Goal: Transaction & Acquisition: Purchase product/service

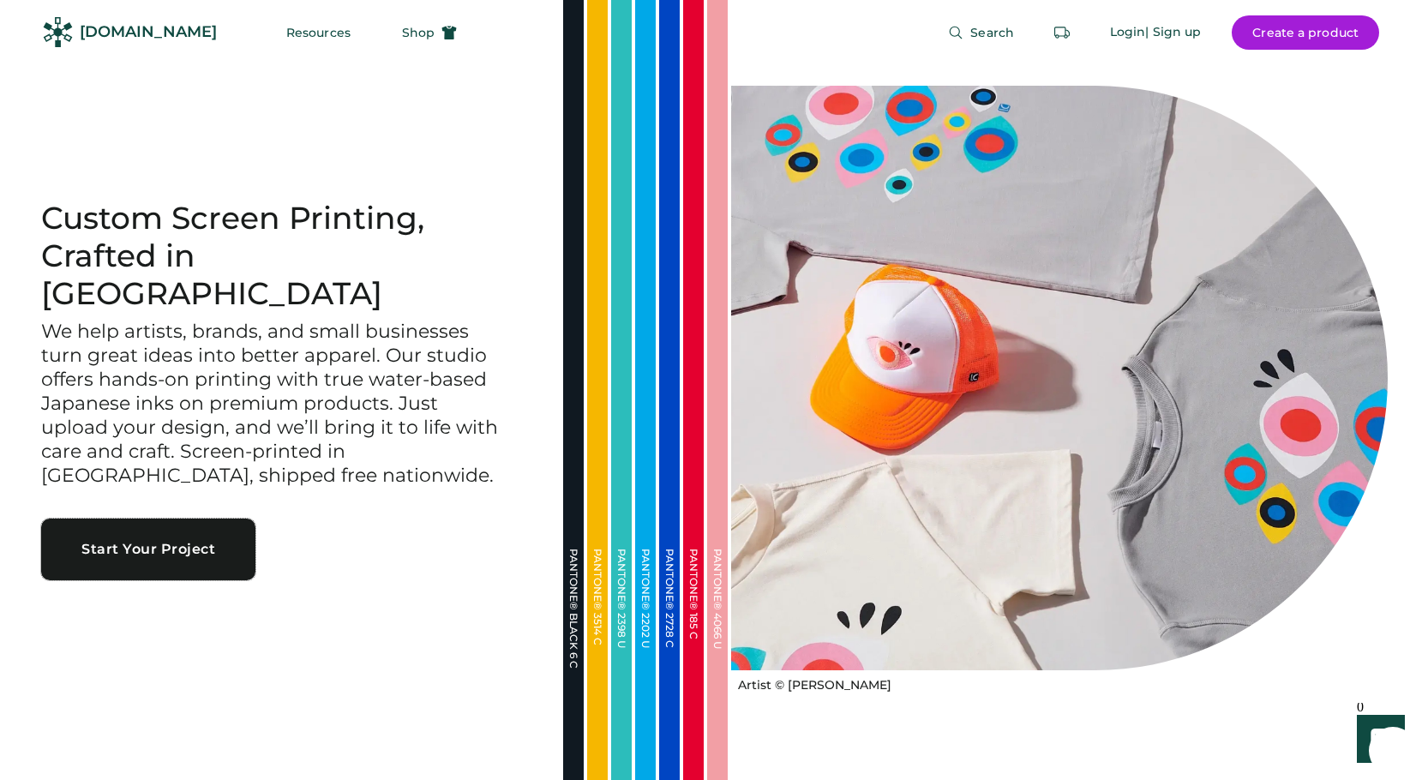
click at [183, 520] on button "Start Your Project" at bounding box center [148, 549] width 214 height 62
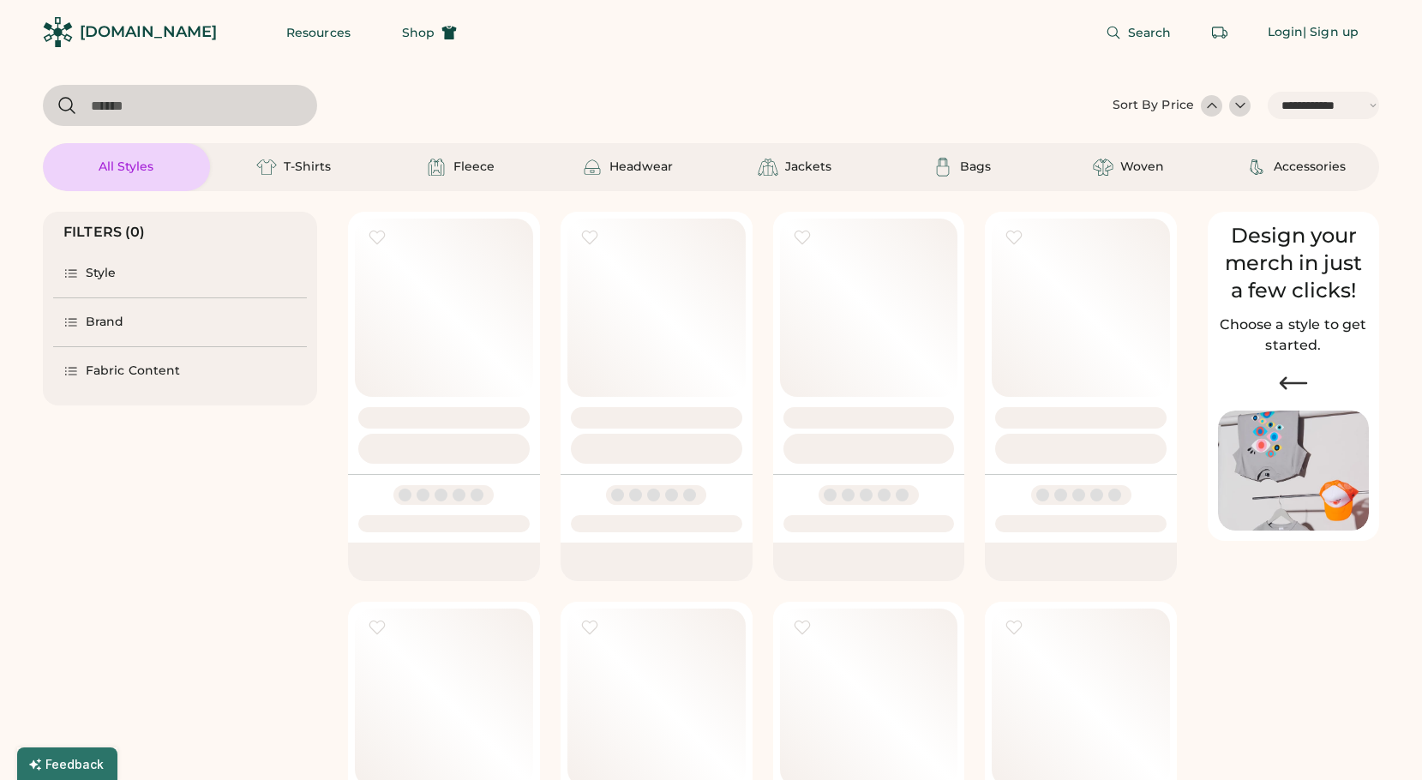
select select "*****"
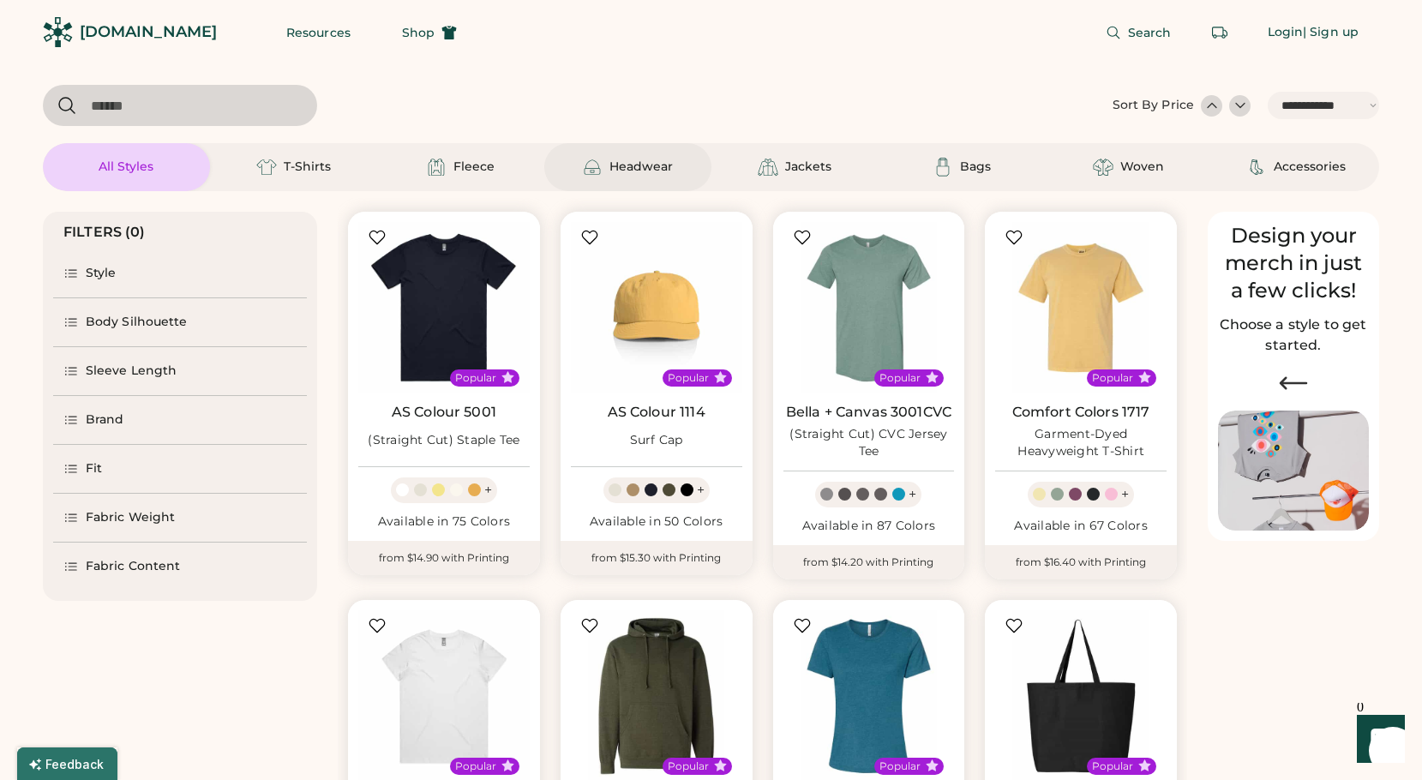
click at [632, 167] on div "Headwear" at bounding box center [640, 167] width 63 height 17
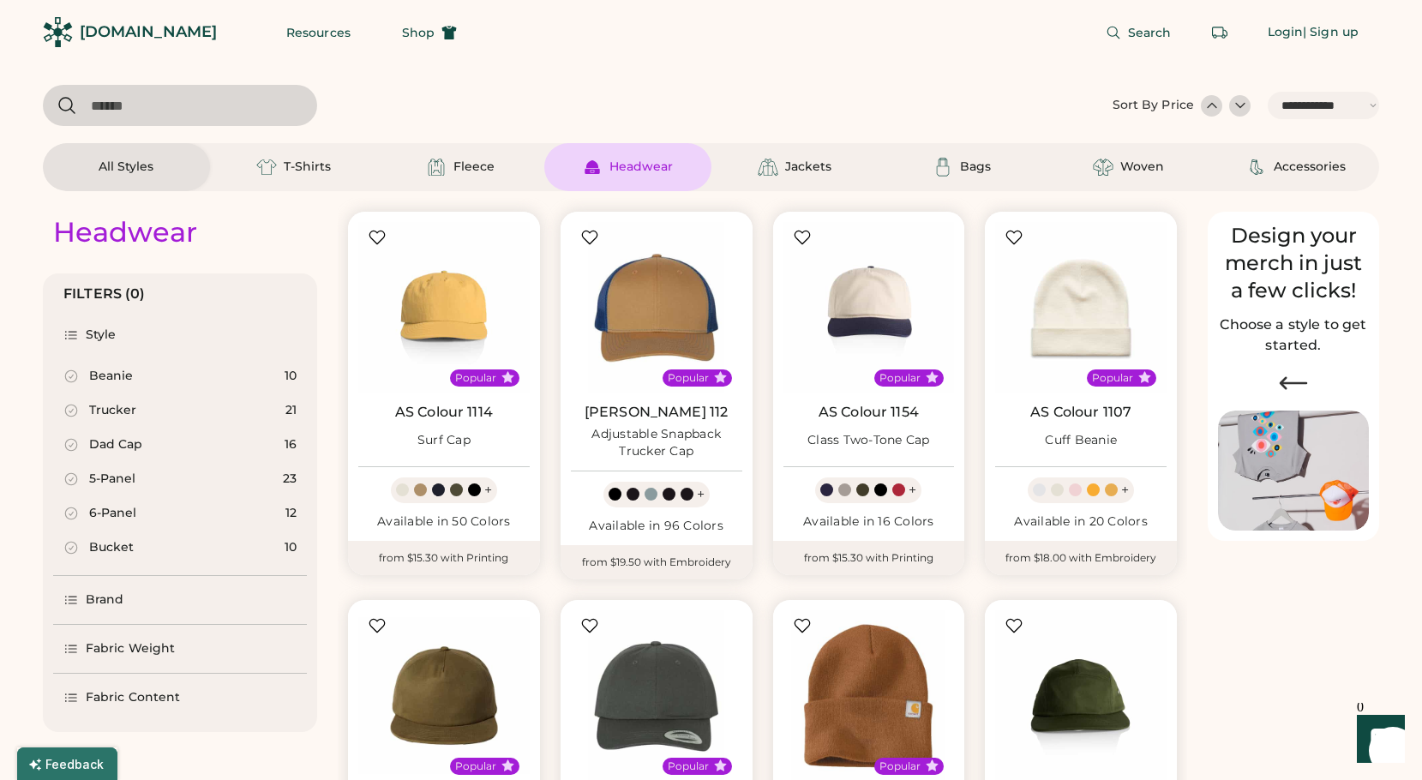
click at [114, 411] on div "Trucker" at bounding box center [112, 410] width 47 height 17
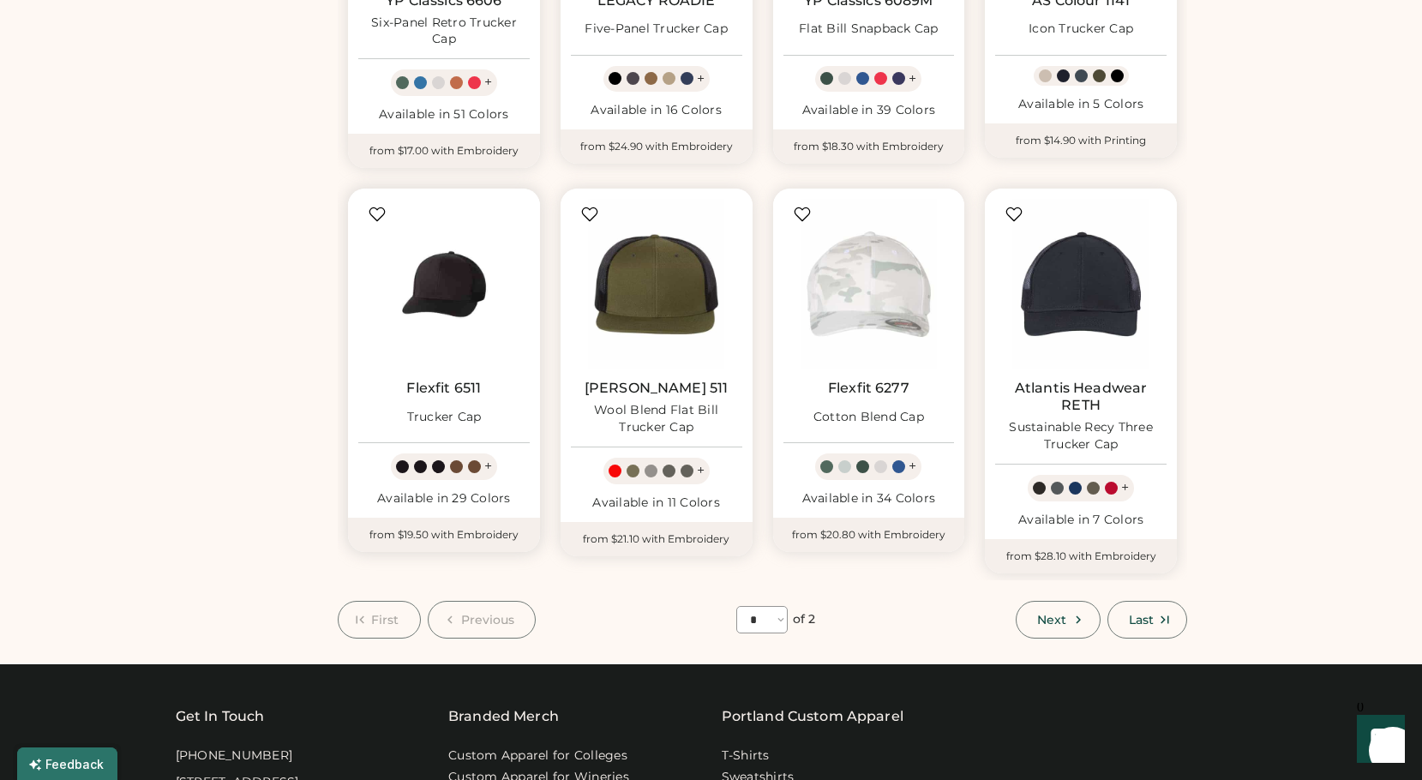
scroll to position [807, 0]
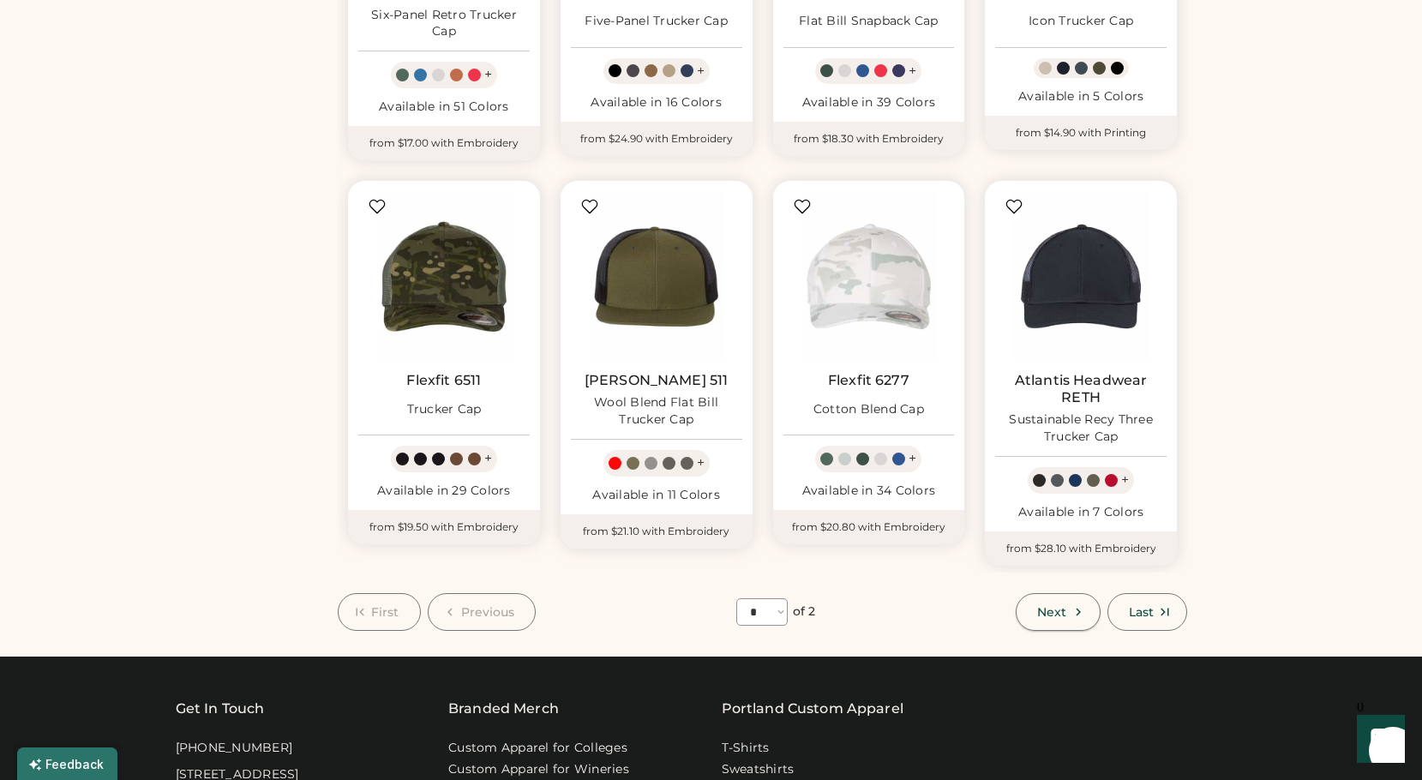
click at [1070, 611] on icon at bounding box center [1077, 611] width 15 height 15
select select "*"
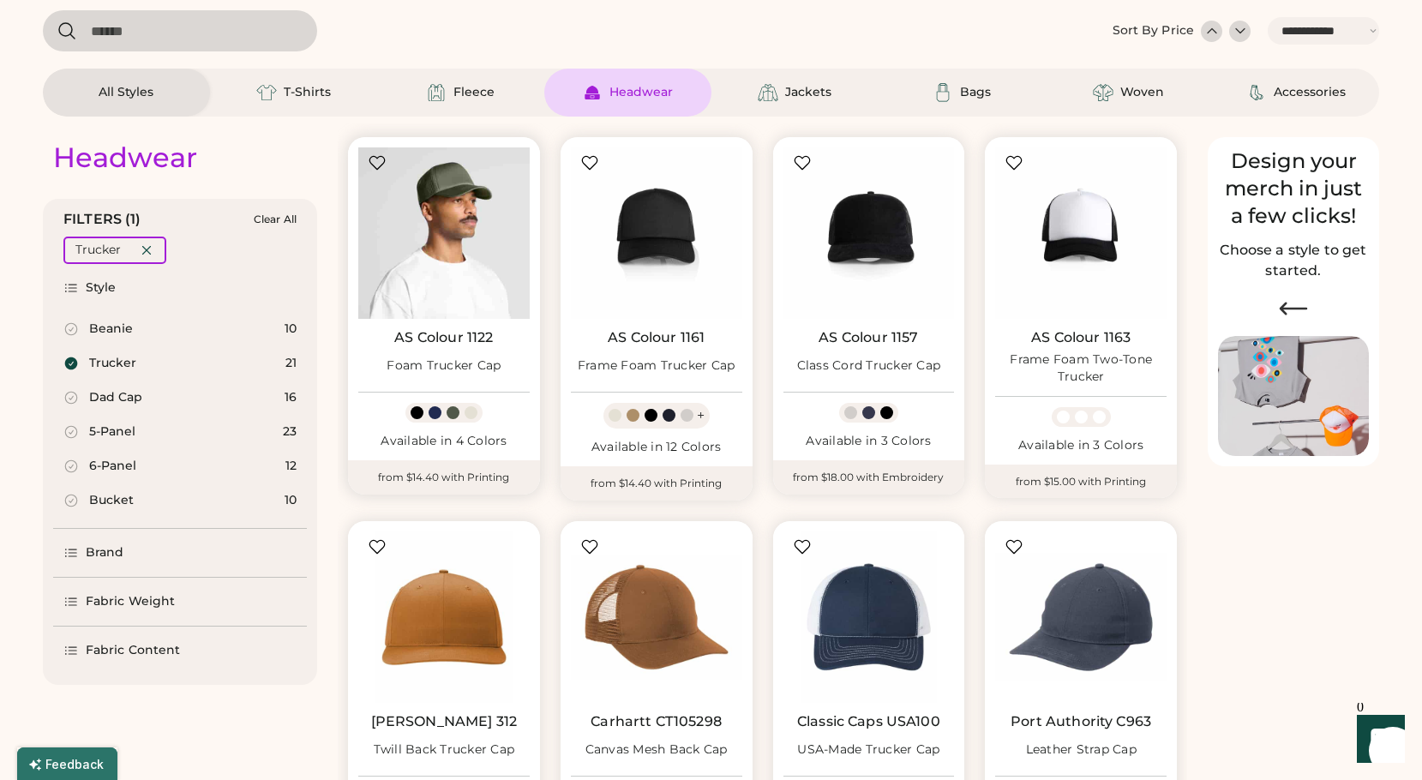
click at [452, 255] on img at bounding box center [443, 232] width 171 height 171
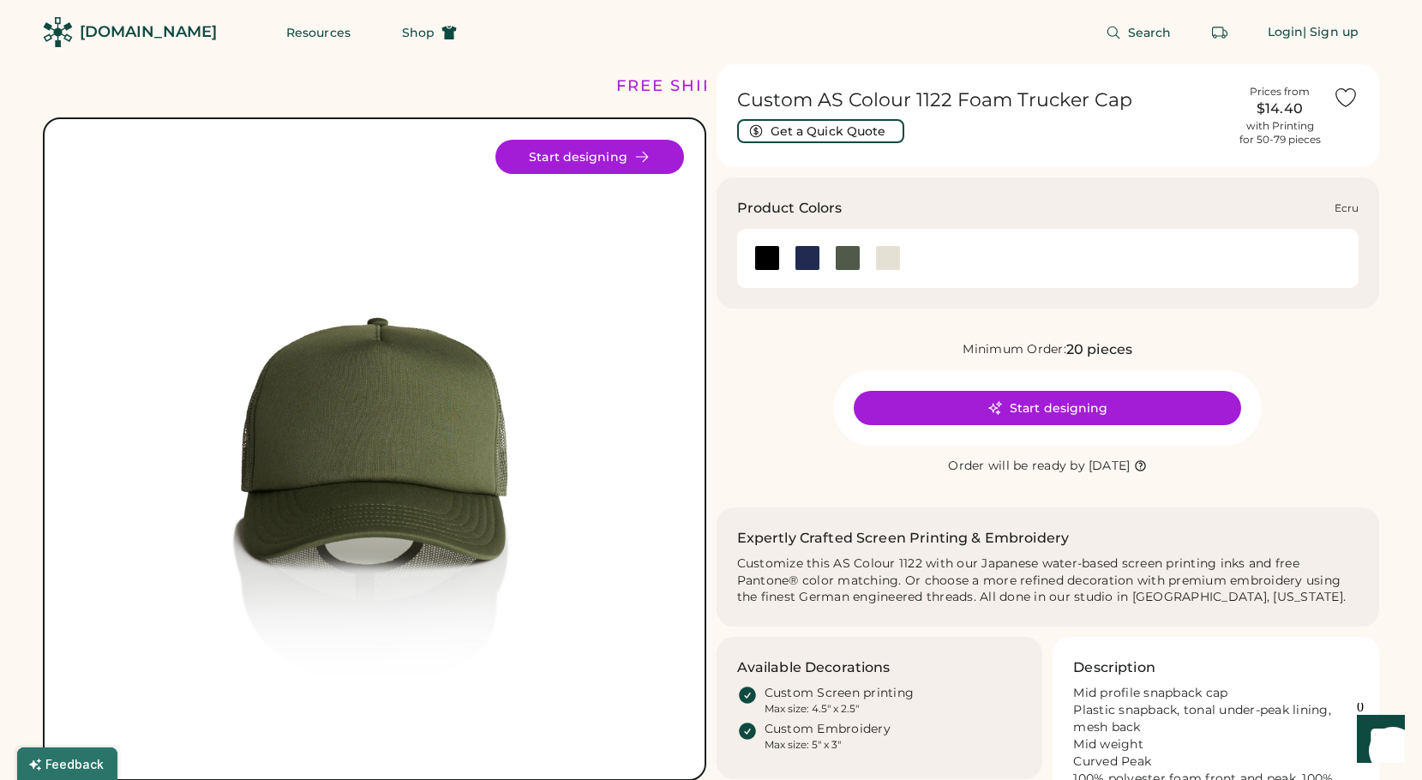
click at [887, 257] on div at bounding box center [888, 258] width 26 height 26
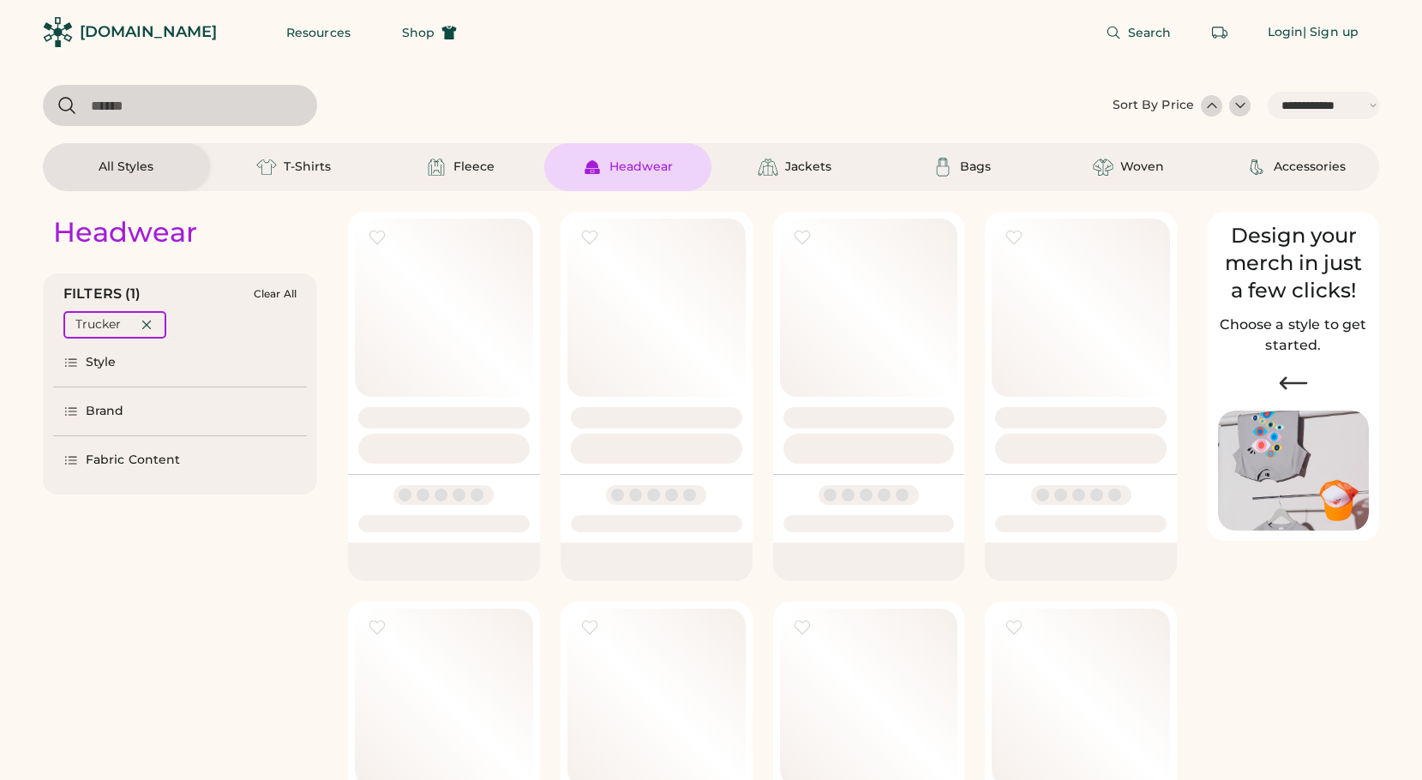
select select "*****"
select select "*"
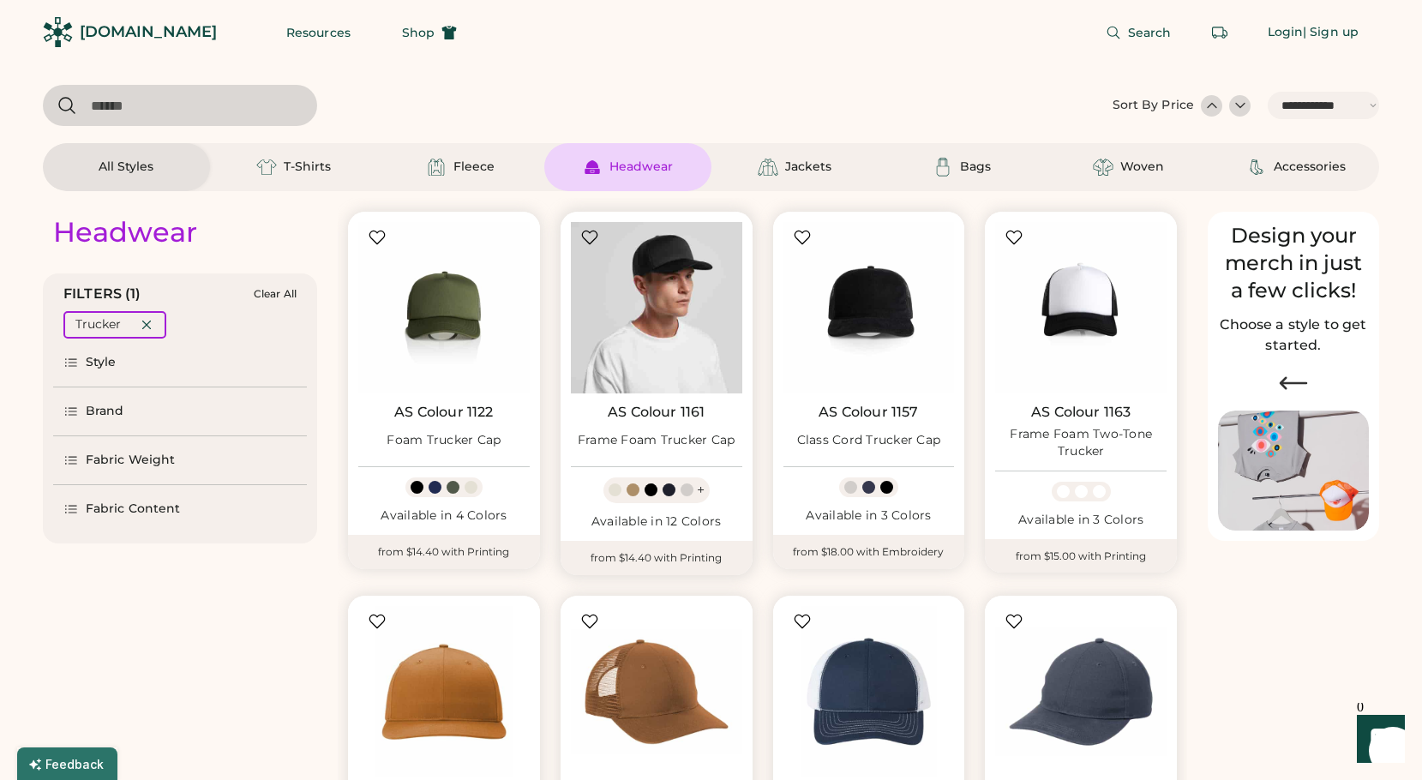
click at [654, 308] on img at bounding box center [656, 307] width 171 height 171
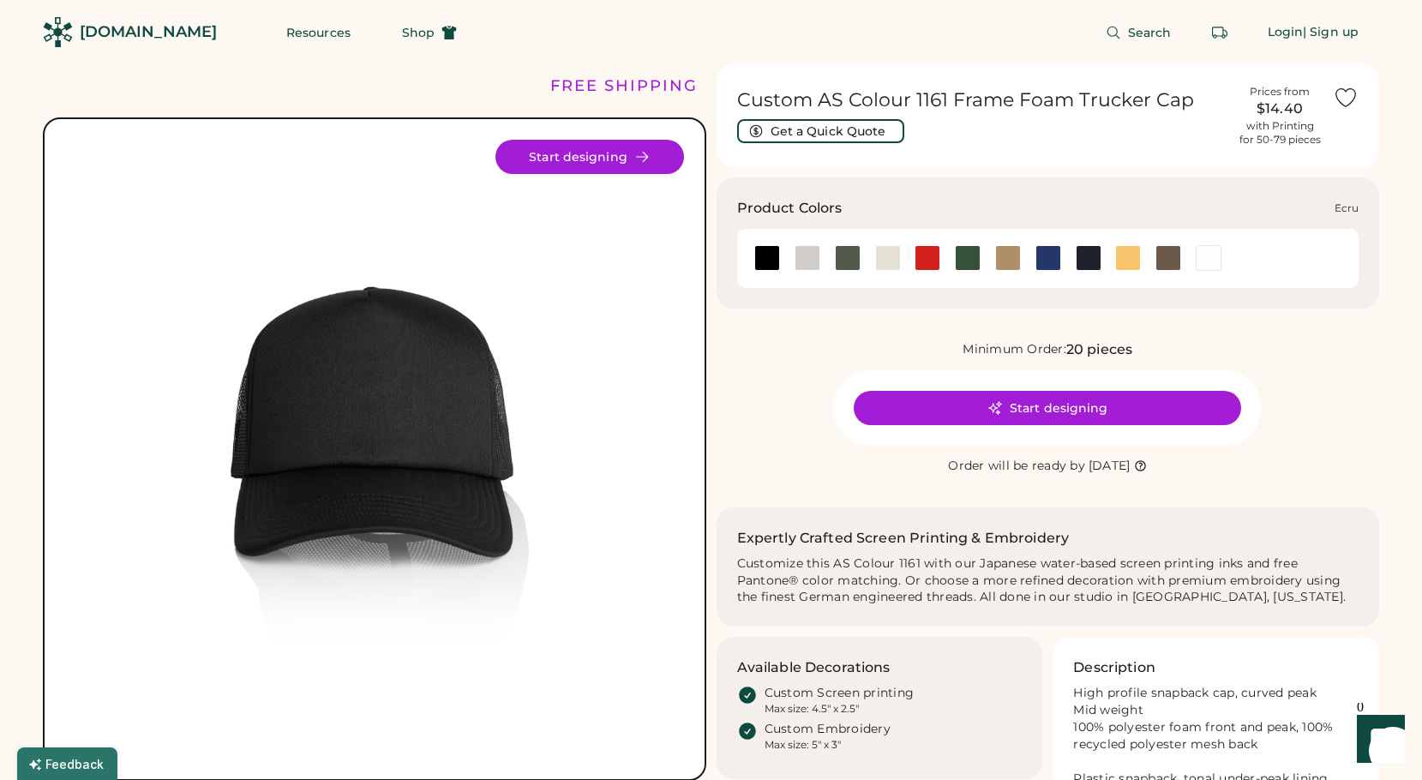
click at [883, 255] on div at bounding box center [888, 258] width 26 height 26
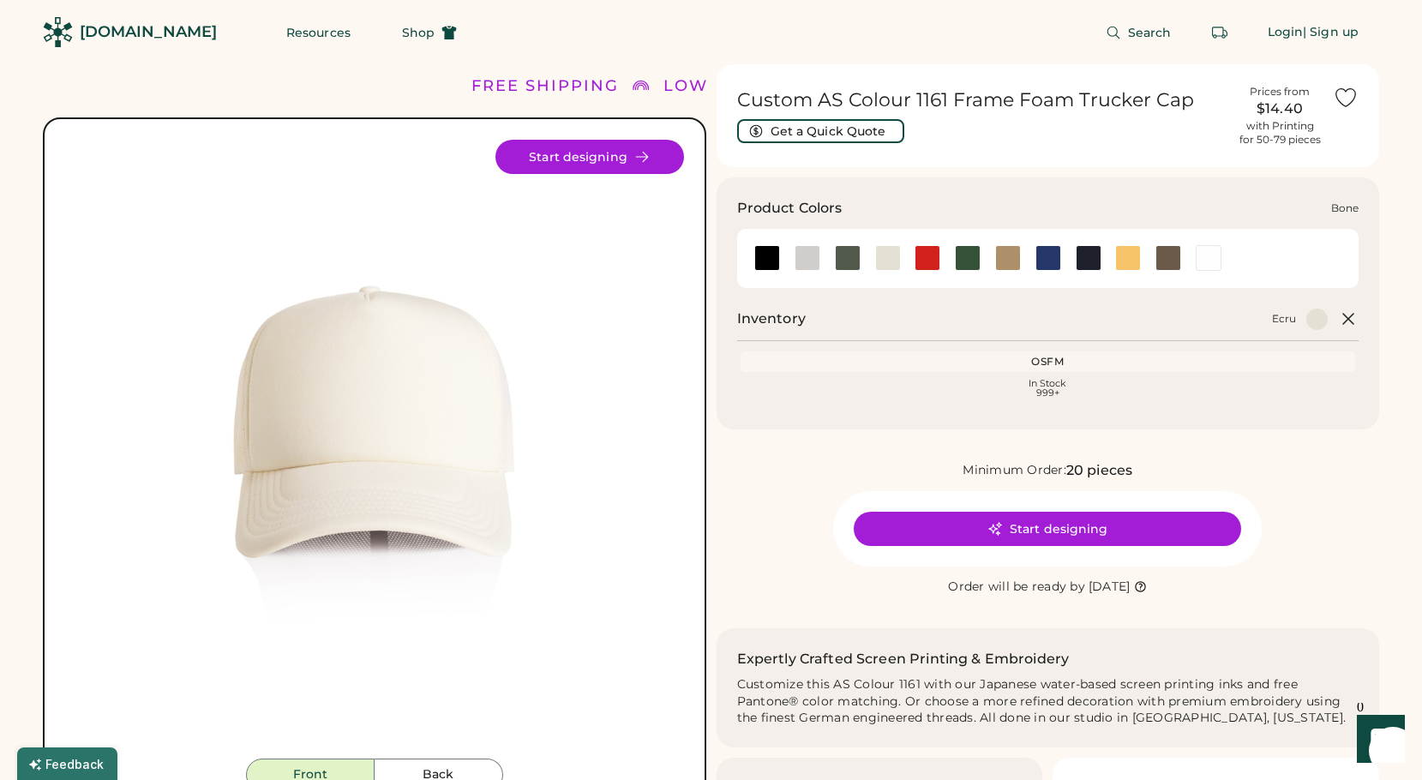
click at [811, 256] on div at bounding box center [807, 258] width 26 height 26
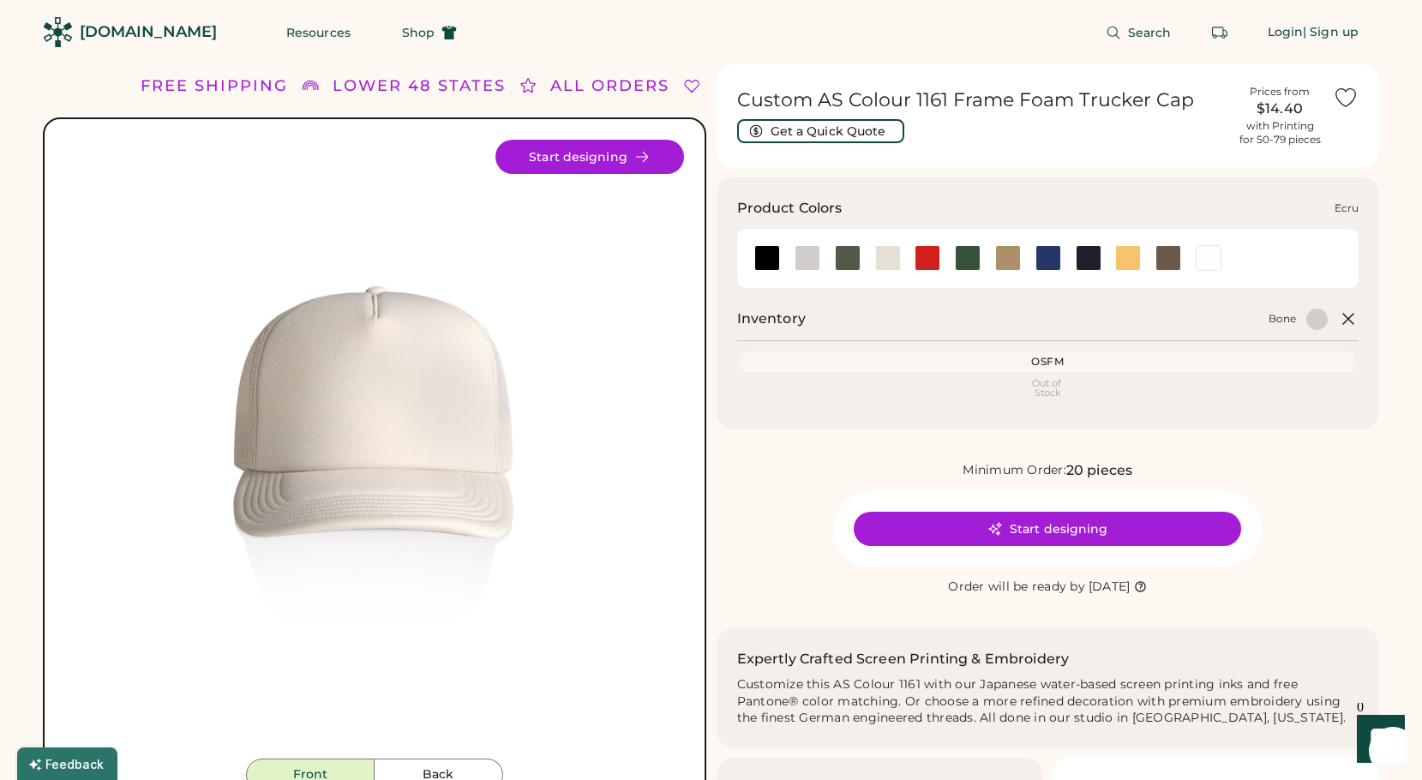
click at [886, 261] on div at bounding box center [888, 258] width 26 height 26
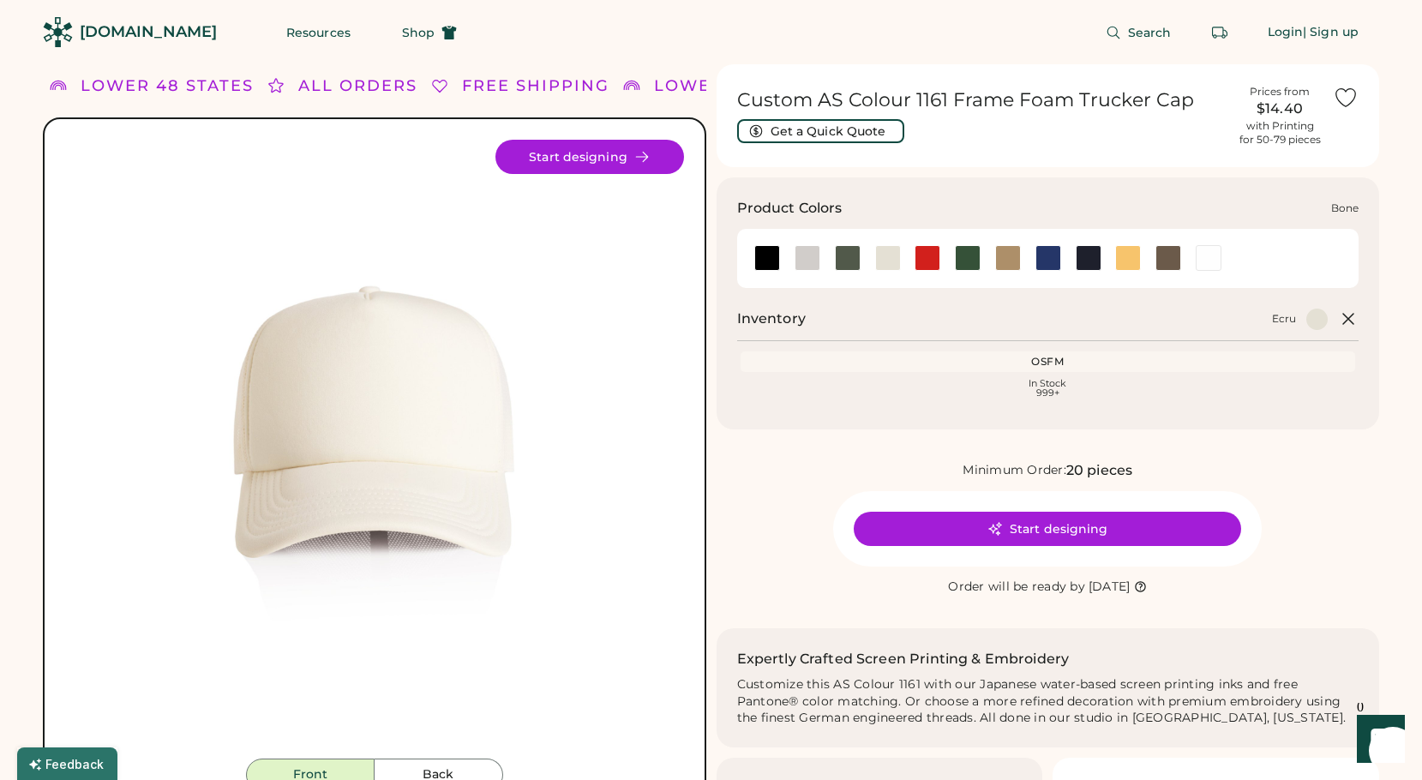
click at [813, 262] on div at bounding box center [807, 258] width 26 height 26
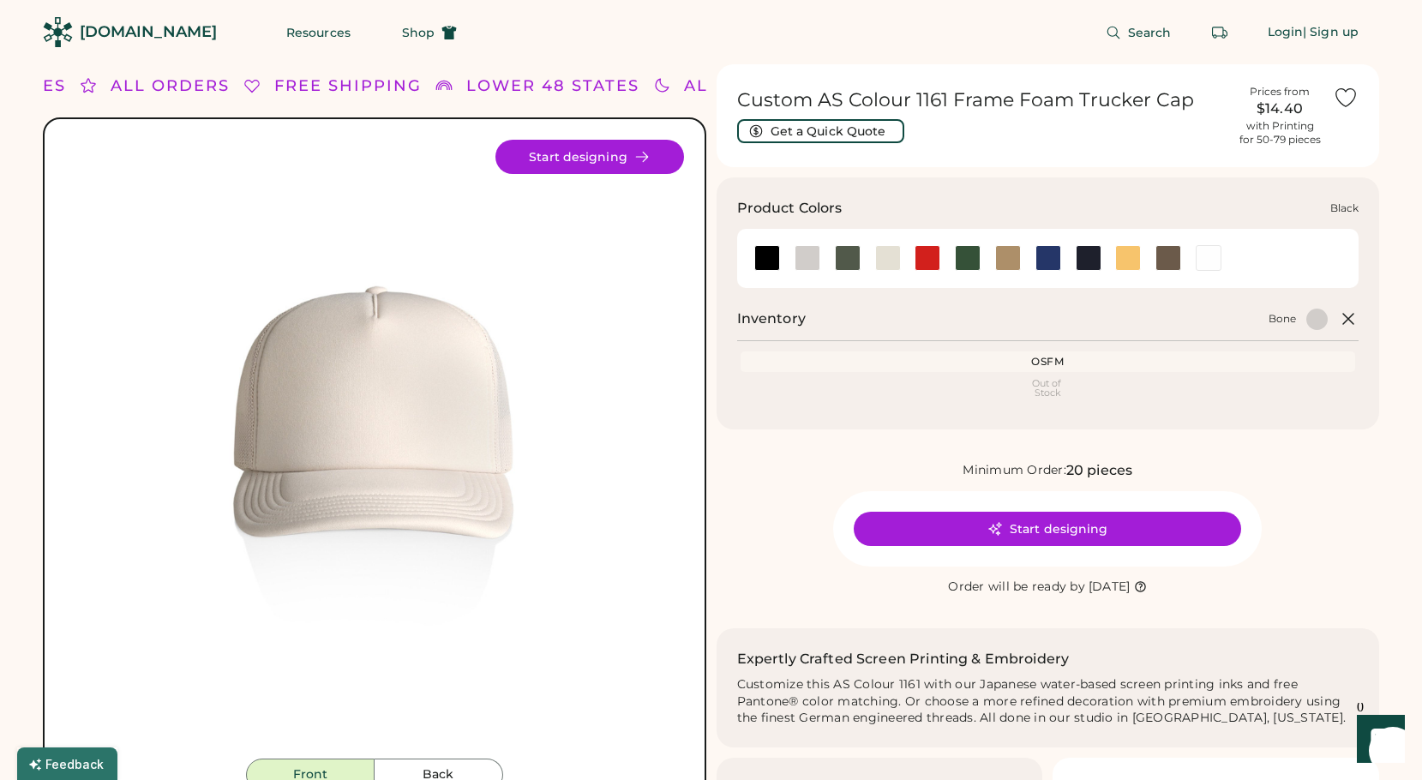
click at [766, 256] on div at bounding box center [767, 258] width 26 height 26
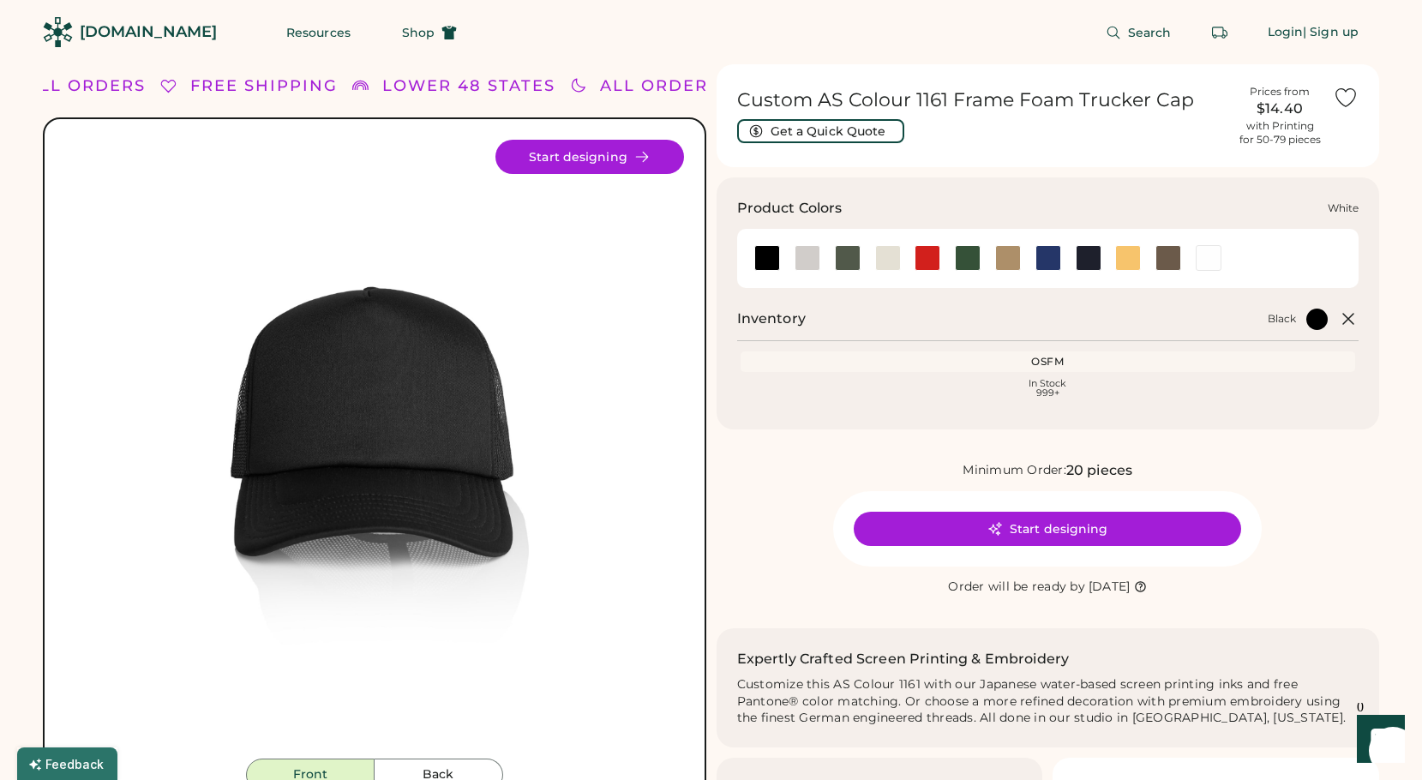
click at [1204, 259] on div at bounding box center [1208, 258] width 26 height 26
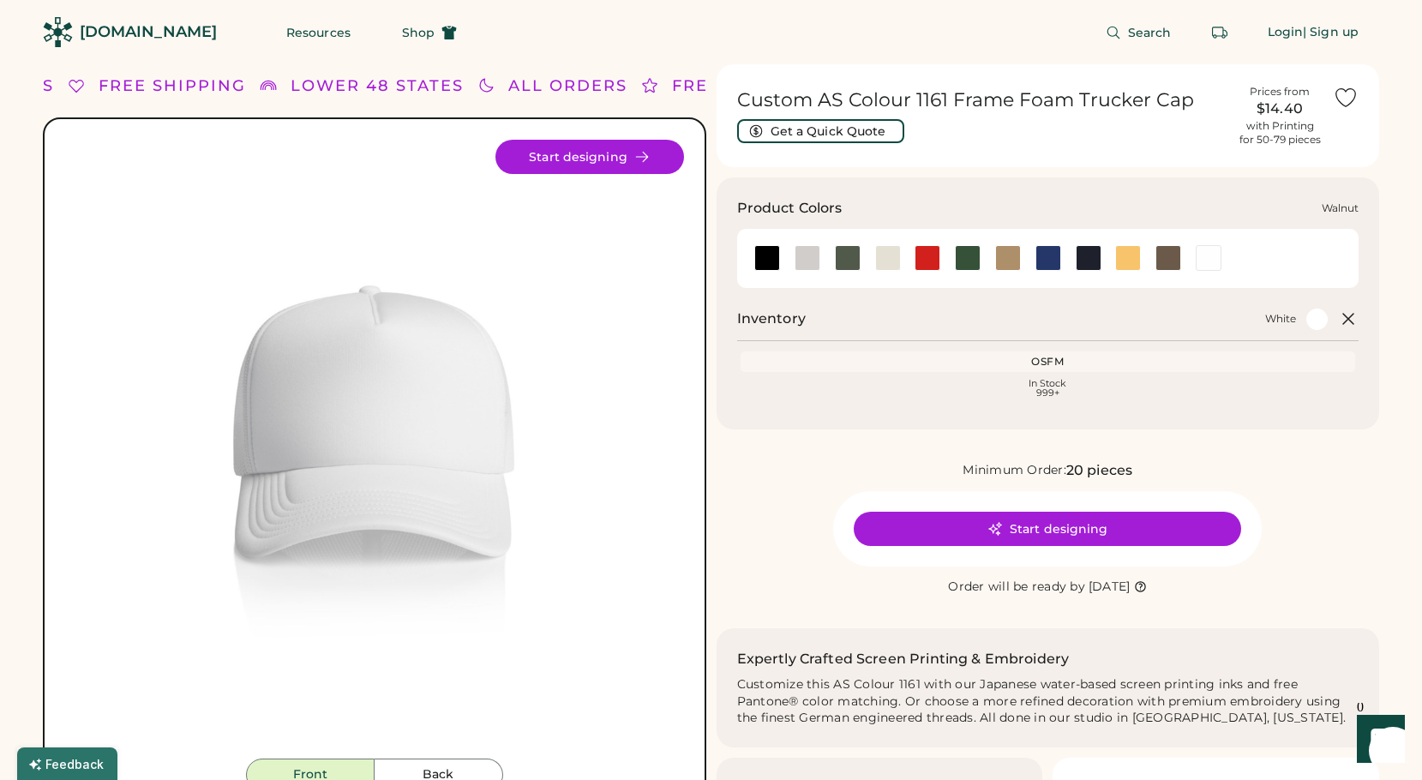
click at [1171, 259] on div at bounding box center [1168, 258] width 26 height 26
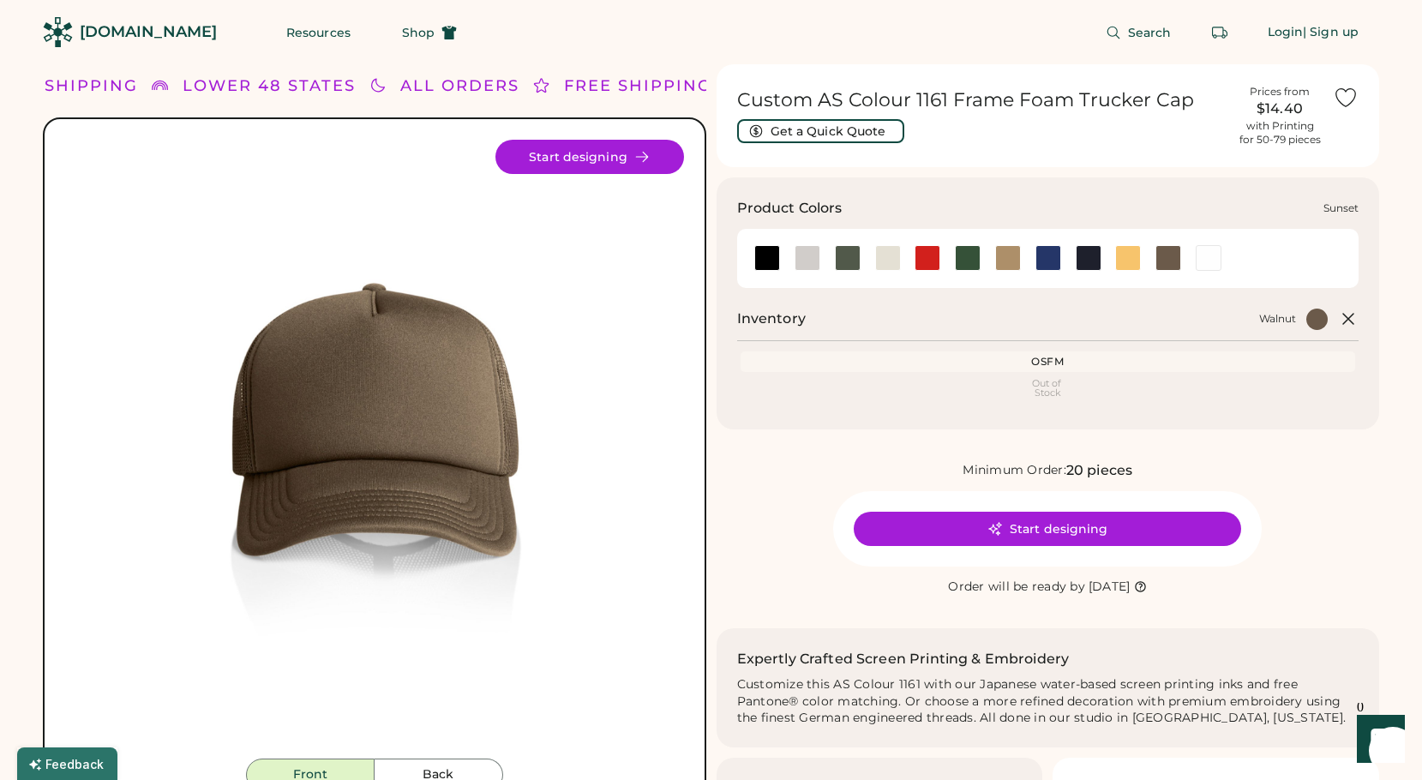
click at [1126, 256] on div at bounding box center [1128, 258] width 26 height 26
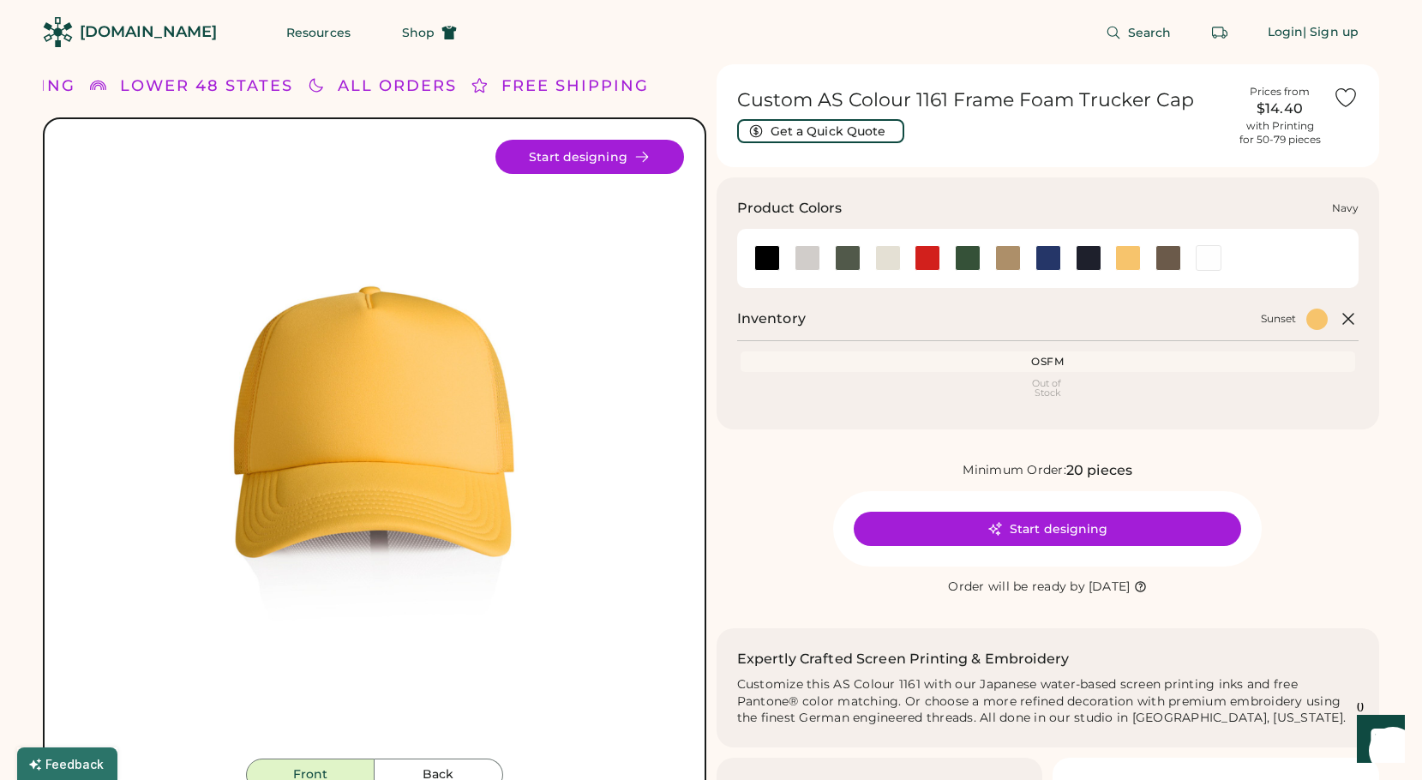
click at [1082, 257] on div at bounding box center [1088, 258] width 26 height 26
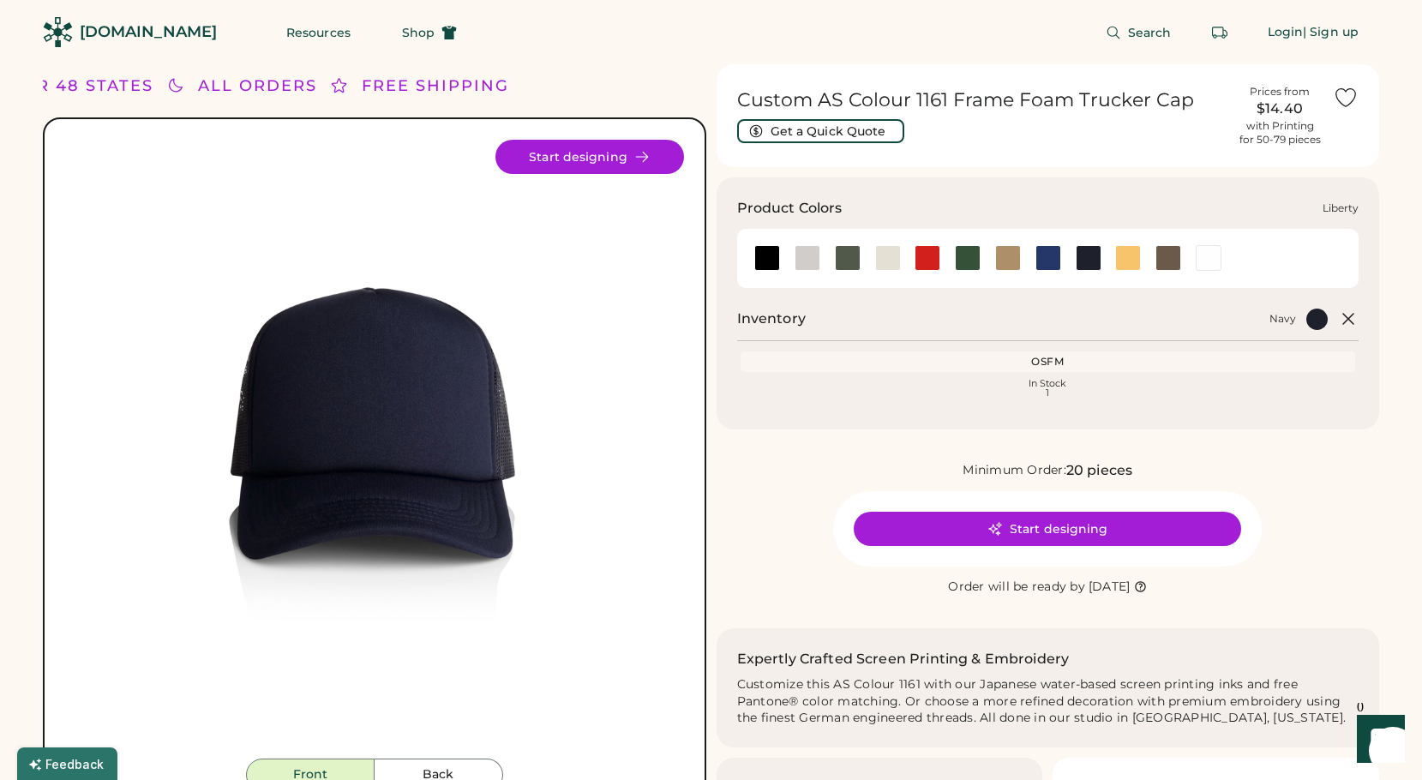
click at [1046, 257] on div at bounding box center [1048, 258] width 26 height 26
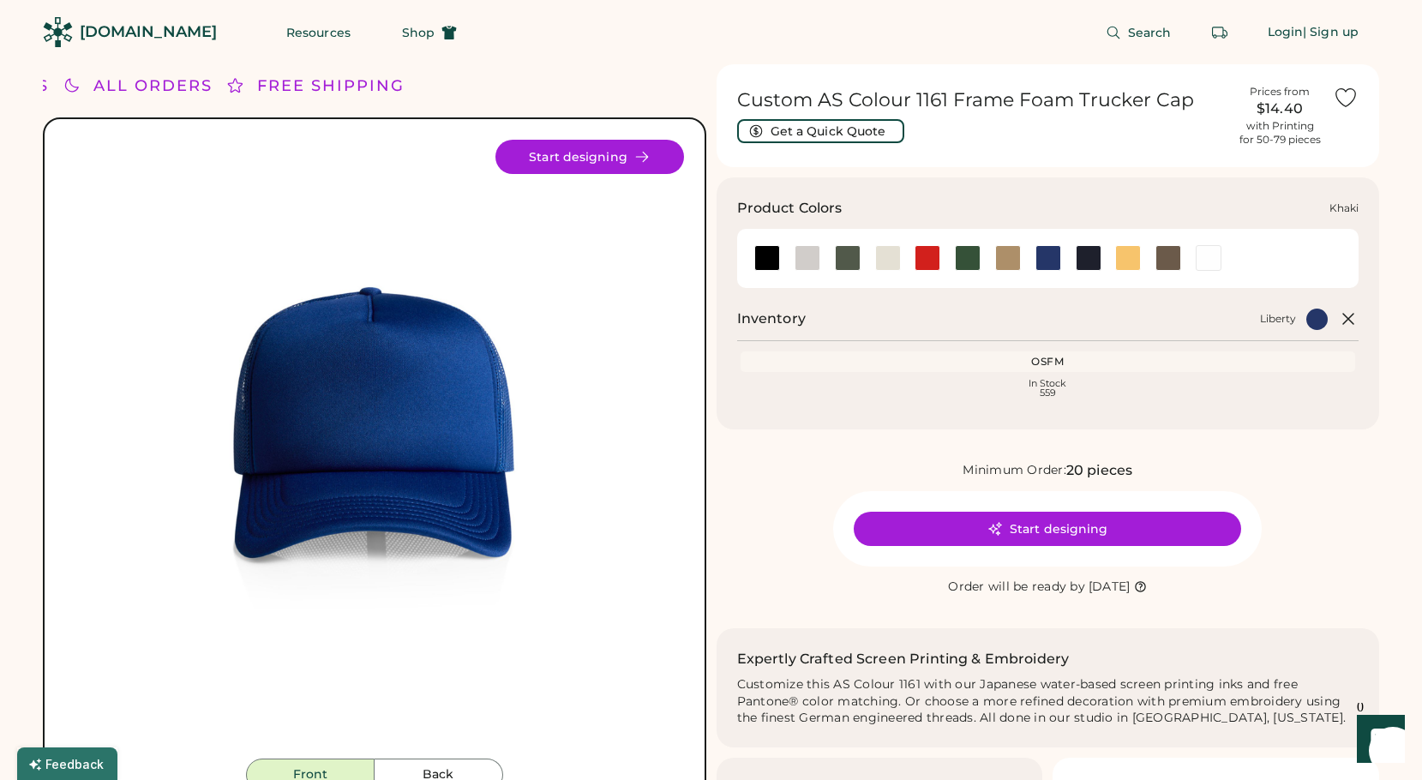
click at [1009, 257] on div at bounding box center [1008, 258] width 26 height 26
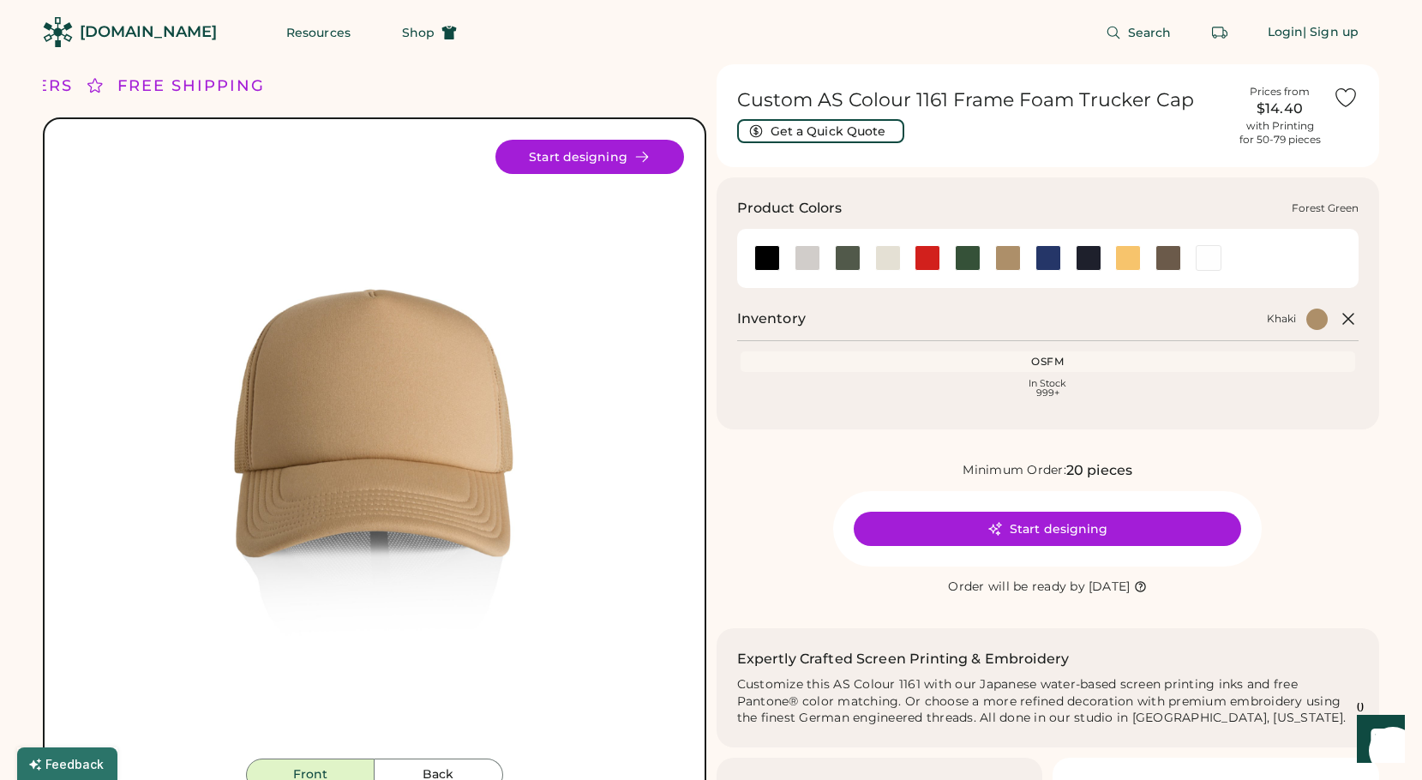
click at [970, 257] on div at bounding box center [968, 258] width 26 height 26
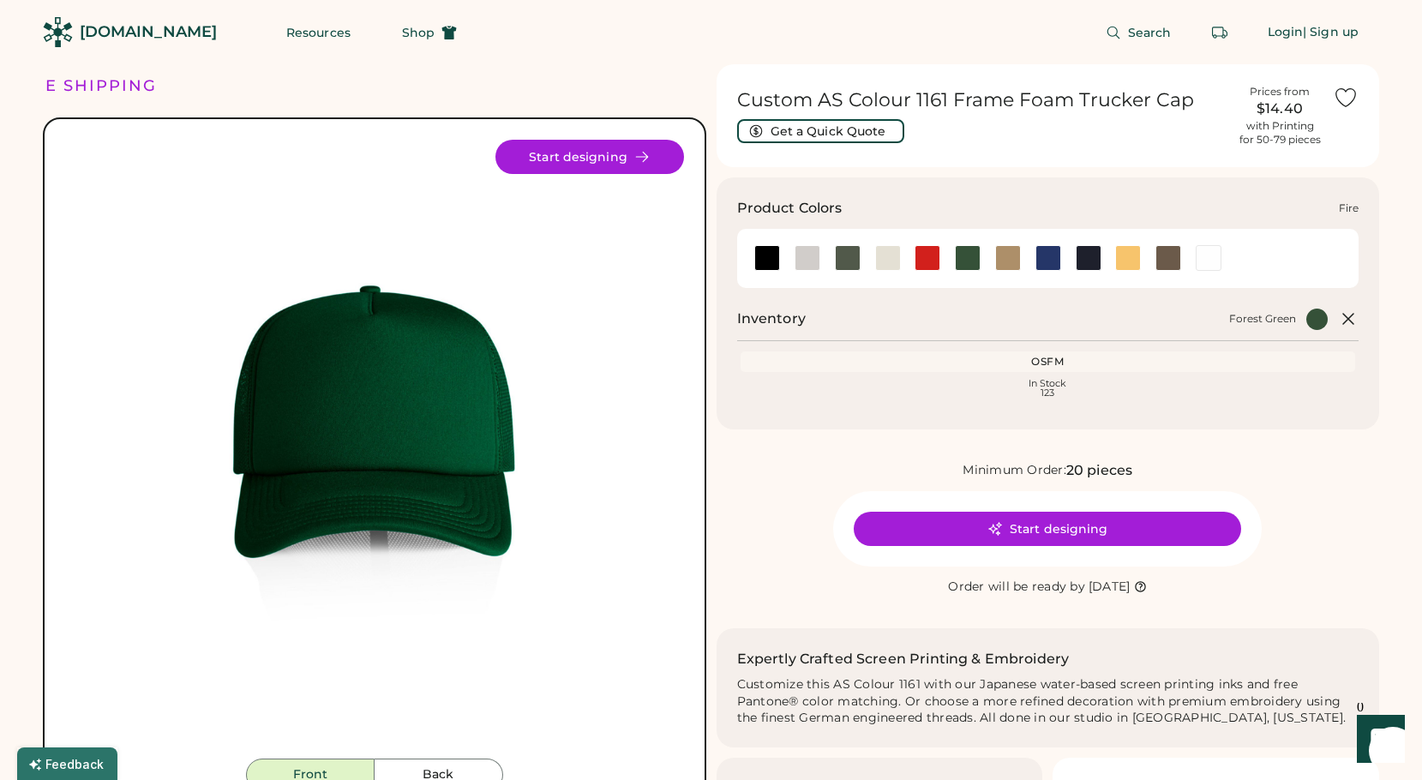
click at [931, 257] on div at bounding box center [927, 258] width 26 height 26
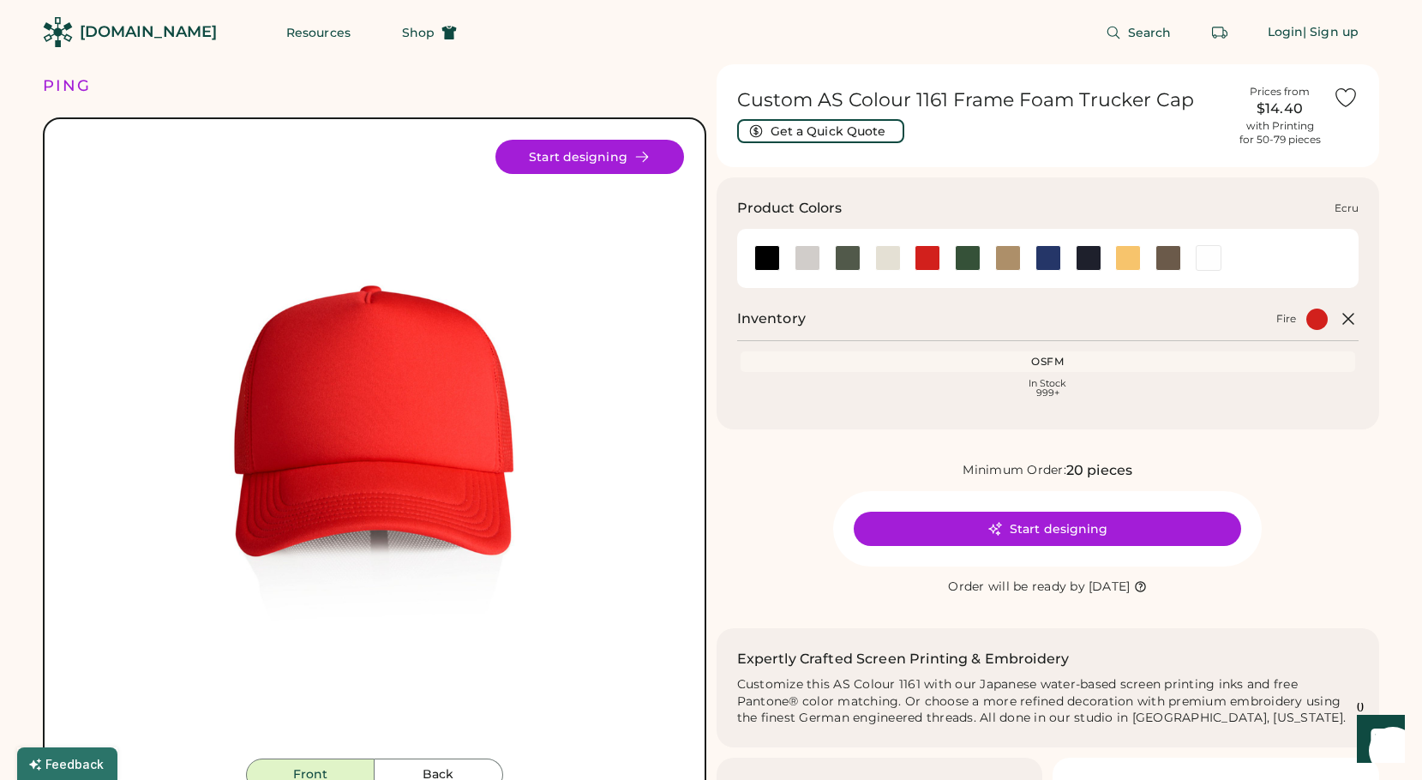
click at [883, 259] on div at bounding box center [888, 258] width 26 height 26
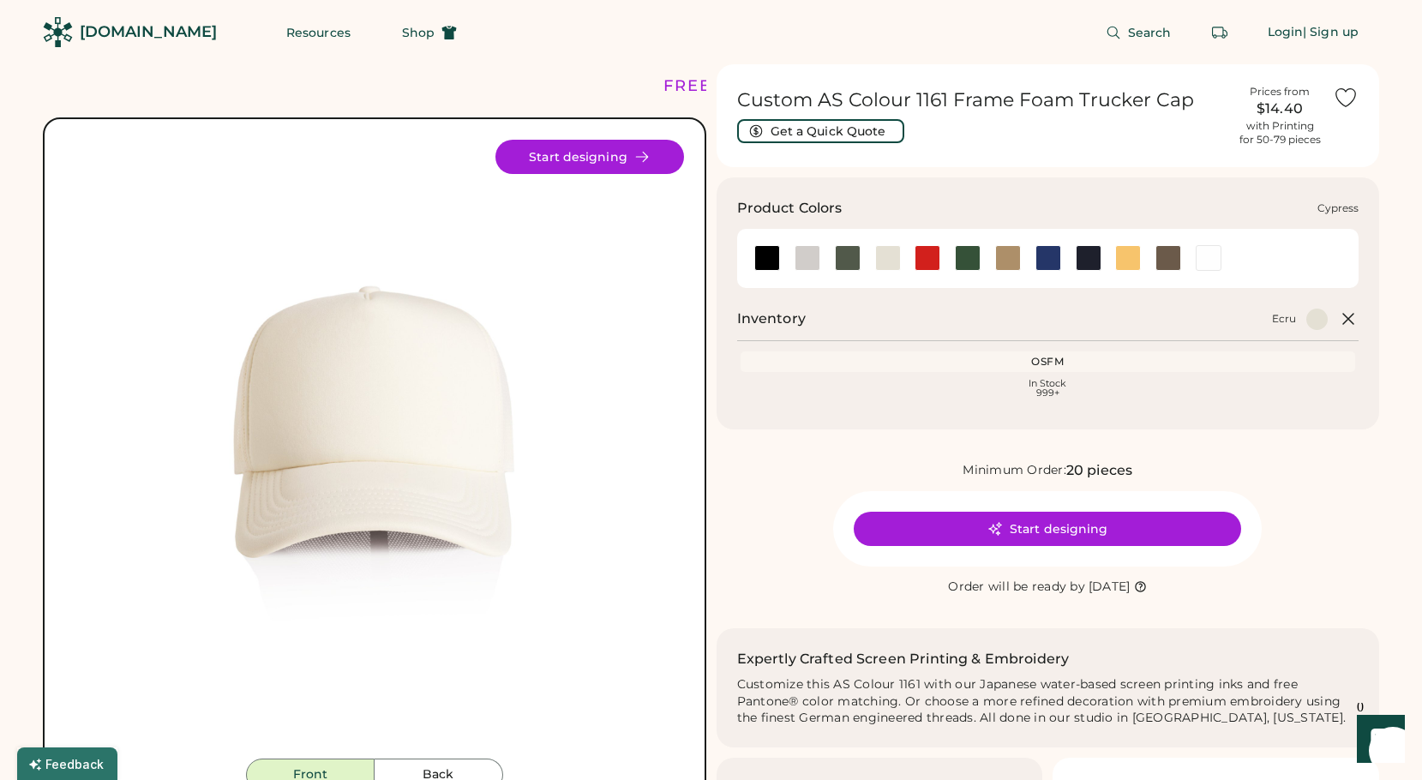
click at [849, 260] on div at bounding box center [848, 258] width 26 height 26
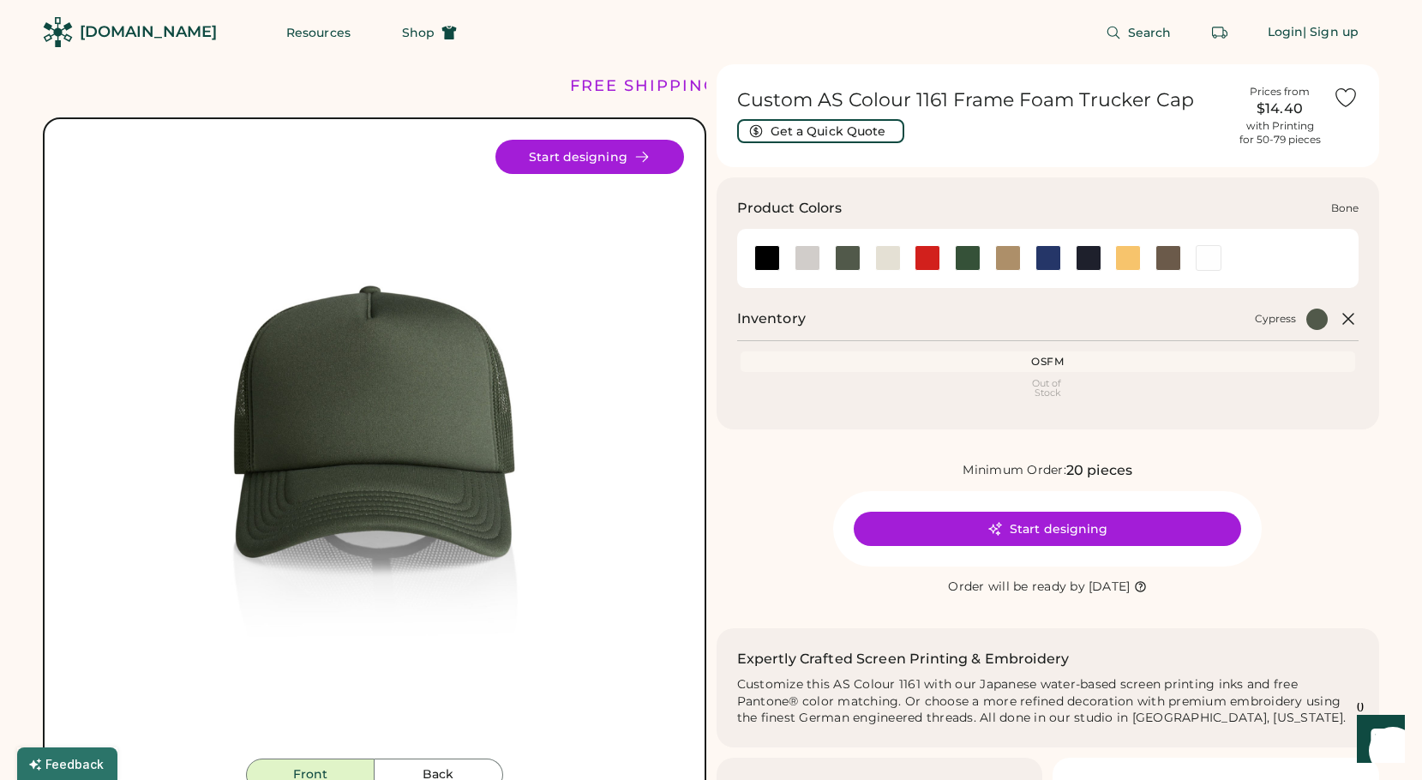
click at [808, 258] on div at bounding box center [807, 258] width 26 height 26
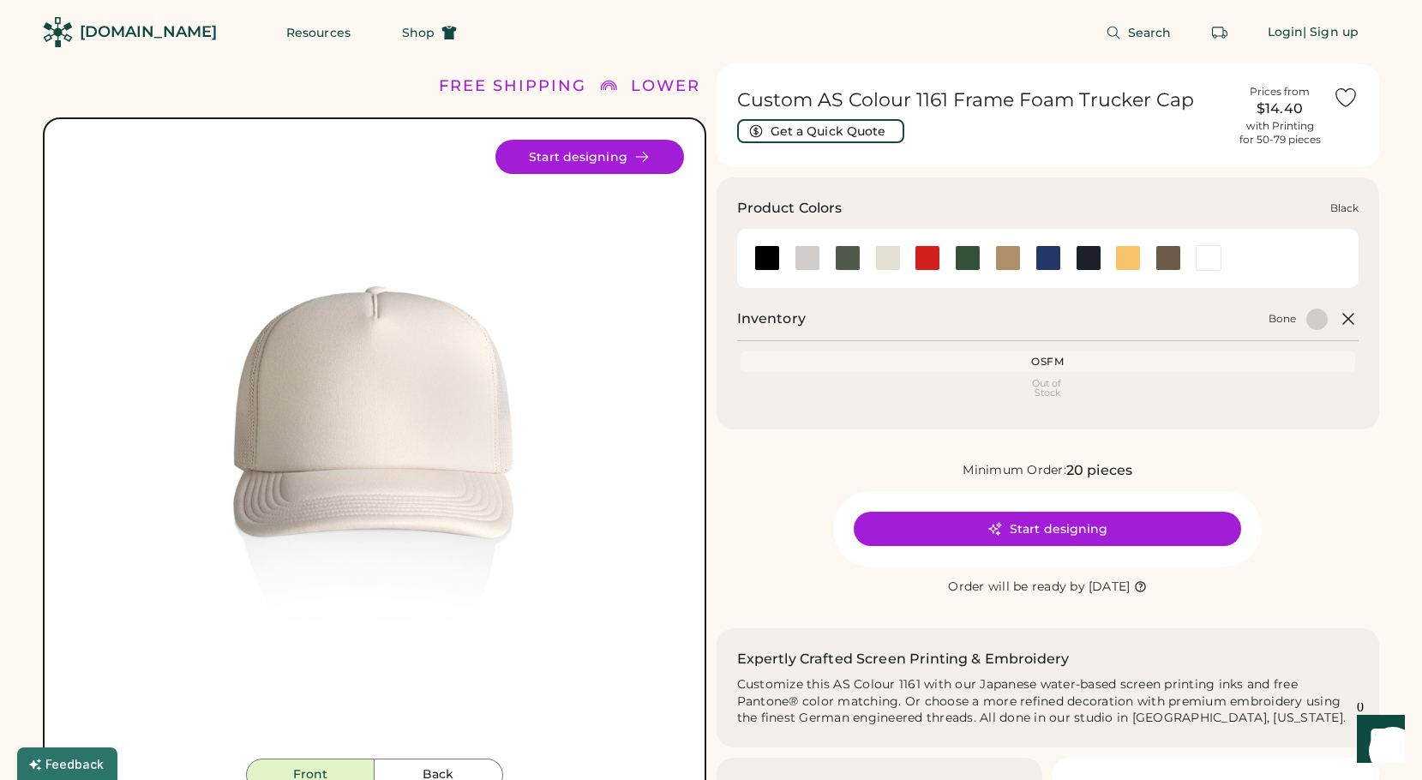
click at [768, 259] on div at bounding box center [767, 258] width 26 height 26
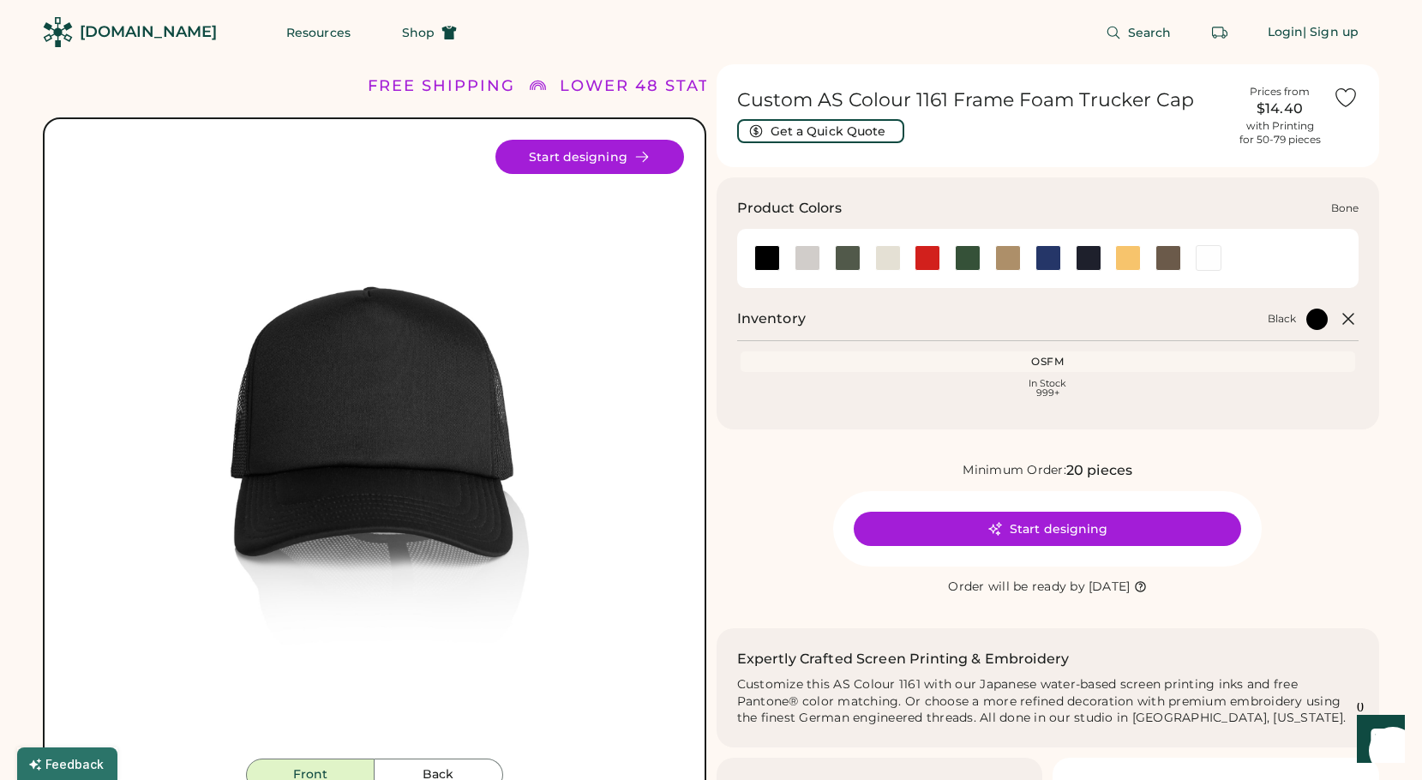
click at [803, 257] on div at bounding box center [807, 258] width 26 height 26
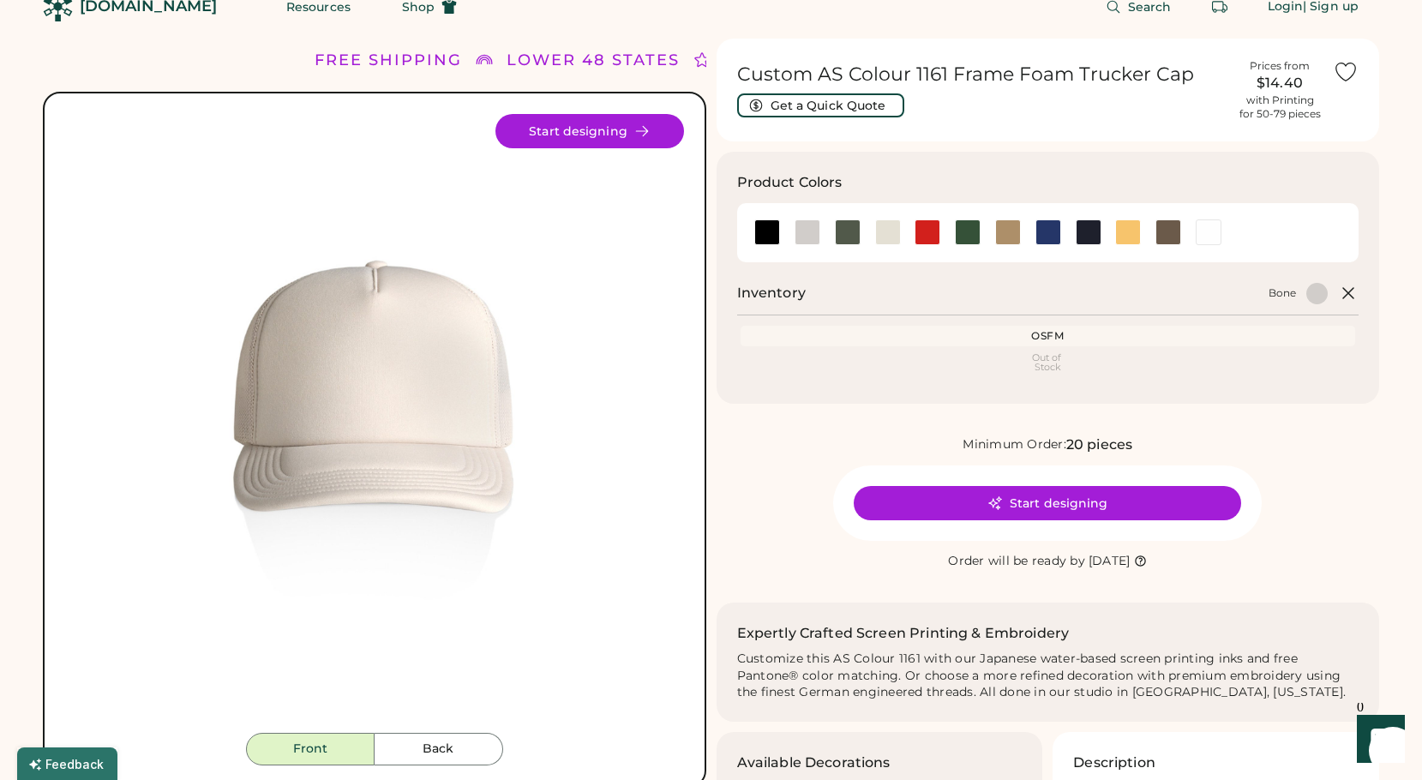
scroll to position [27, 0]
click at [1045, 500] on button "Start designing" at bounding box center [1046, 502] width 387 height 34
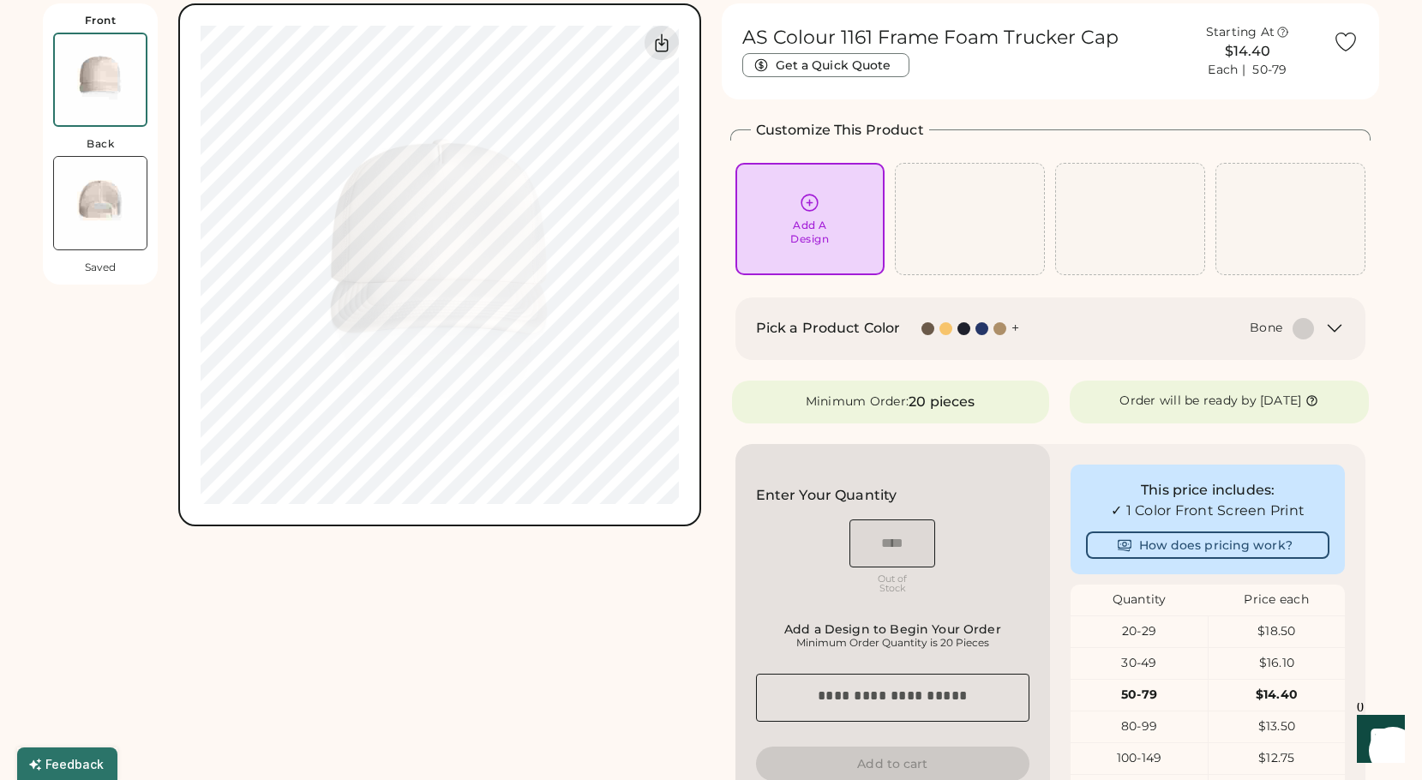
scroll to position [58, 0]
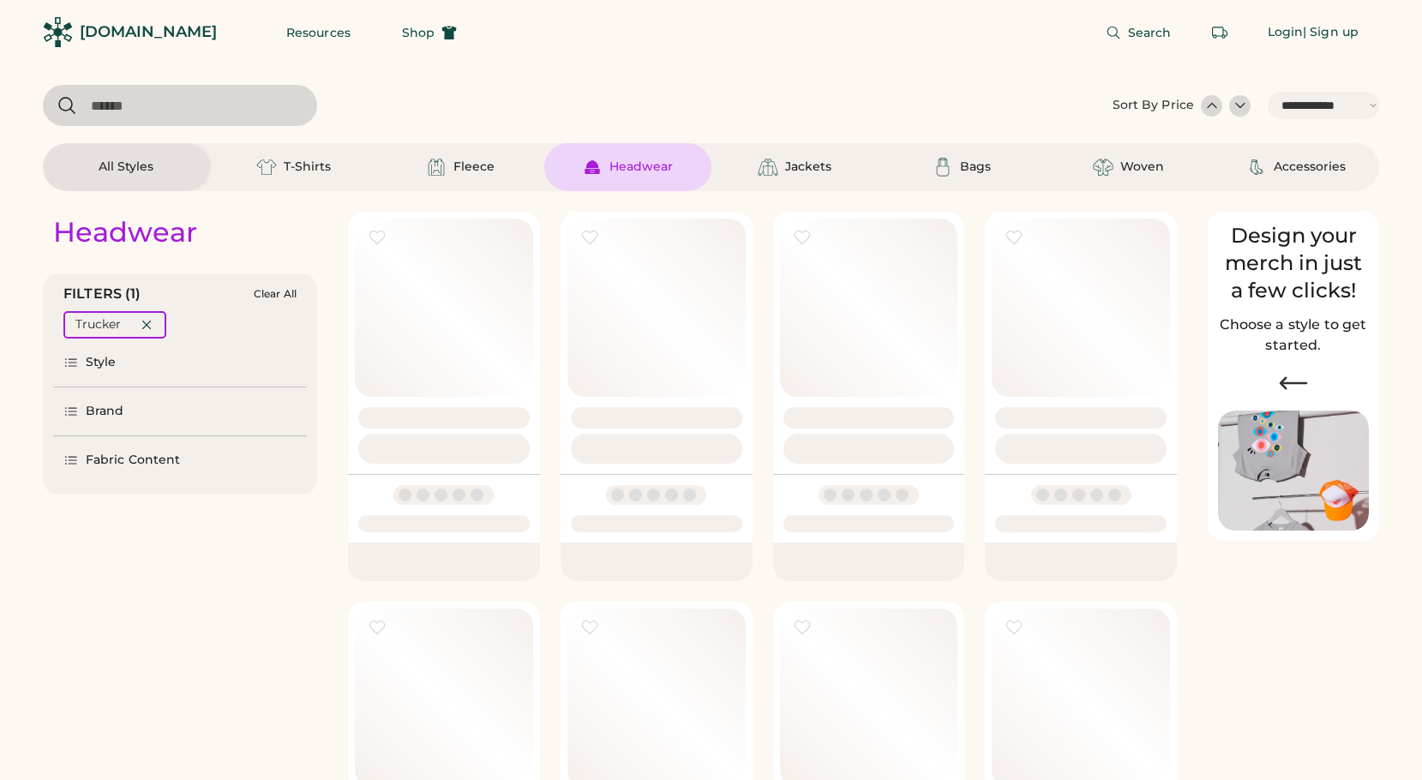
select select "*****"
select select "*"
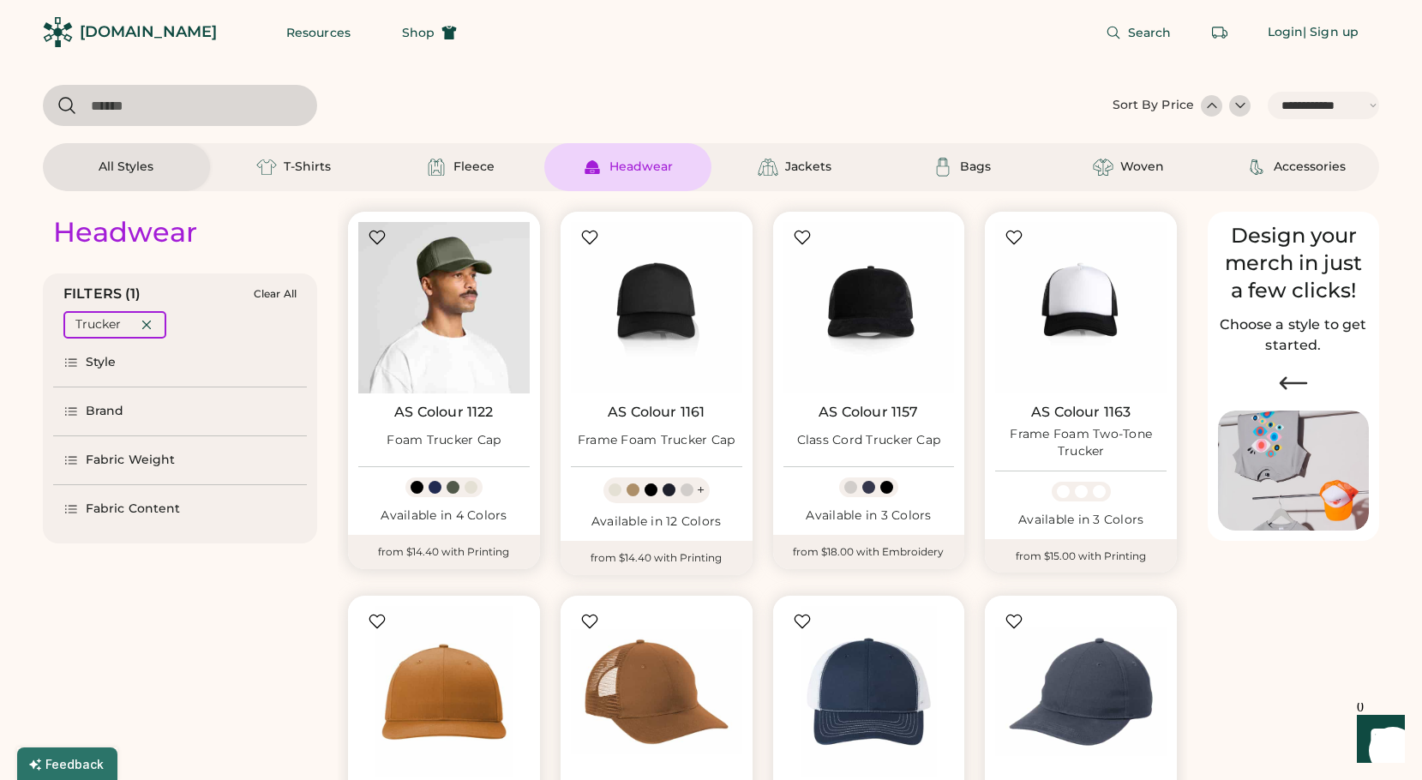
click at [440, 302] on img at bounding box center [443, 307] width 171 height 171
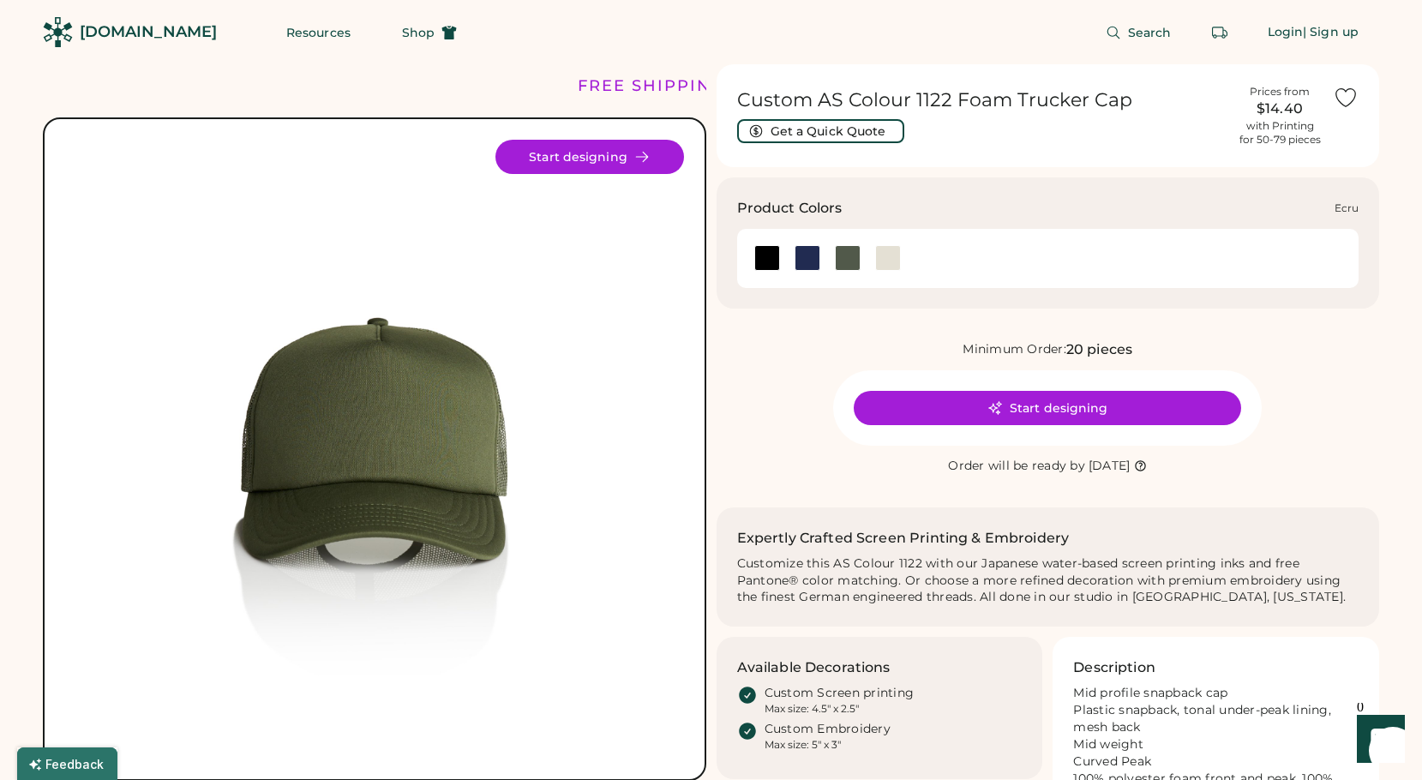
click at [885, 261] on div at bounding box center [888, 258] width 26 height 26
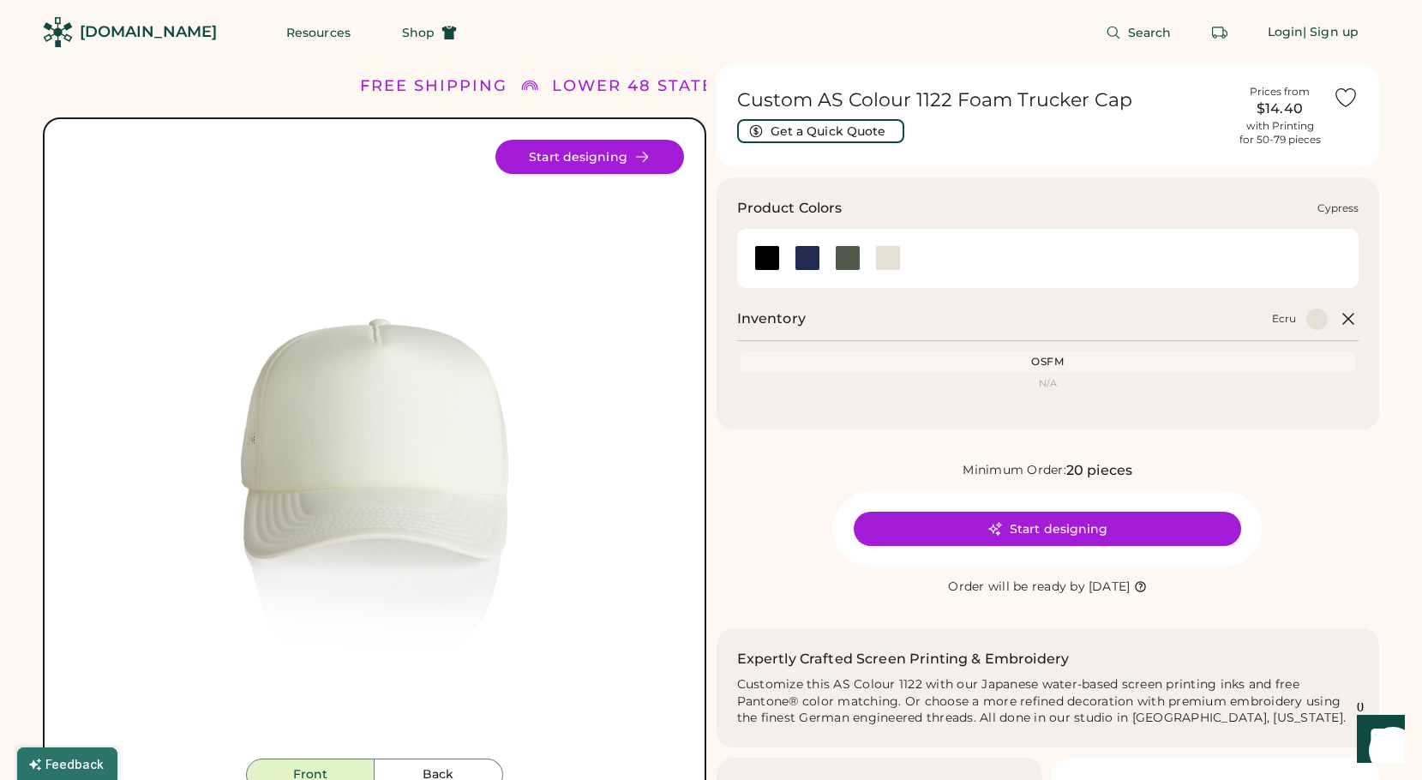
click at [838, 261] on div at bounding box center [848, 258] width 26 height 26
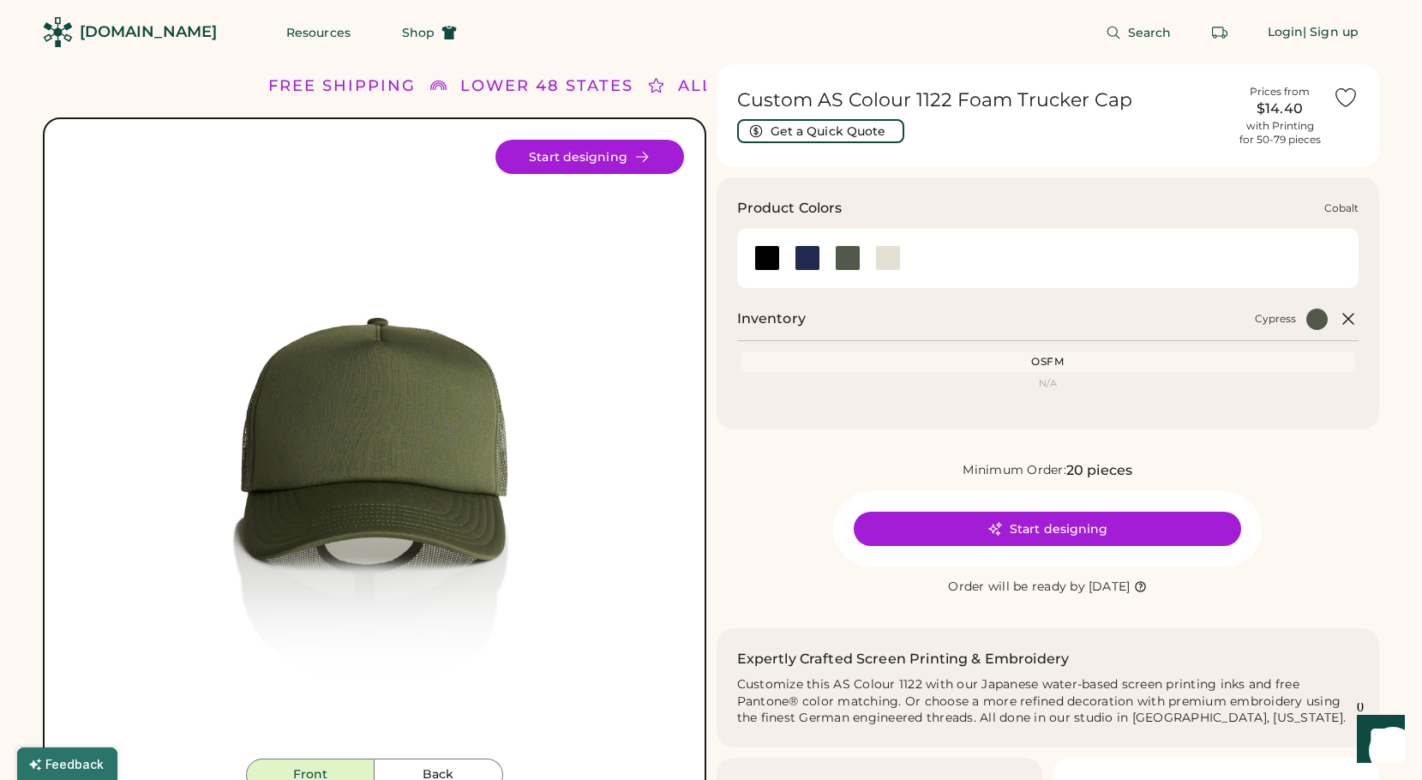
click at [808, 261] on div at bounding box center [807, 258] width 26 height 26
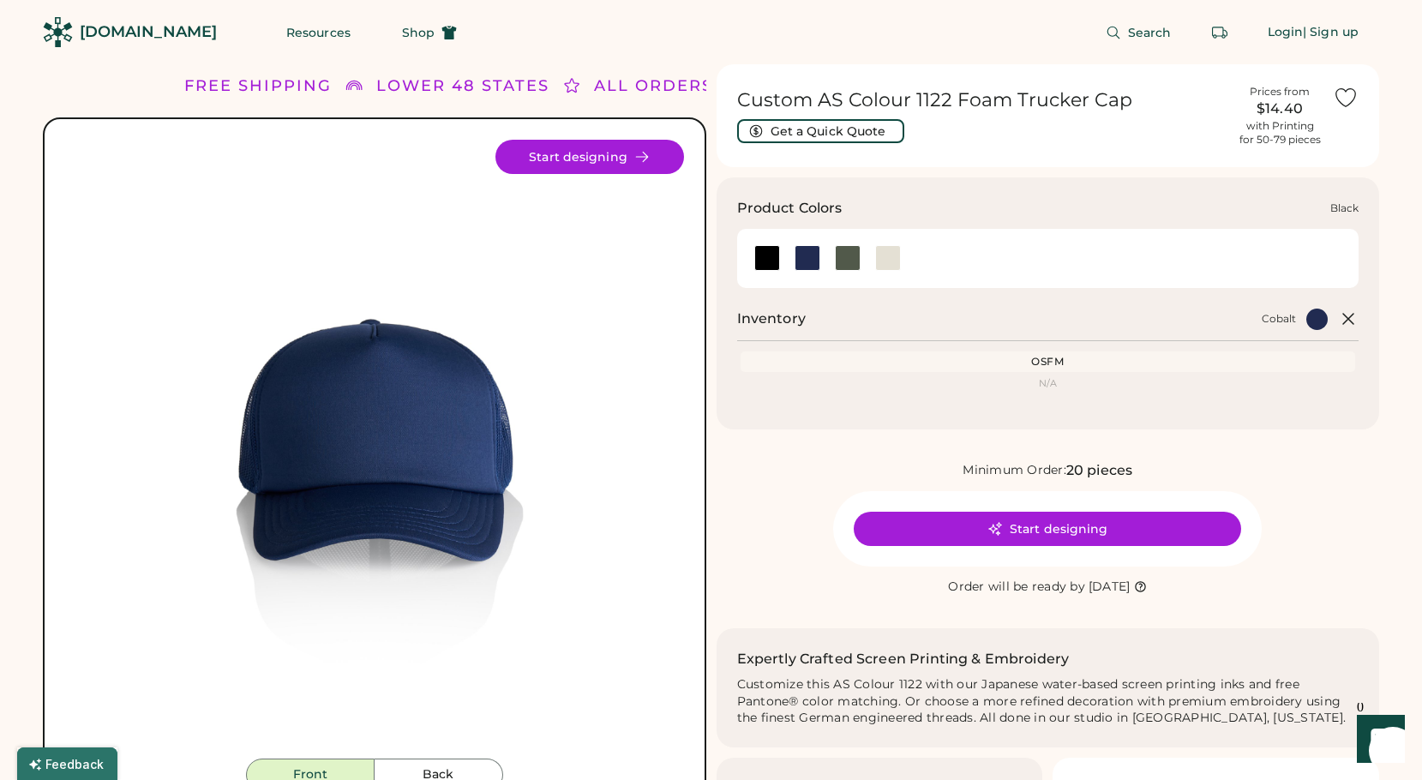
click at [765, 260] on div at bounding box center [767, 258] width 26 height 26
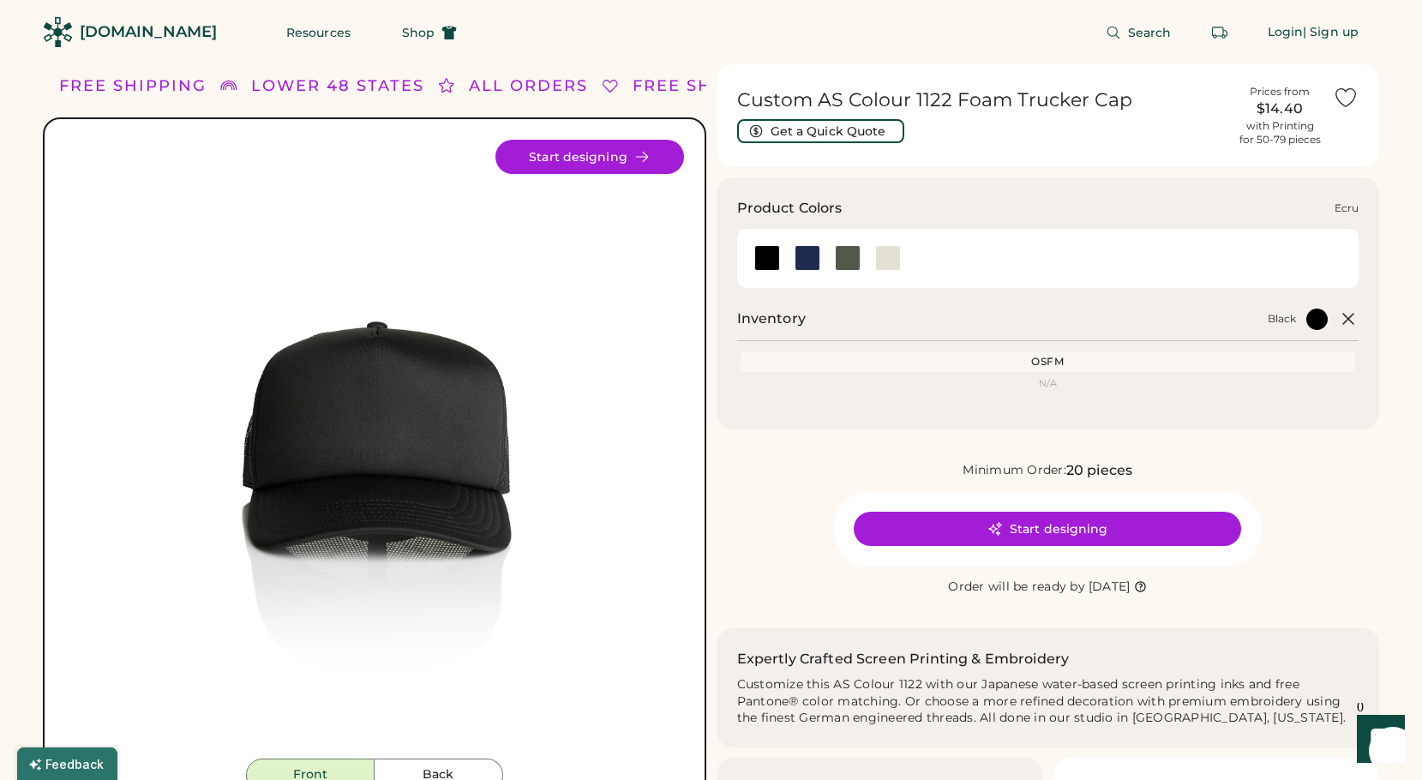
click at [888, 257] on div at bounding box center [888, 258] width 26 height 26
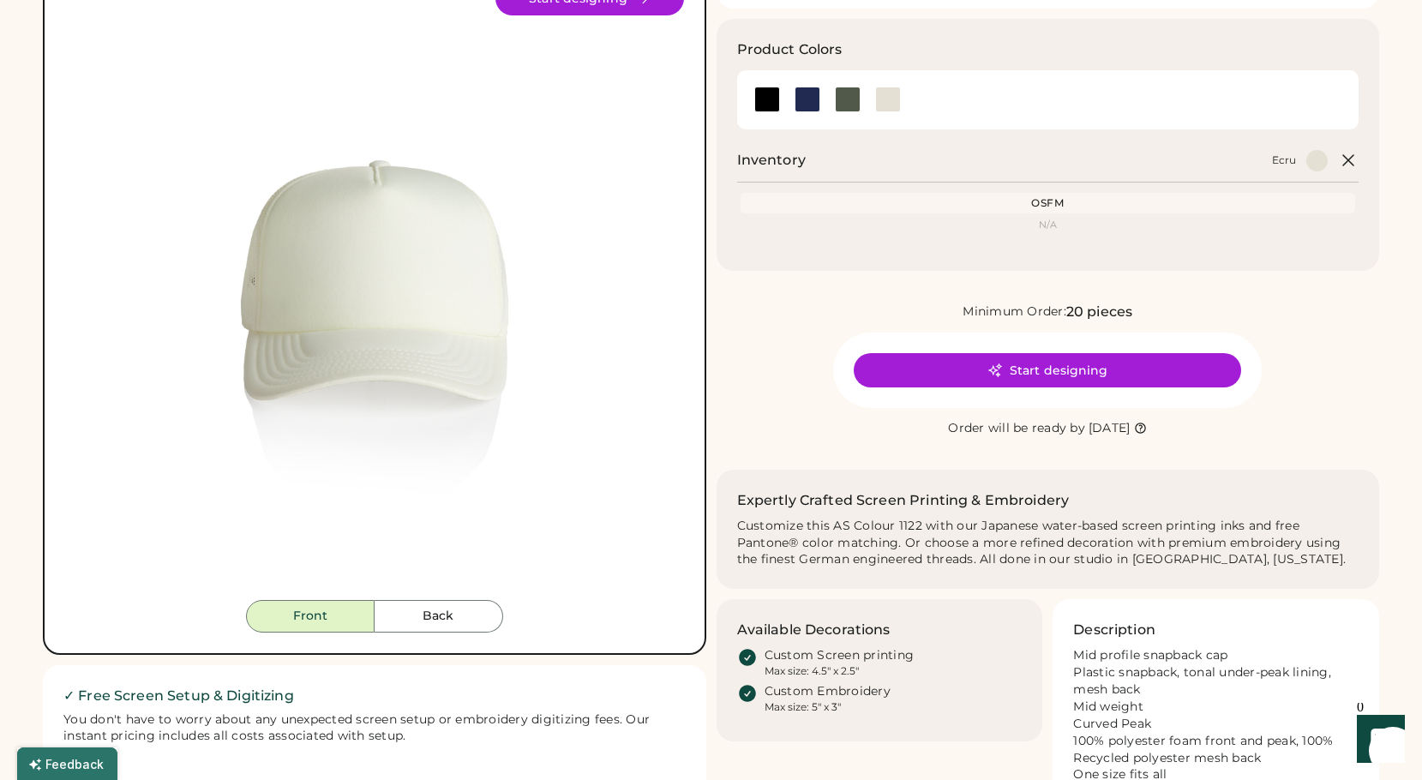
scroll to position [164, 0]
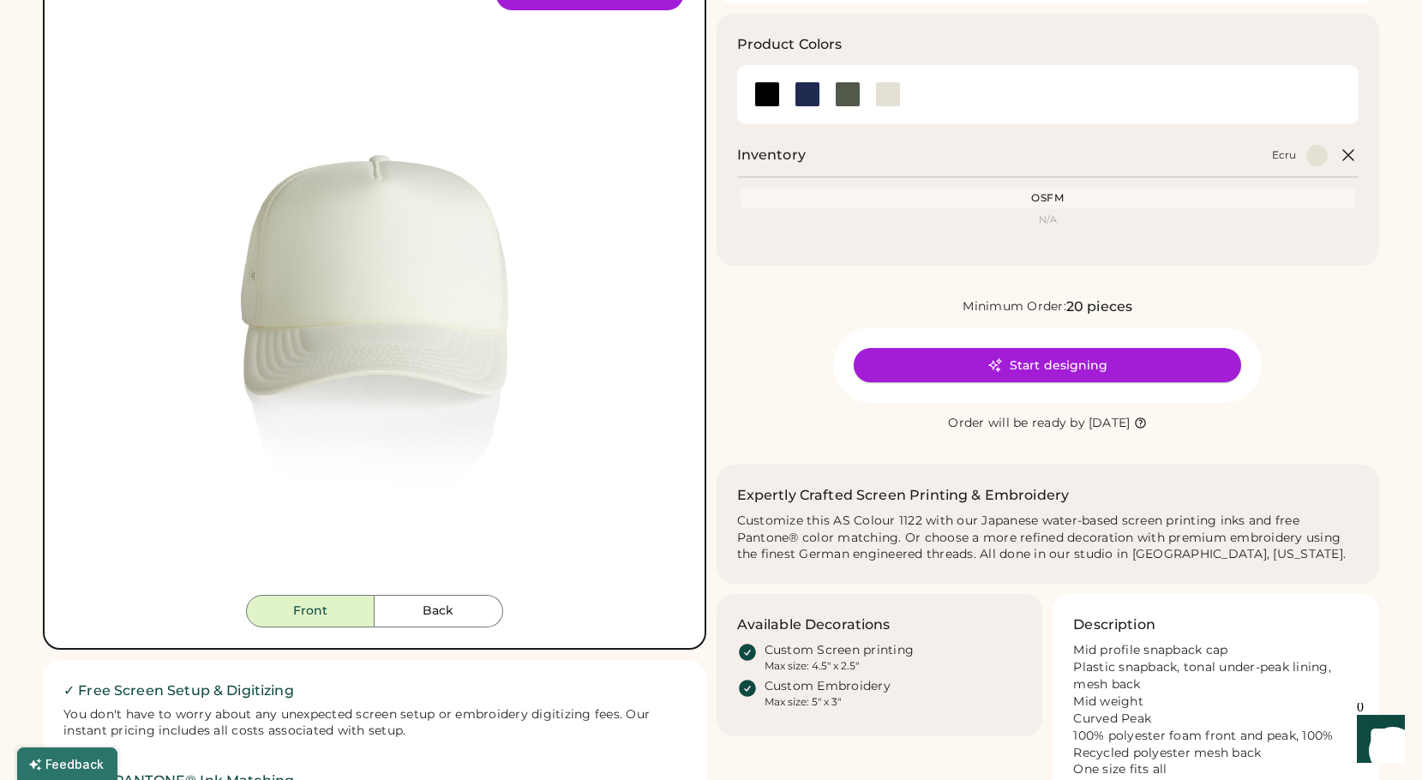
click at [992, 366] on icon at bounding box center [995, 365] width 13 height 13
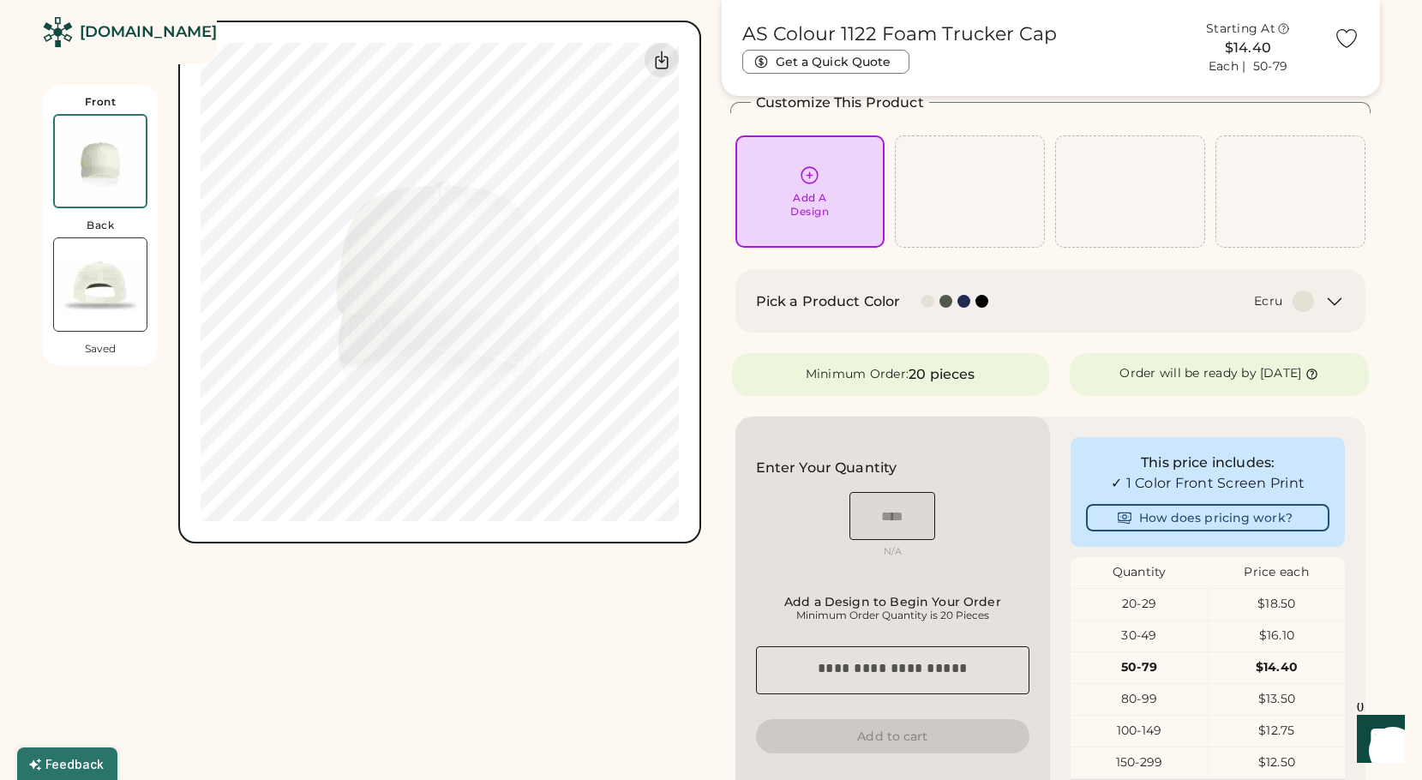
scroll to position [87, 0]
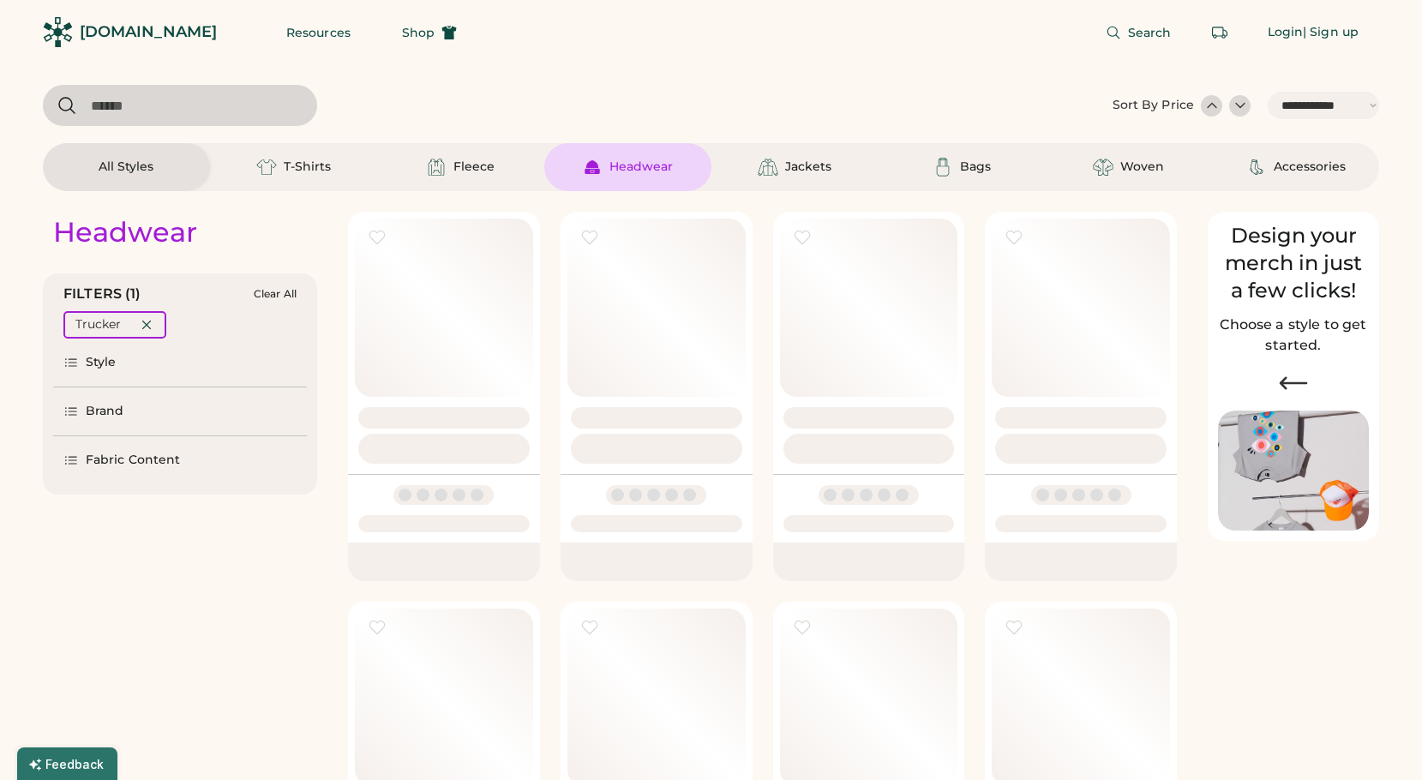
select select "*****"
select select "*"
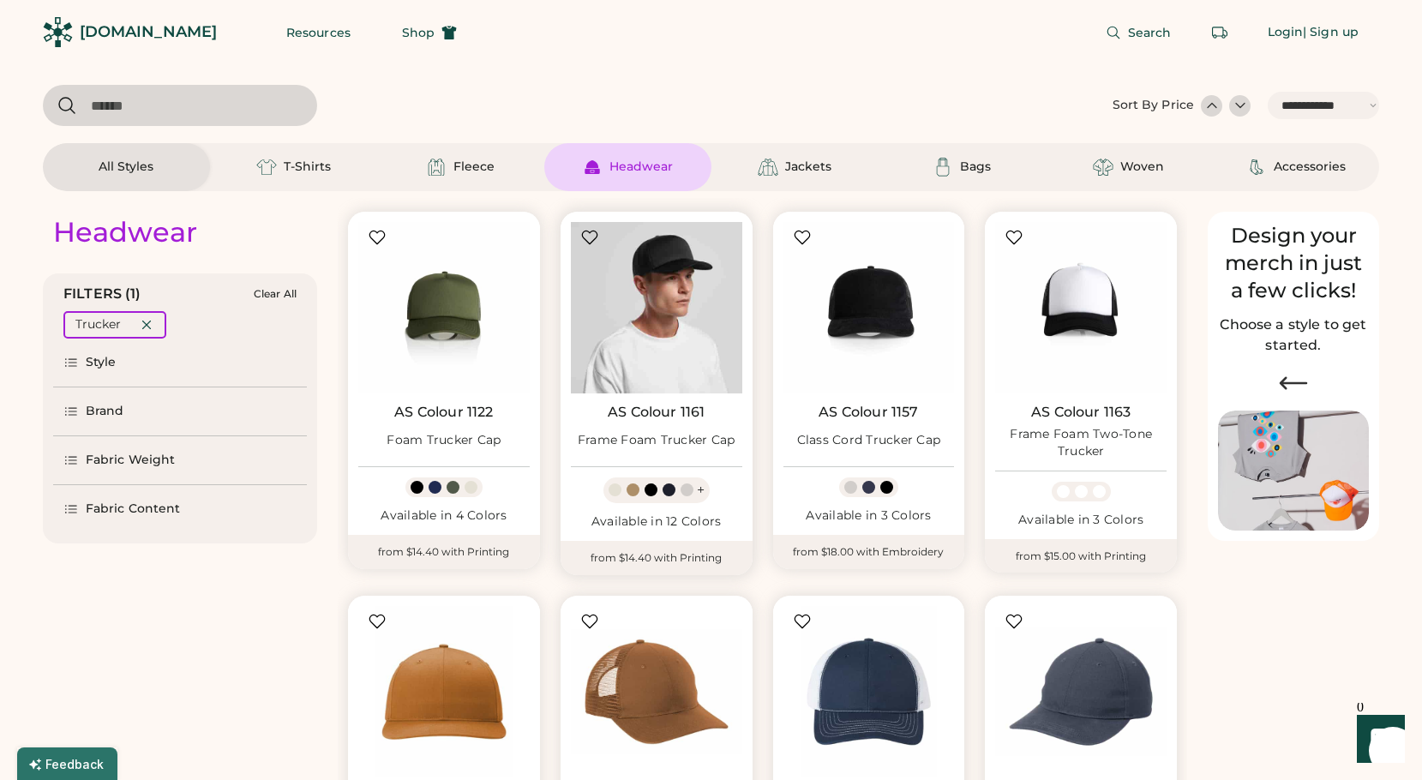
click at [662, 301] on img at bounding box center [656, 307] width 171 height 171
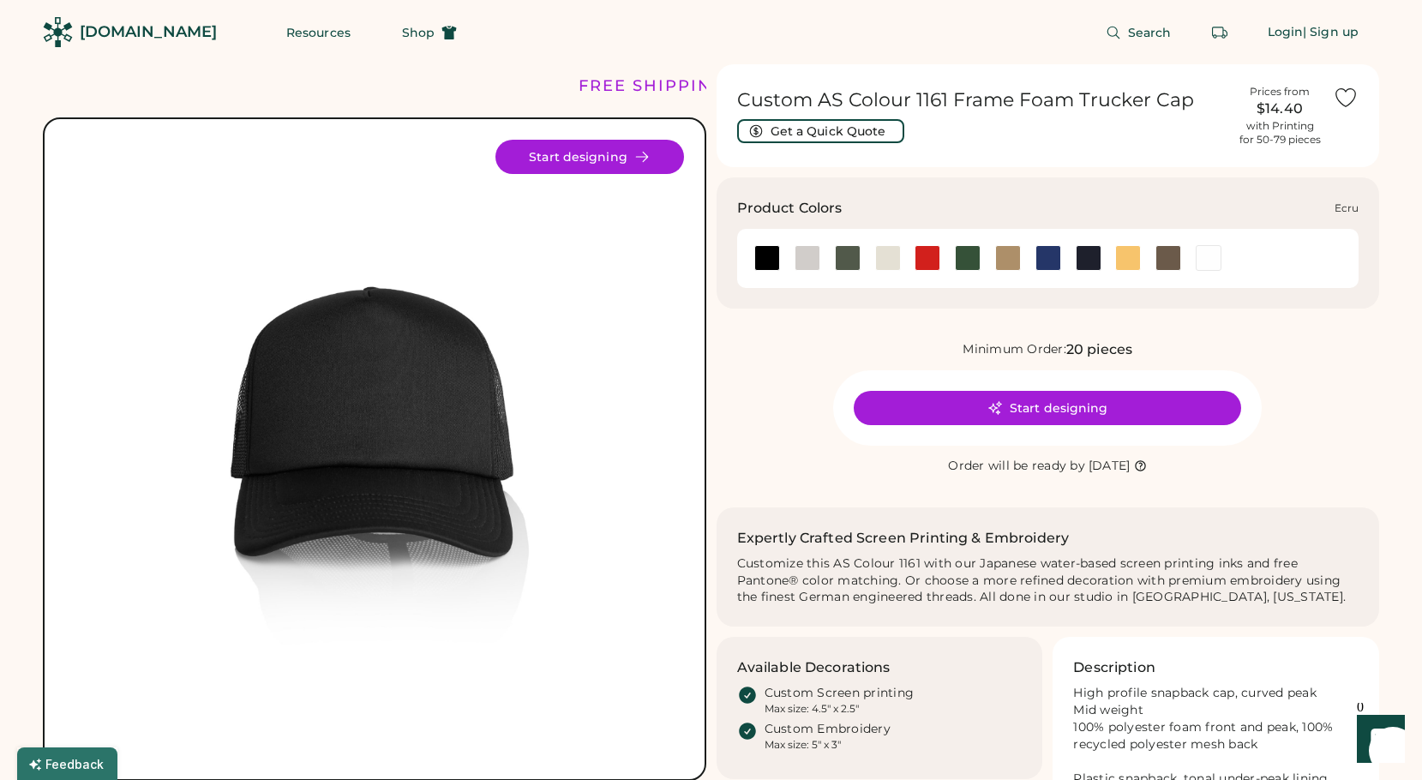
click at [889, 258] on div at bounding box center [888, 258] width 26 height 26
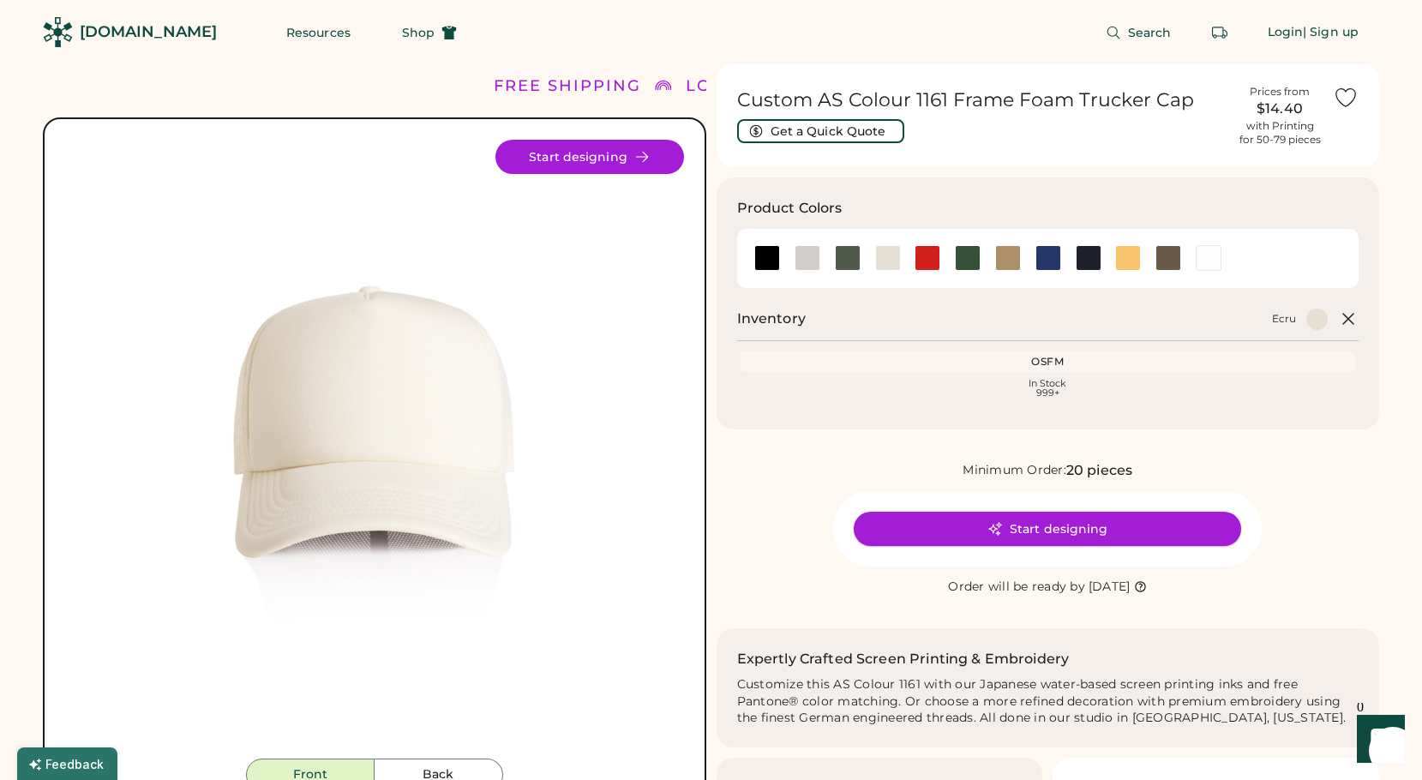
click at [1031, 530] on button "Start designing" at bounding box center [1046, 529] width 387 height 34
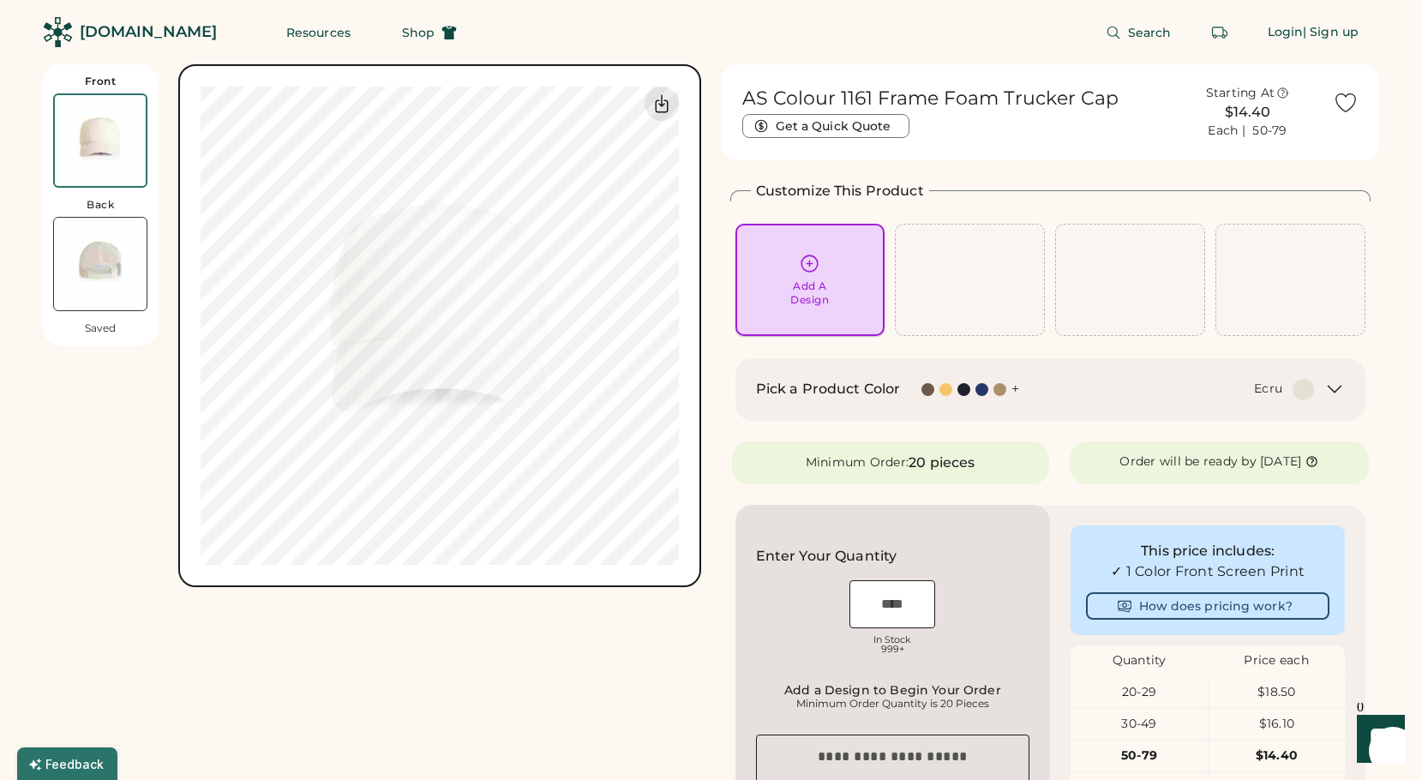
click at [824, 296] on div "Add A Design" at bounding box center [809, 292] width 39 height 27
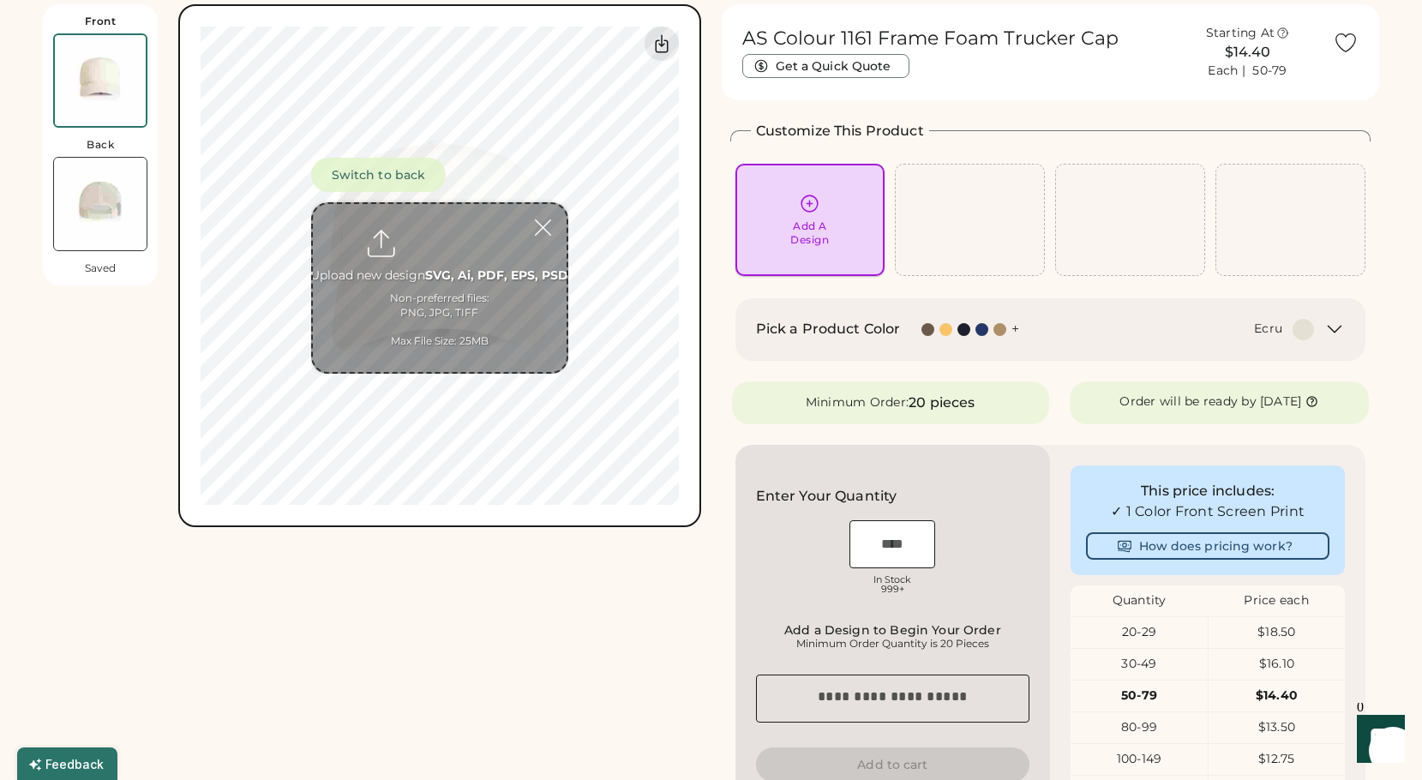
scroll to position [64, 0]
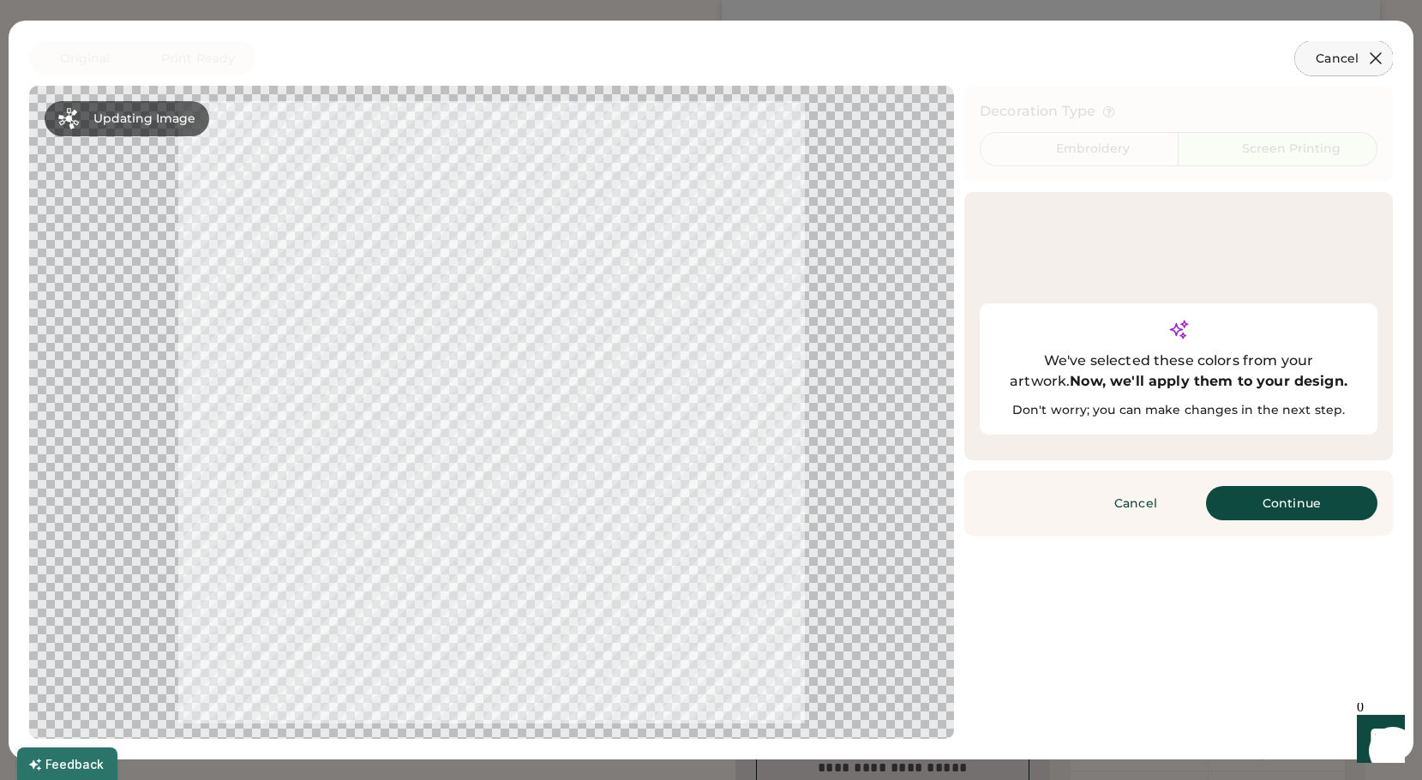
click at [1374, 57] on icon at bounding box center [1375, 58] width 10 height 10
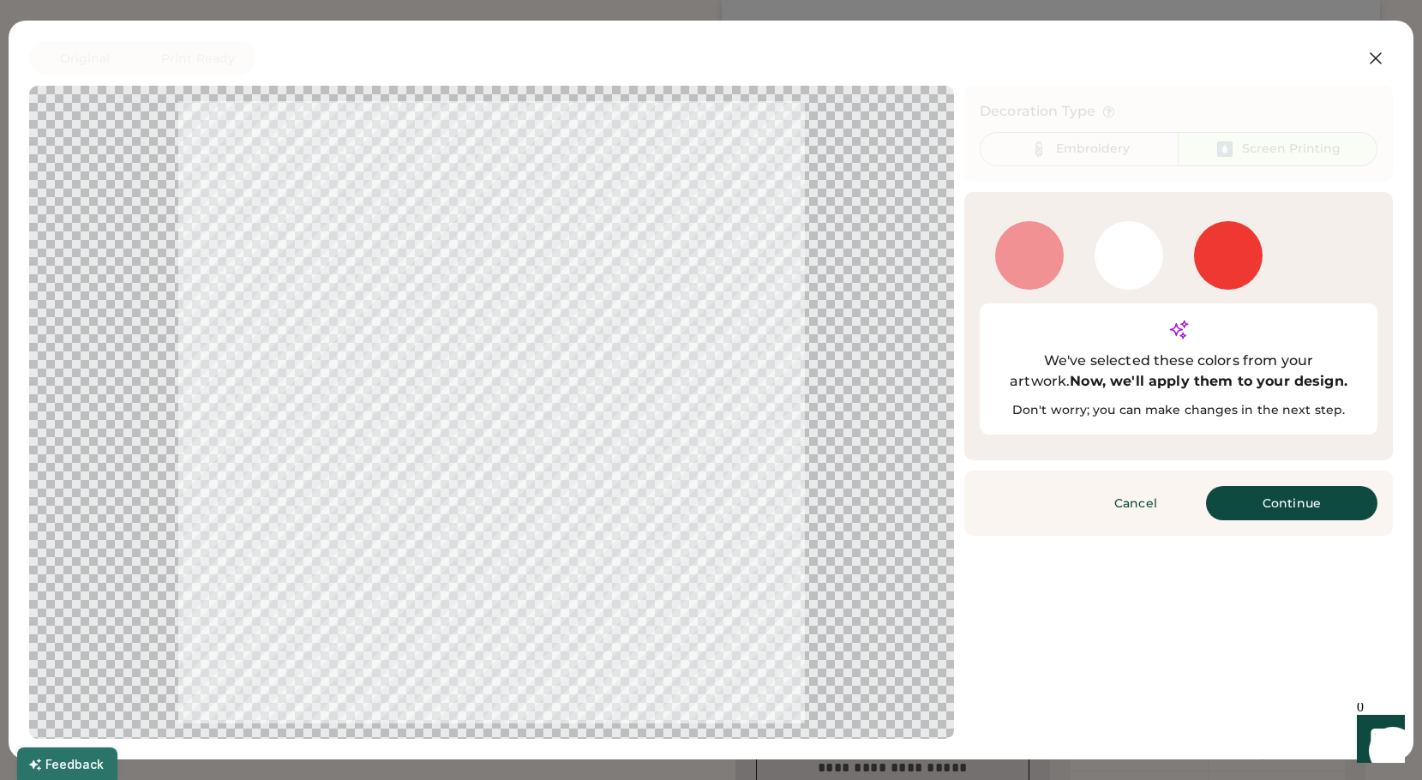
click at [1236, 261] on div at bounding box center [1228, 255] width 69 height 69
click at [1269, 486] on button "Continue" at bounding box center [1291, 503] width 171 height 34
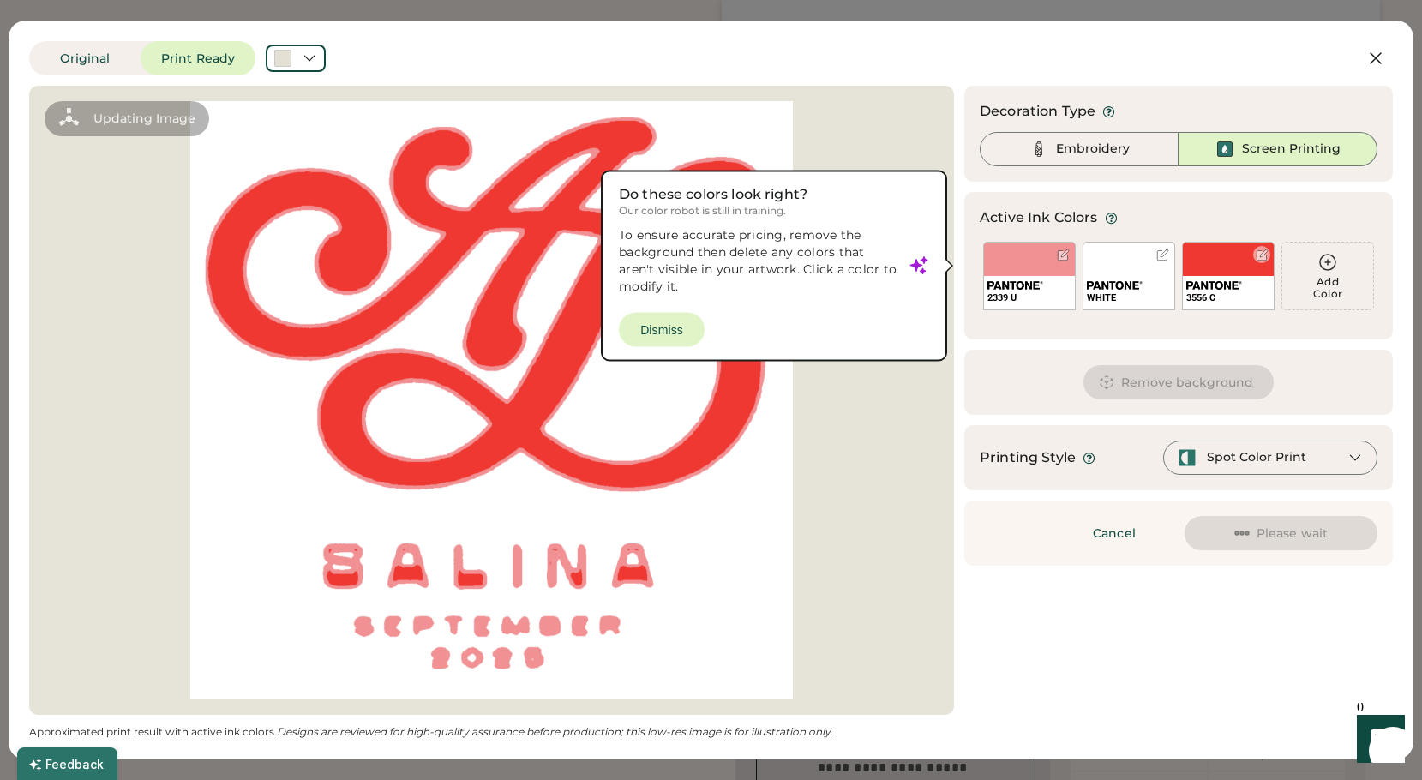
click at [1213, 253] on div "3556 C" at bounding box center [1228, 276] width 93 height 69
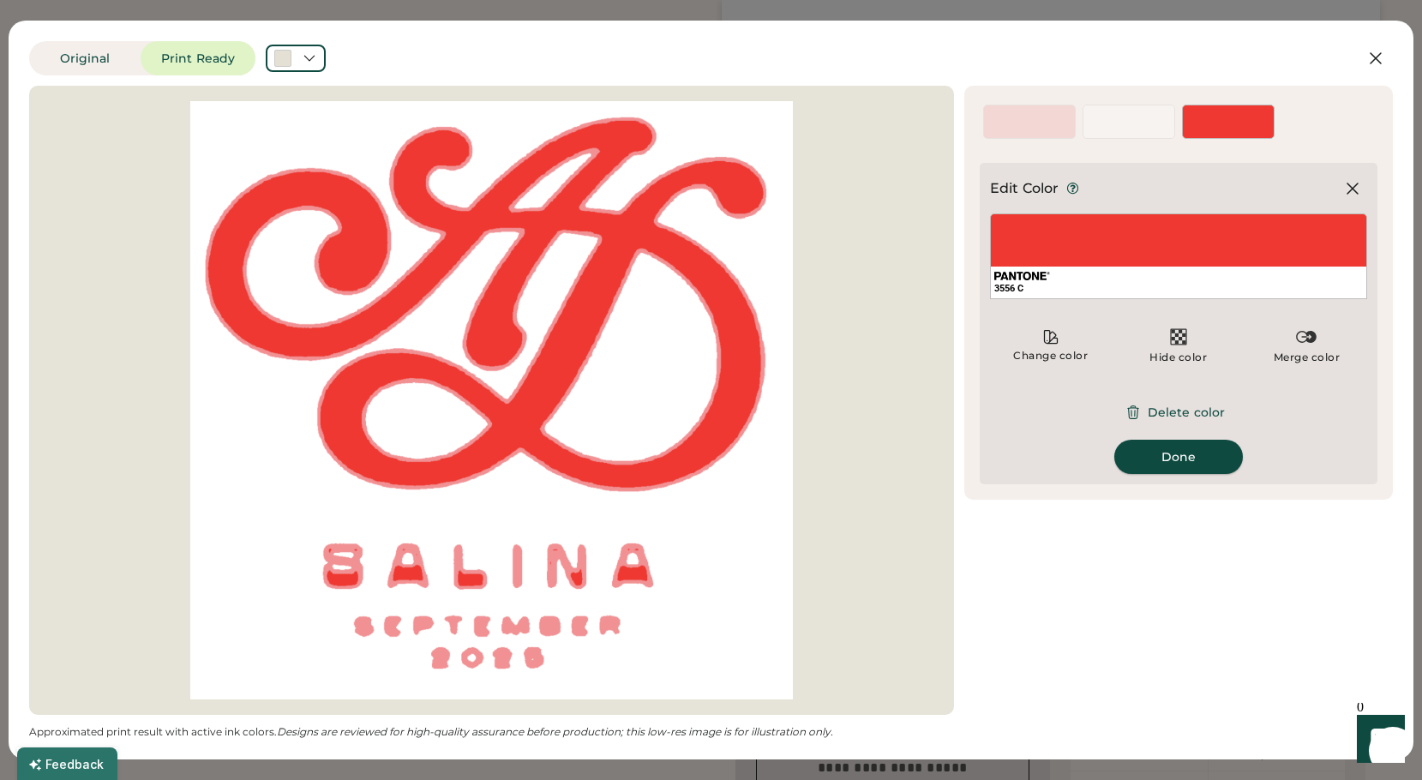
click at [1179, 463] on button "Done" at bounding box center [1178, 457] width 129 height 34
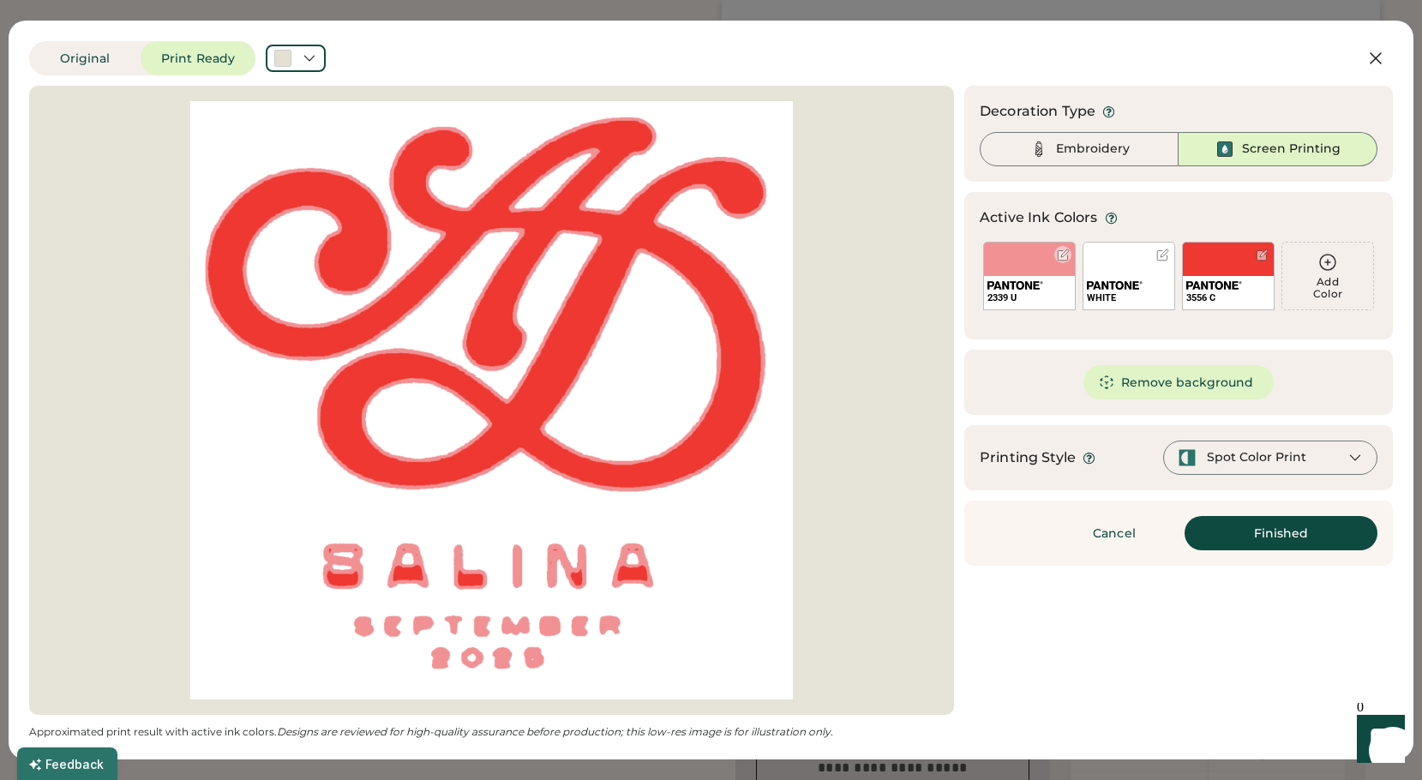
click at [1024, 272] on div "2339 U" at bounding box center [1029, 276] width 93 height 69
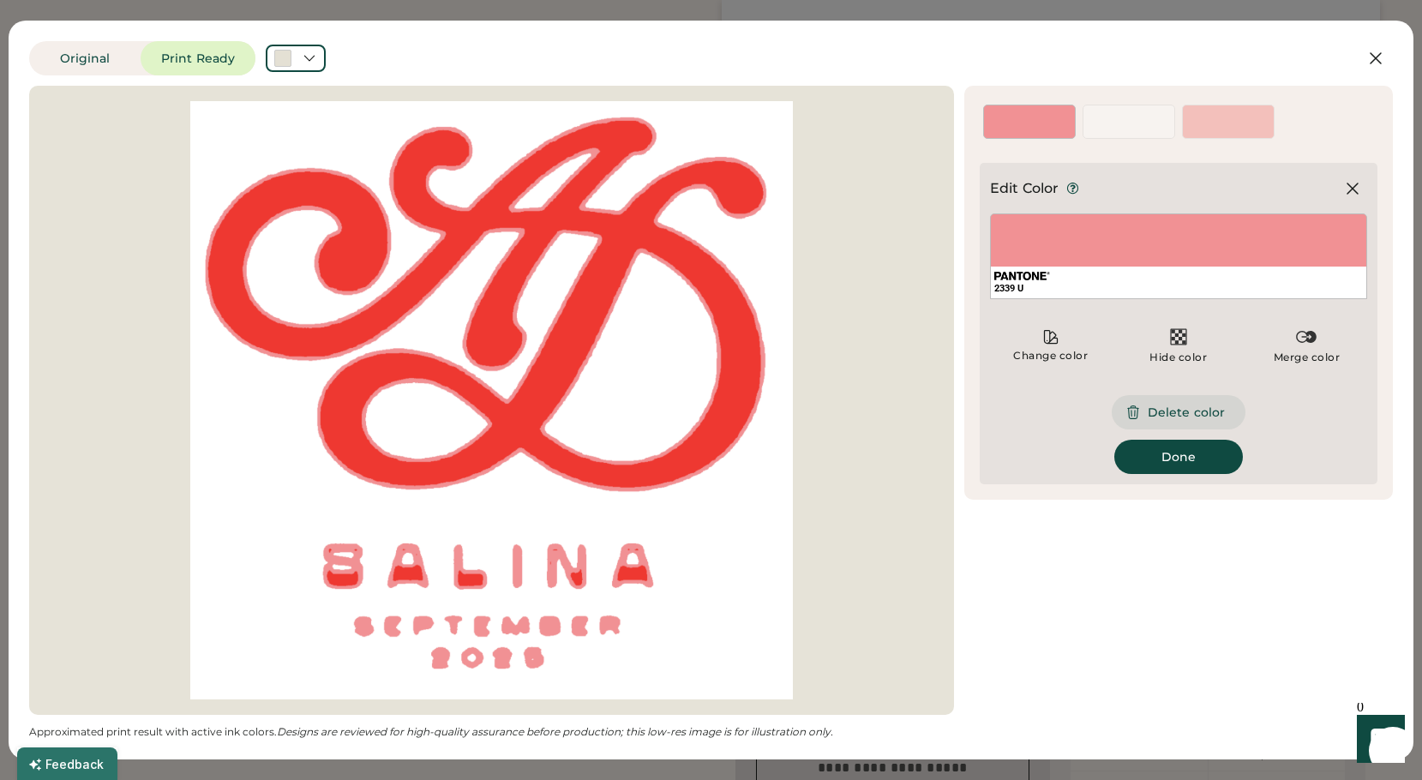
click at [1165, 411] on button "Delete color" at bounding box center [1178, 412] width 134 height 34
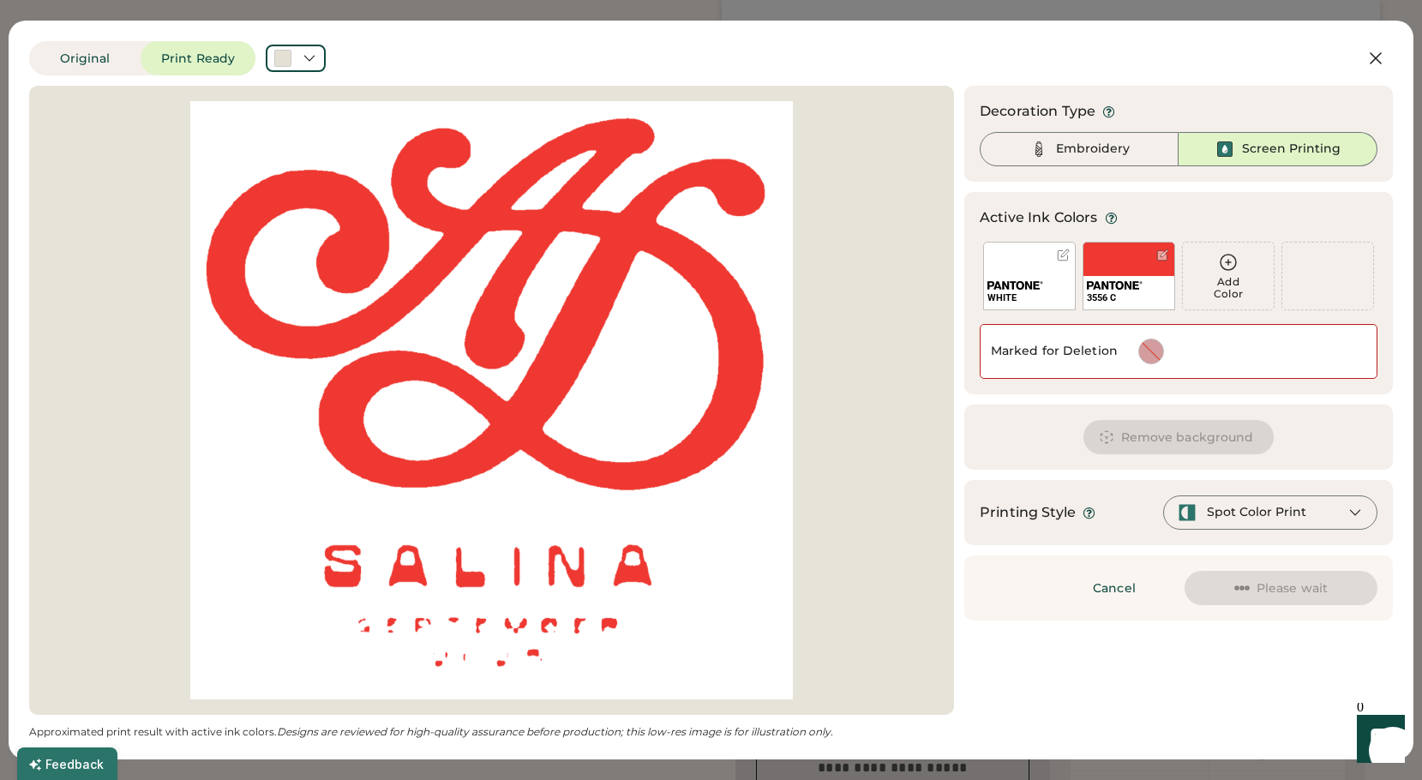
click at [1034, 268] on div "WHITE" at bounding box center [1029, 276] width 93 height 69
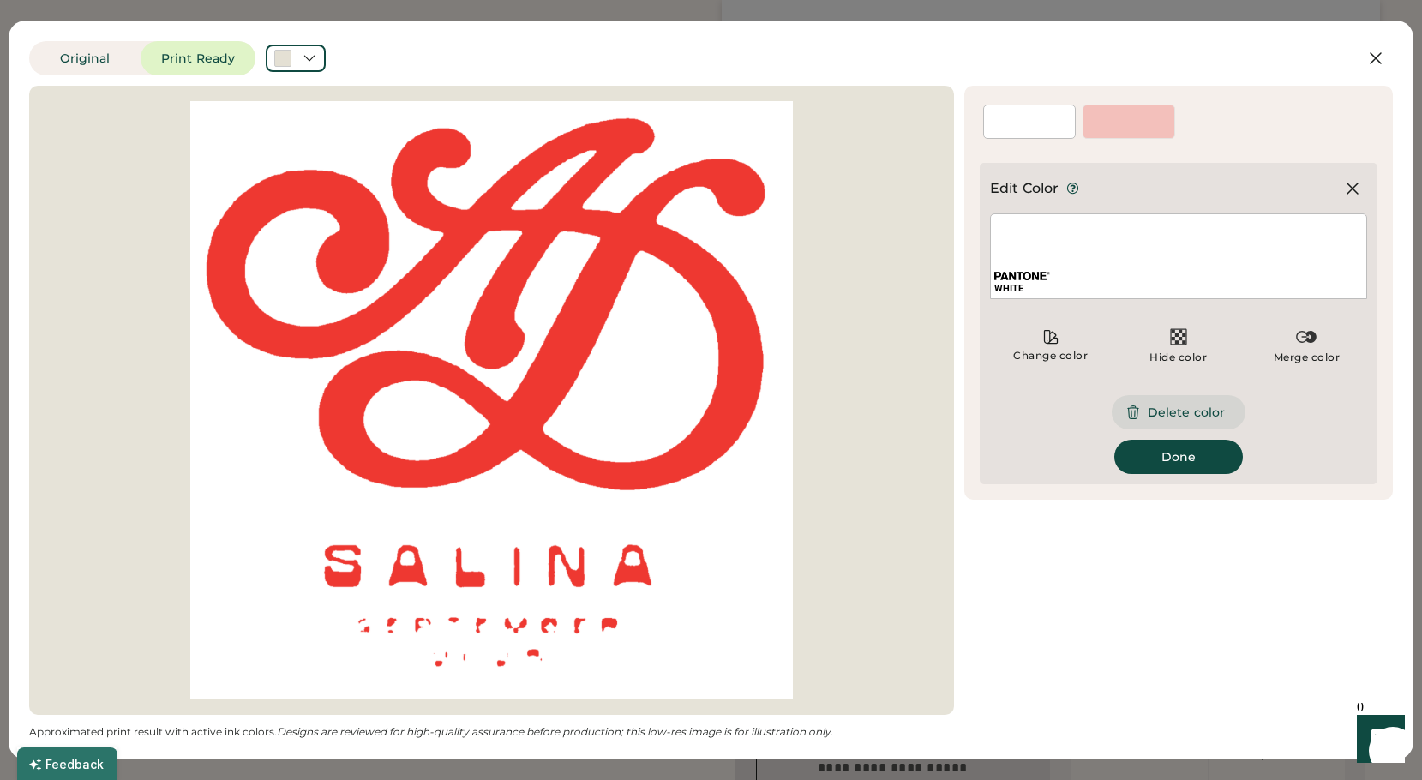
click at [1169, 408] on button "Delete color" at bounding box center [1178, 412] width 134 height 34
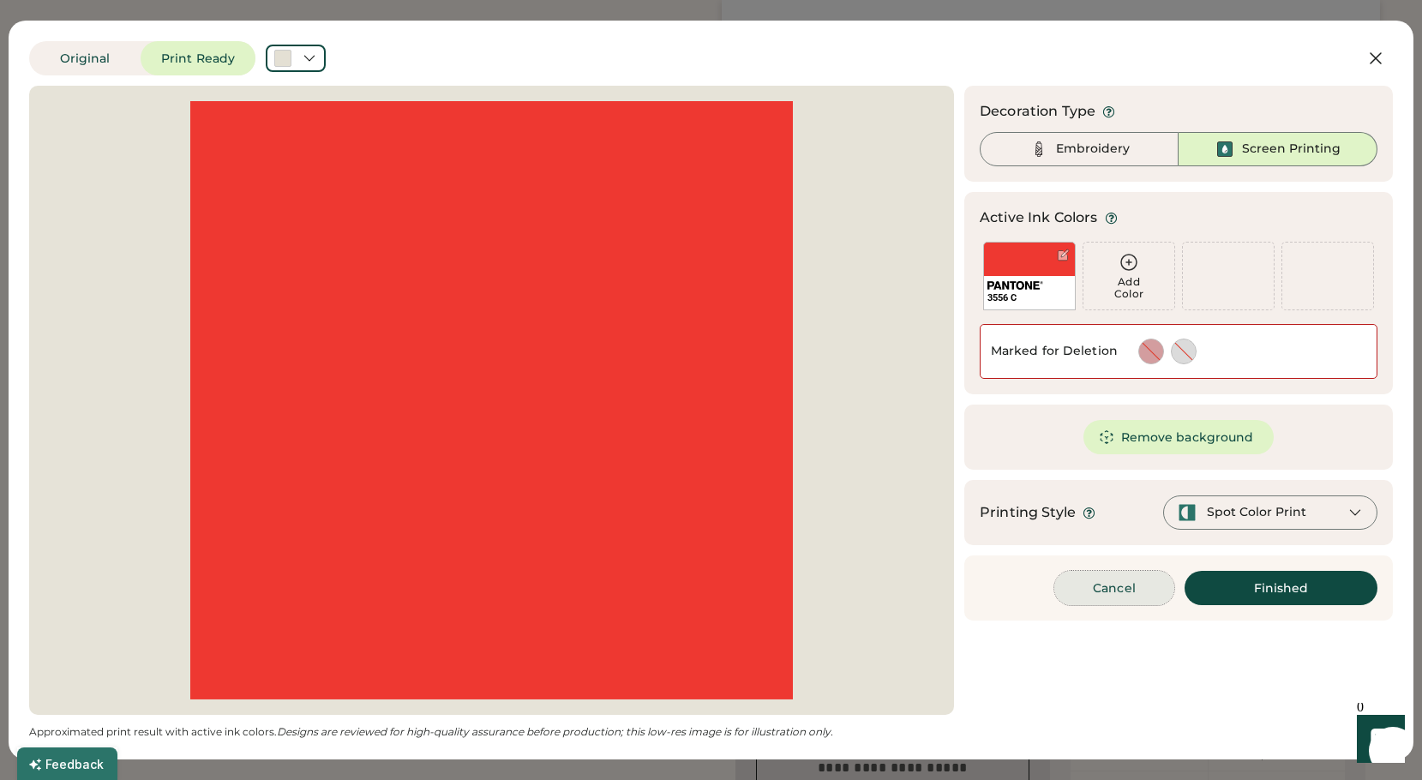
click at [1118, 584] on button "Cancel" at bounding box center [1114, 588] width 120 height 34
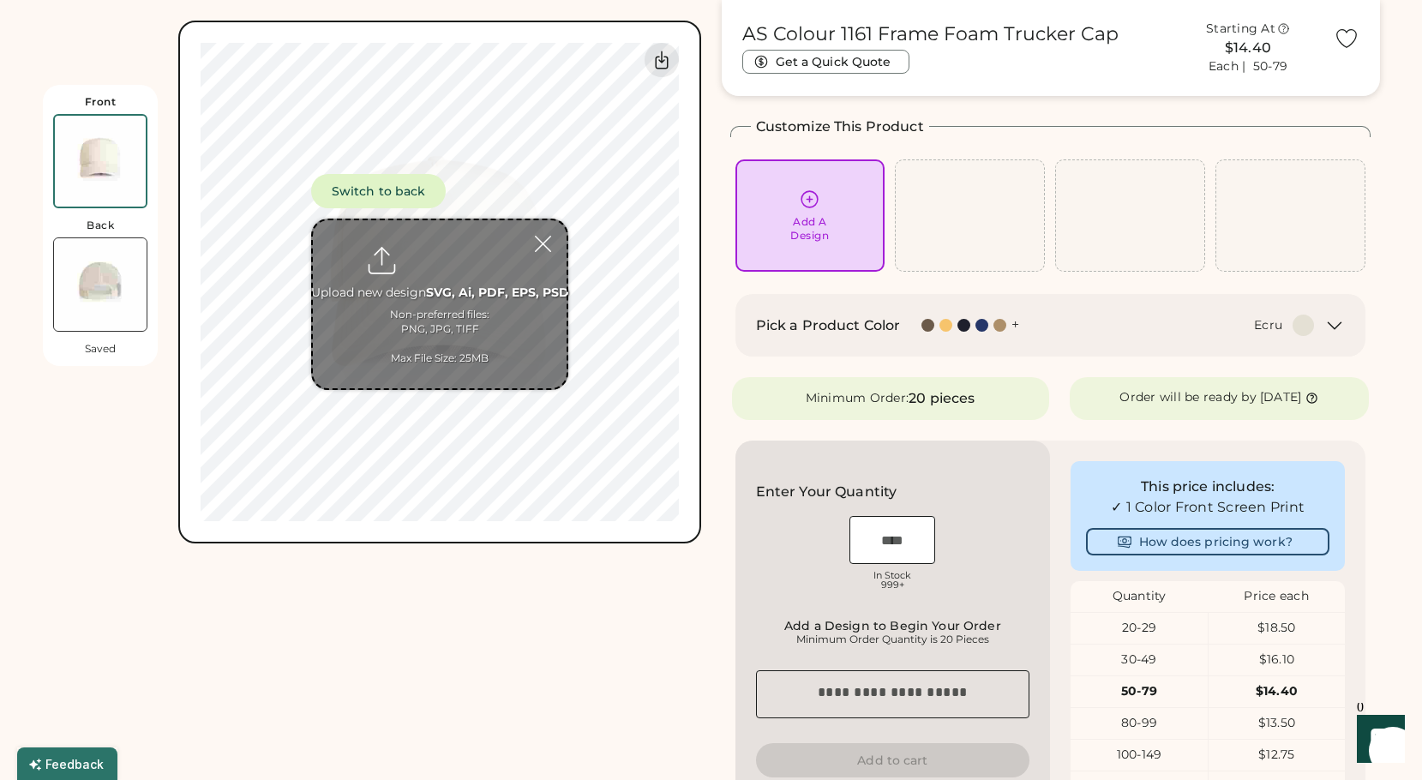
type input "**********"
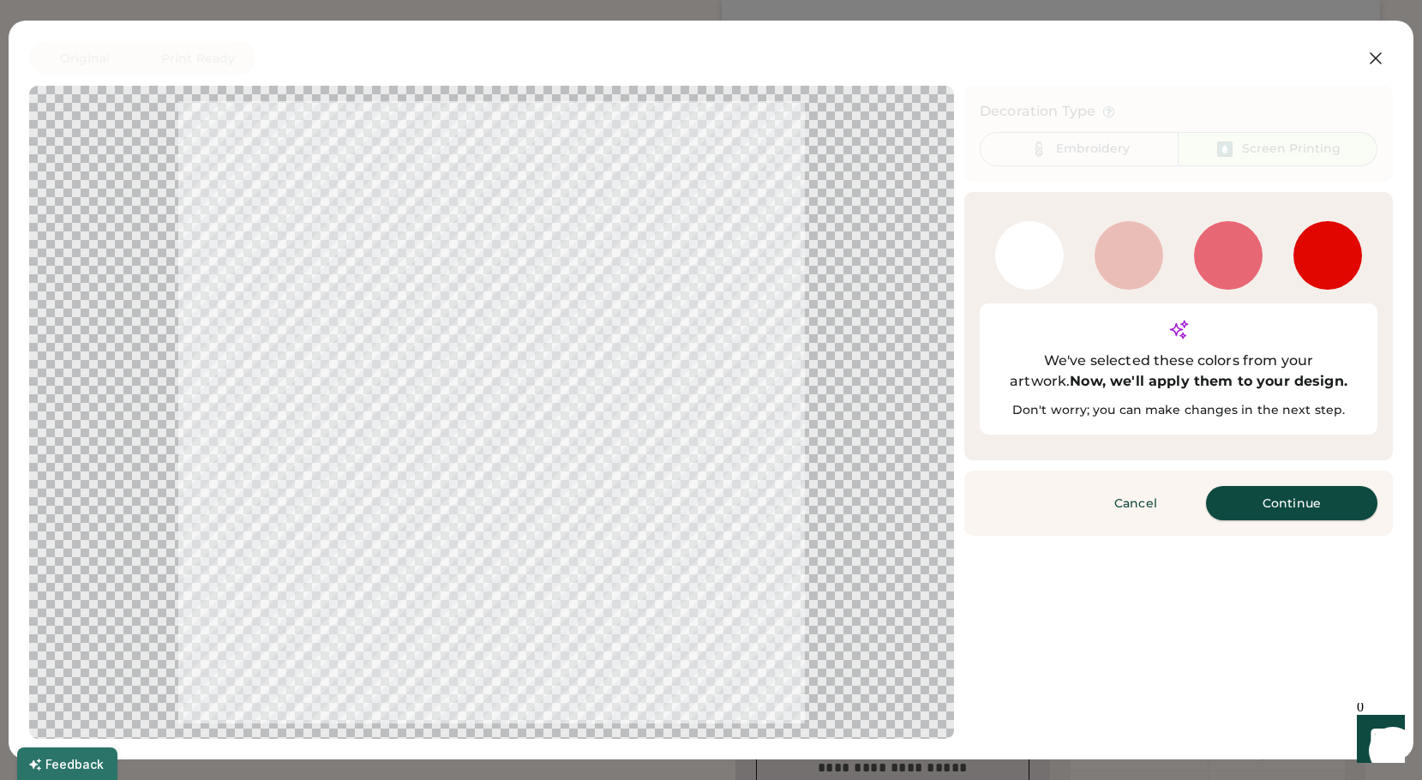
click at [1287, 486] on button "Continue" at bounding box center [1291, 503] width 171 height 34
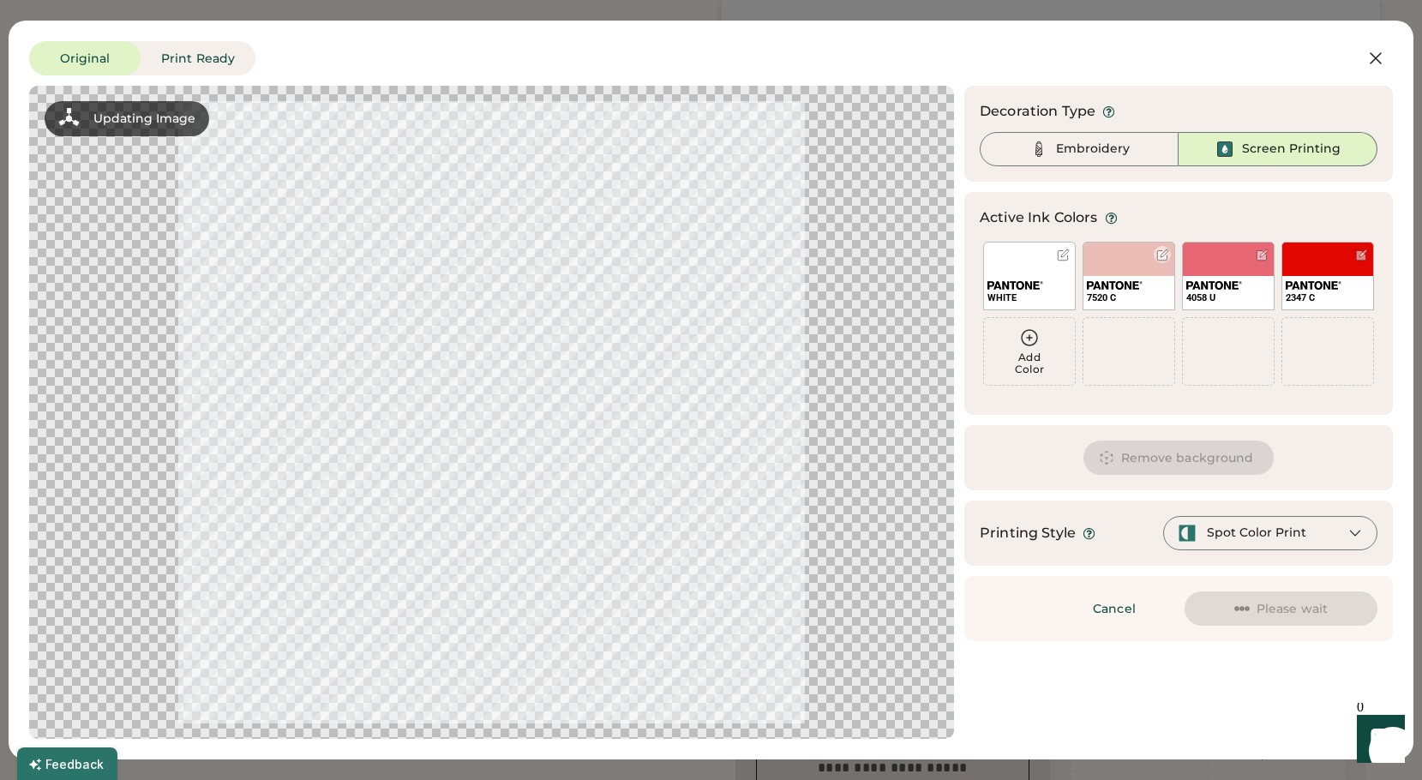
click at [1123, 273] on div "7520 C" at bounding box center [1128, 276] width 93 height 69
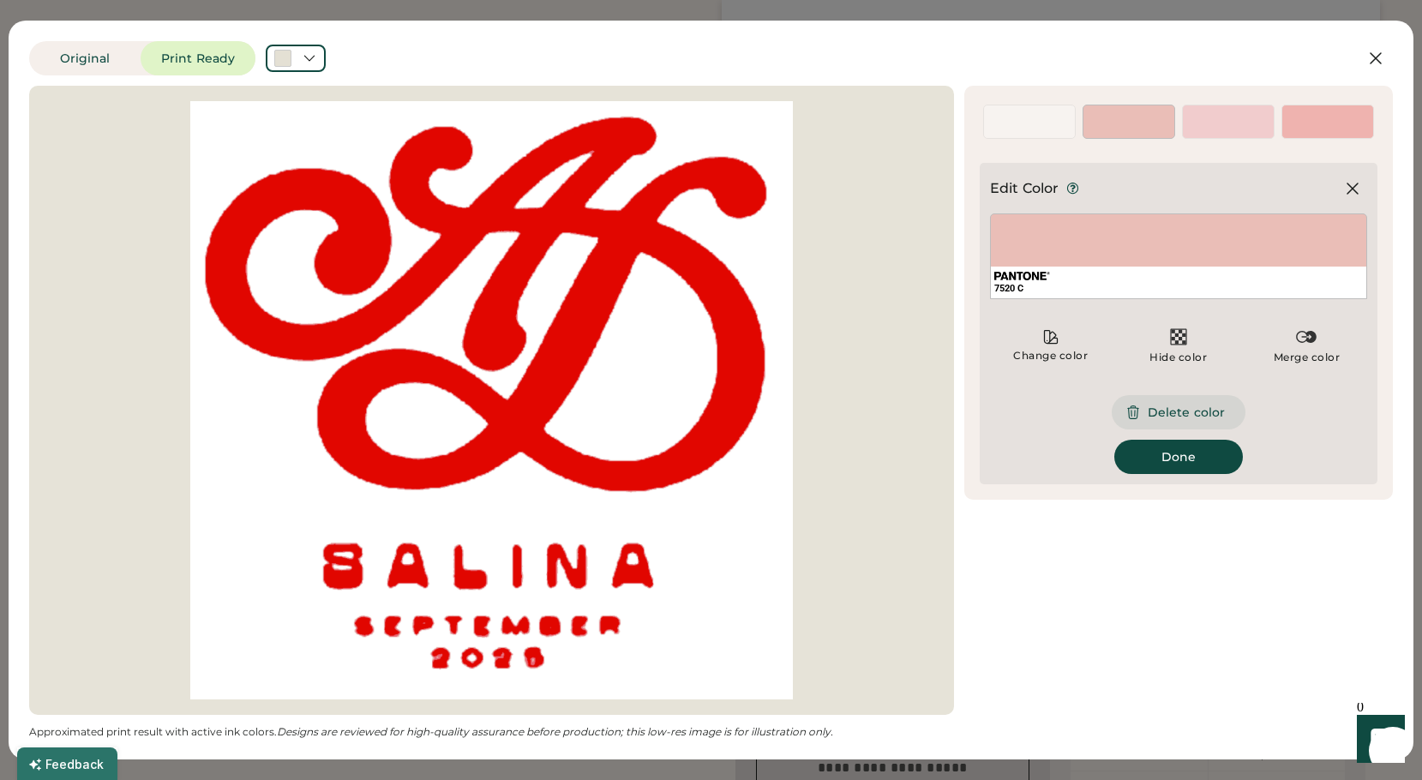
click at [1165, 411] on button "Delete color" at bounding box center [1178, 412] width 134 height 34
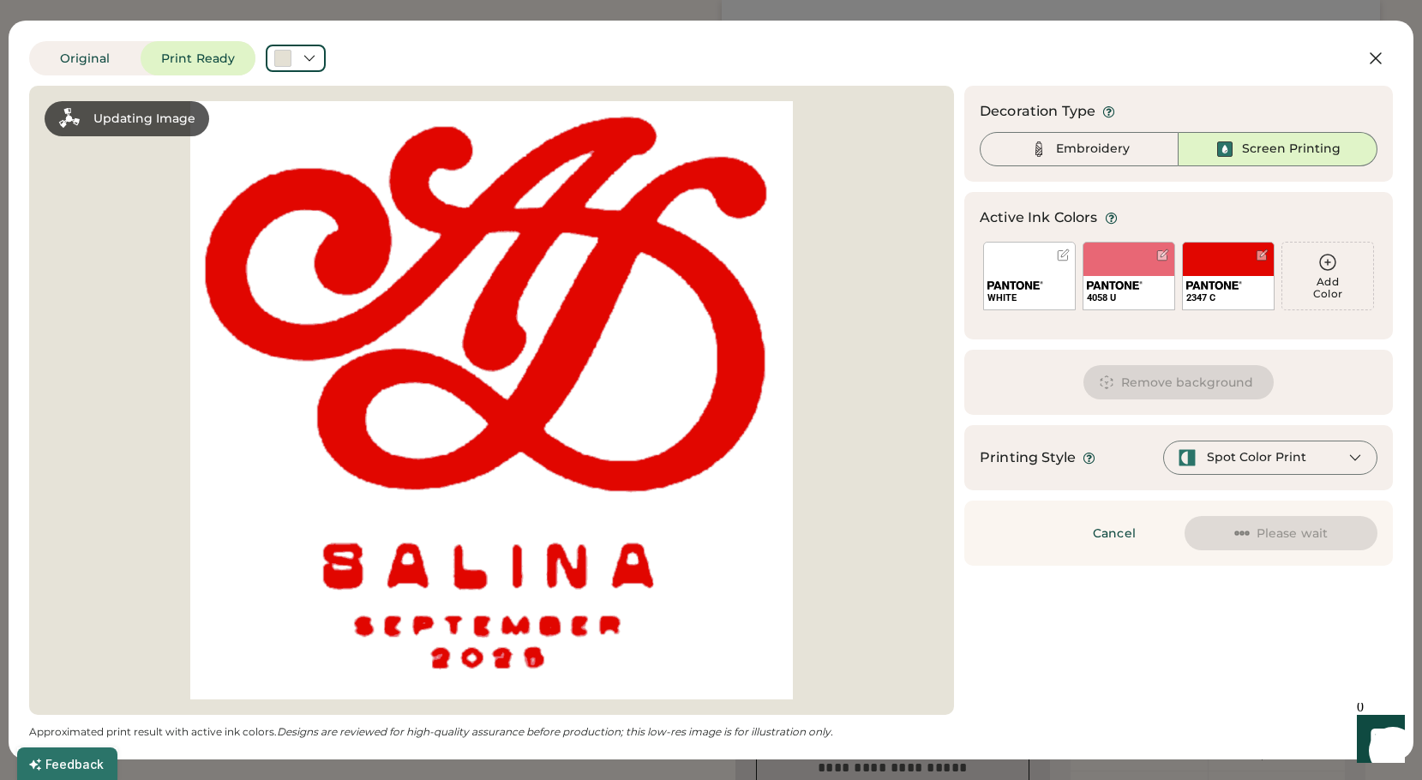
click at [1117, 267] on div "4058 U" at bounding box center [1128, 276] width 93 height 69
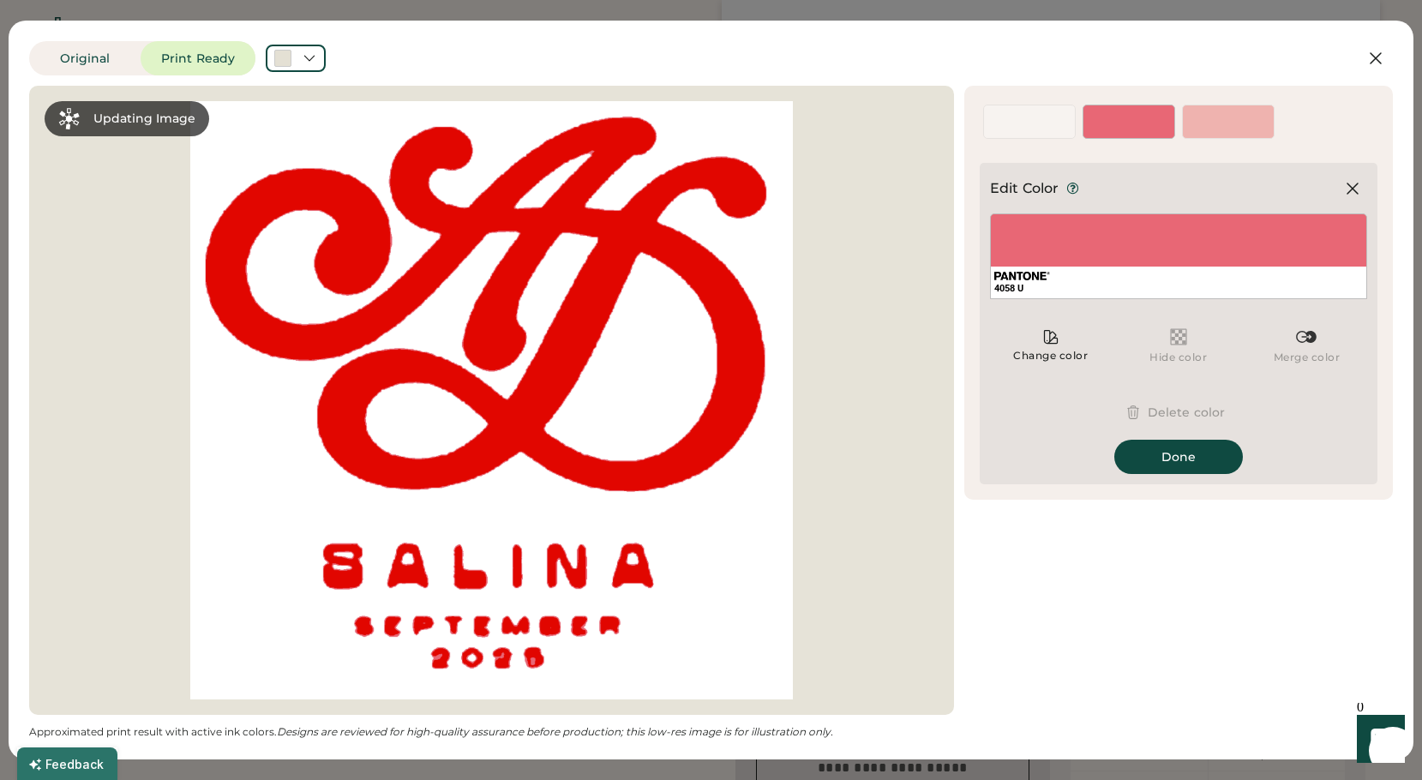
scroll to position [76, 0]
click at [1189, 414] on button "Delete color" at bounding box center [1178, 412] width 134 height 34
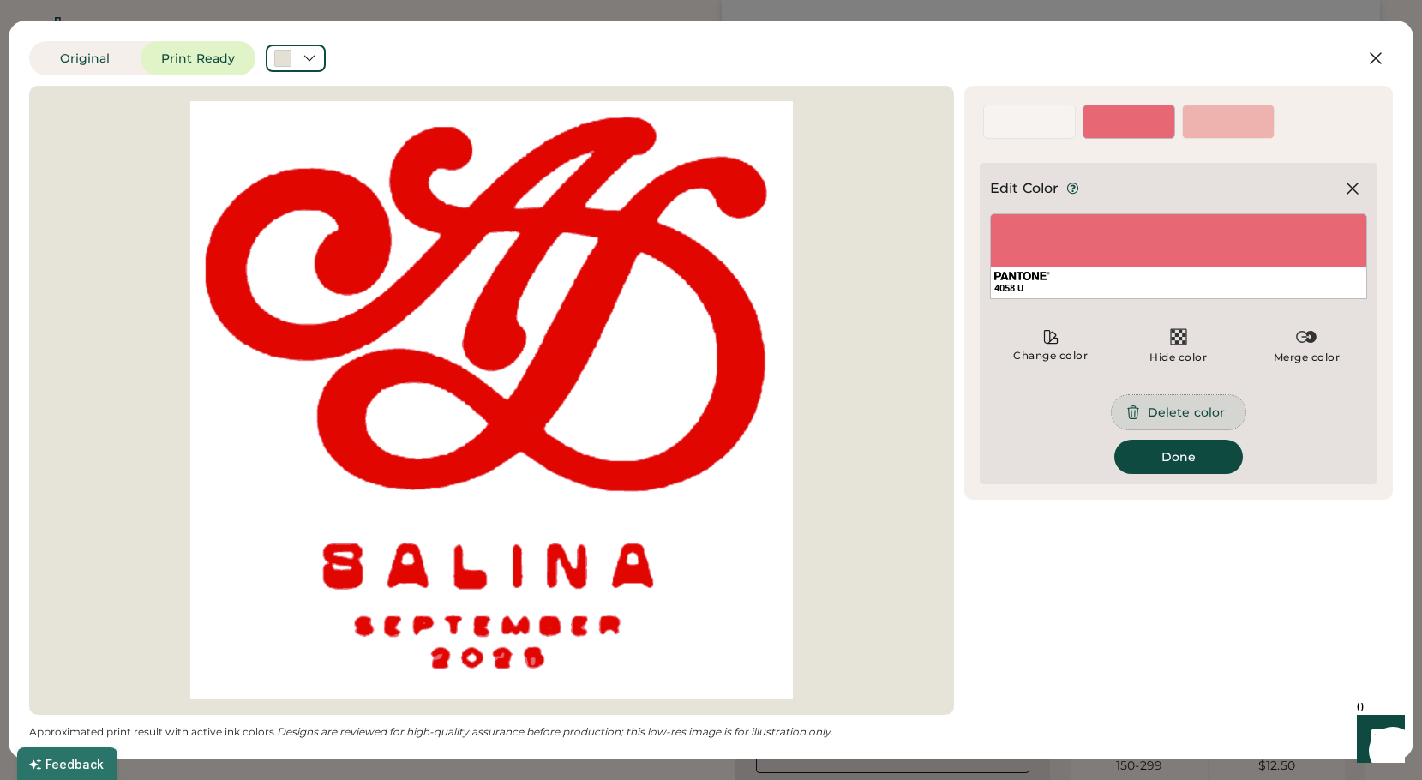
scroll to position [87, 0]
click at [1158, 411] on button "Delete color" at bounding box center [1178, 412] width 134 height 34
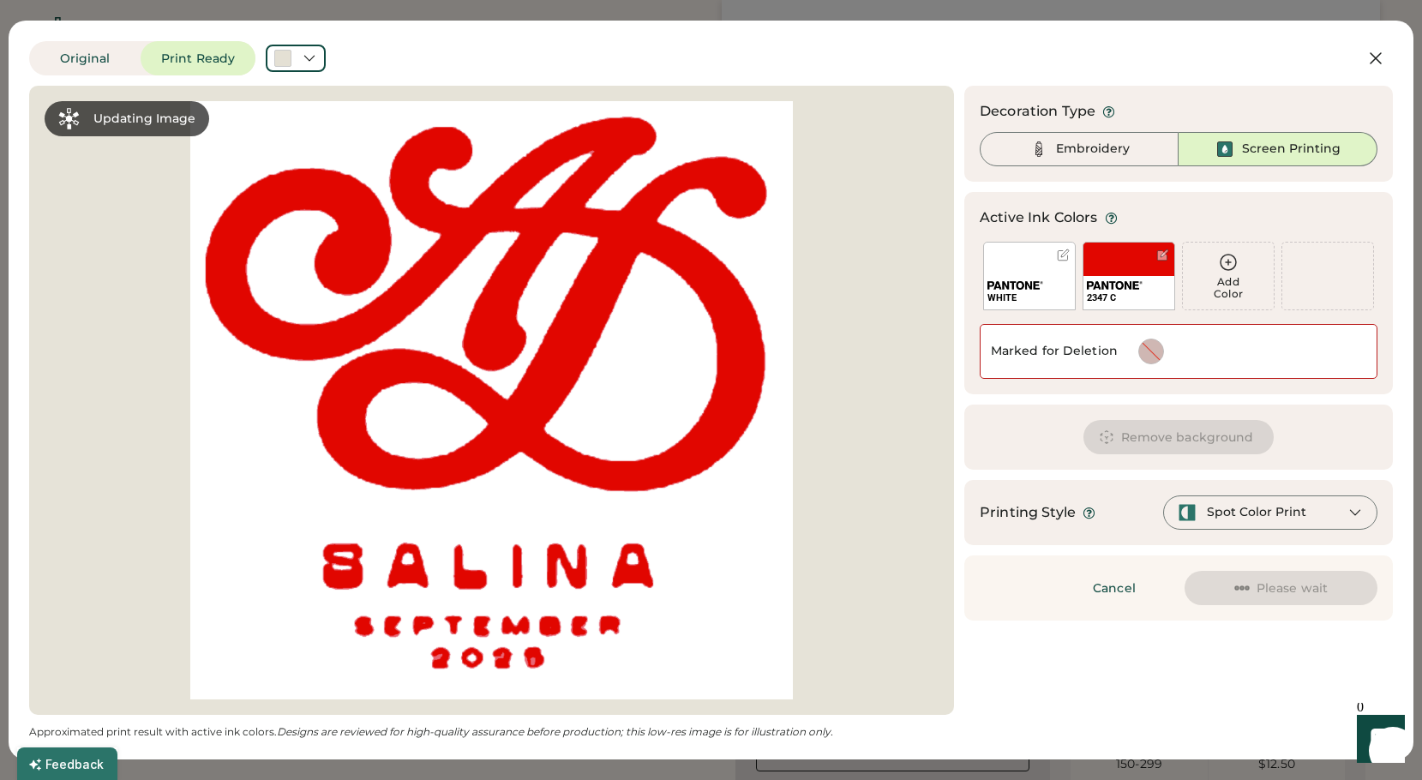
scroll to position [90, 0]
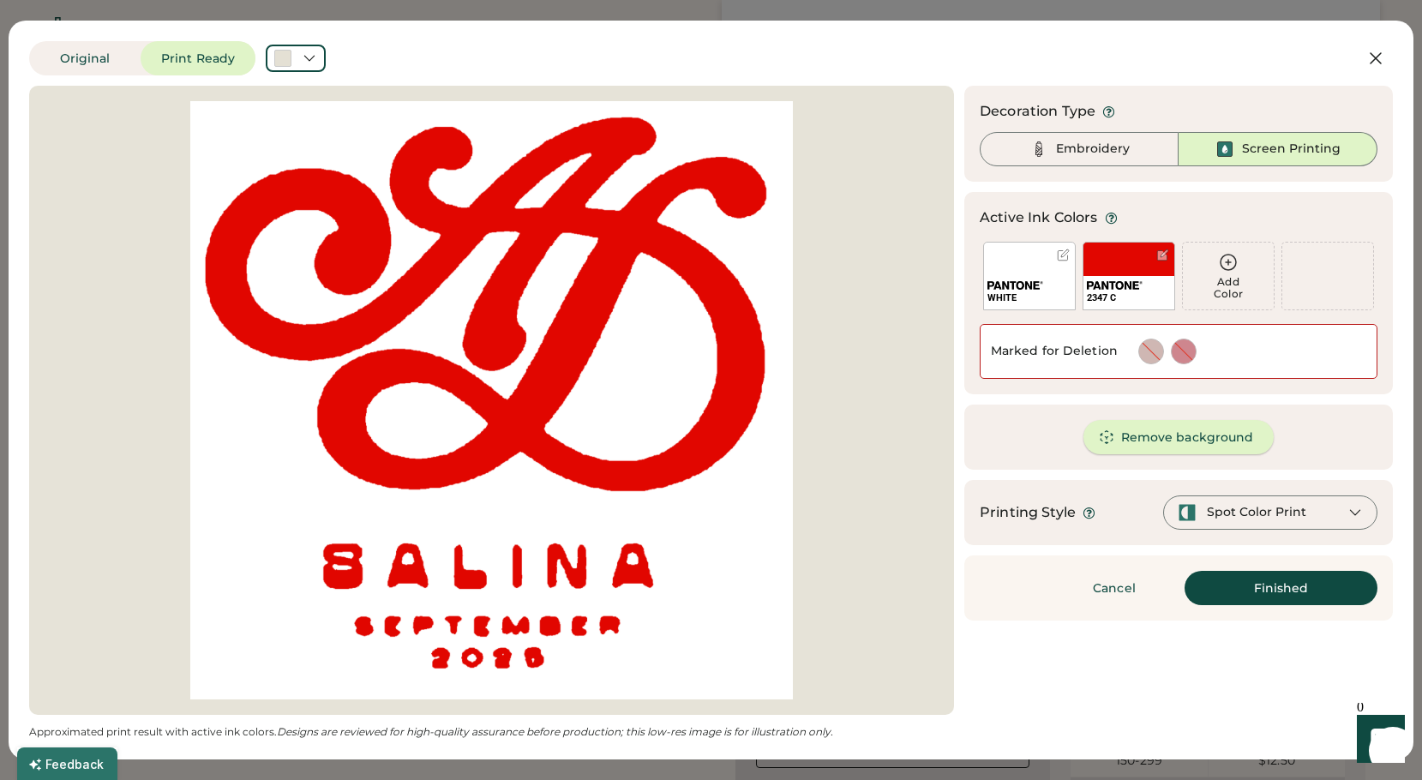
click at [1176, 436] on button "Remove background" at bounding box center [1178, 437] width 191 height 34
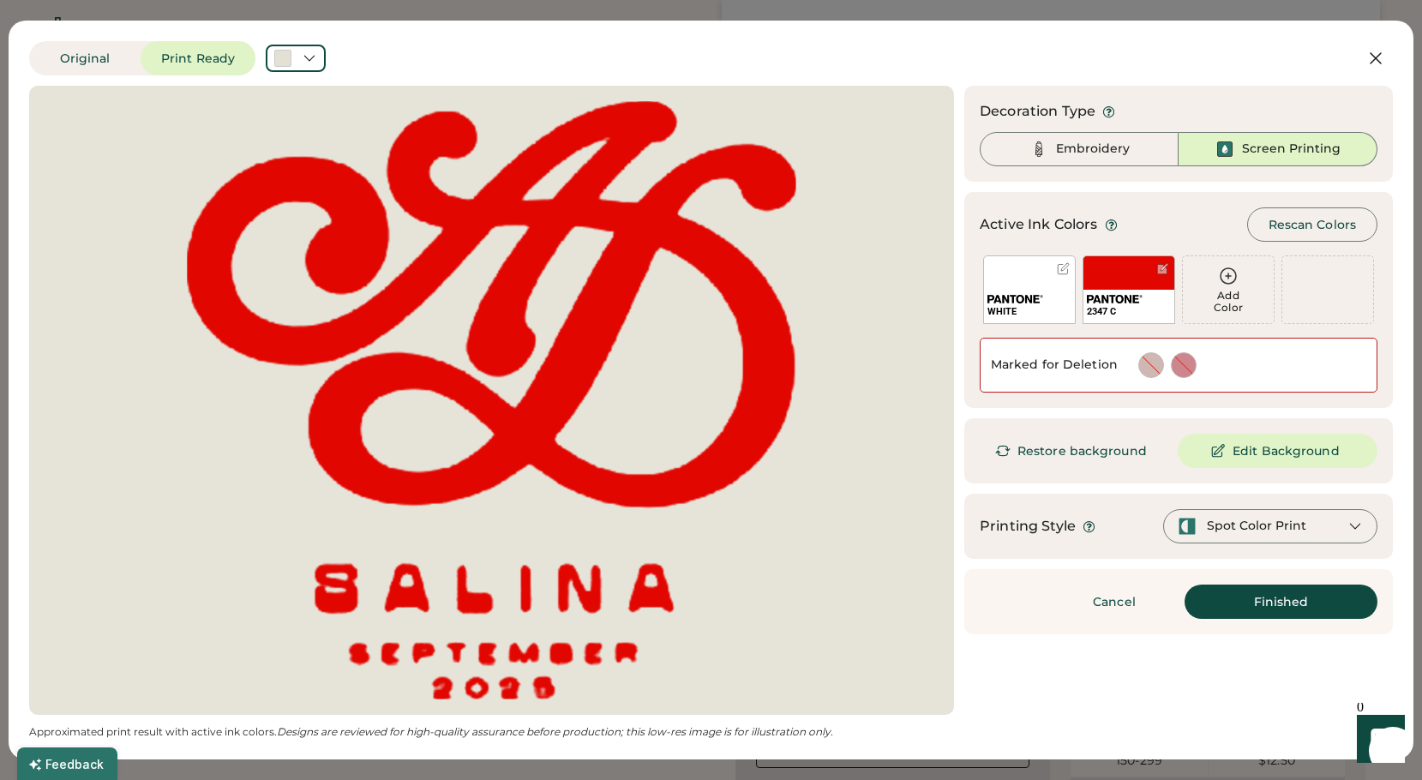
click at [1251, 525] on div "Spot Color Print" at bounding box center [1256, 526] width 99 height 17
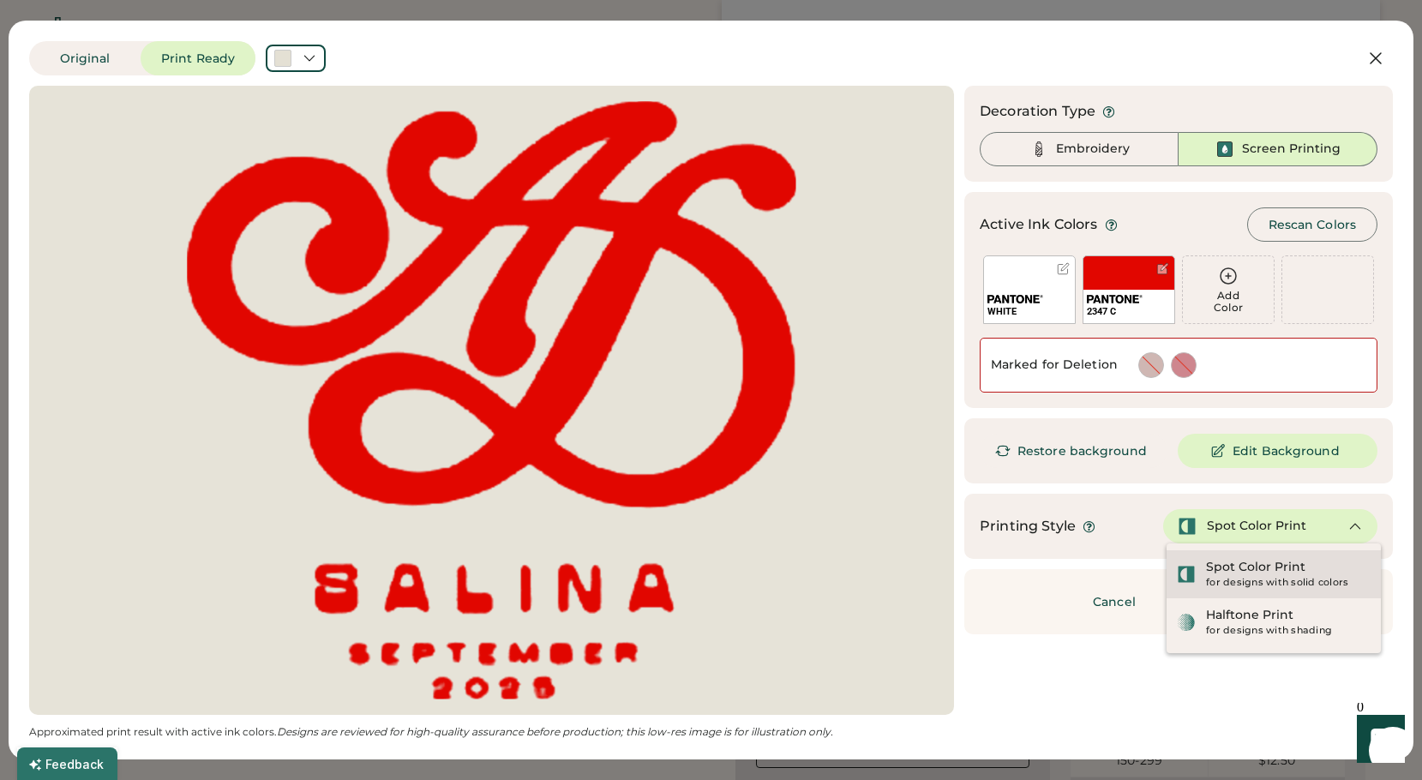
click at [1233, 554] on div "Spot Color Print for designs with solid colors" at bounding box center [1273, 574] width 214 height 48
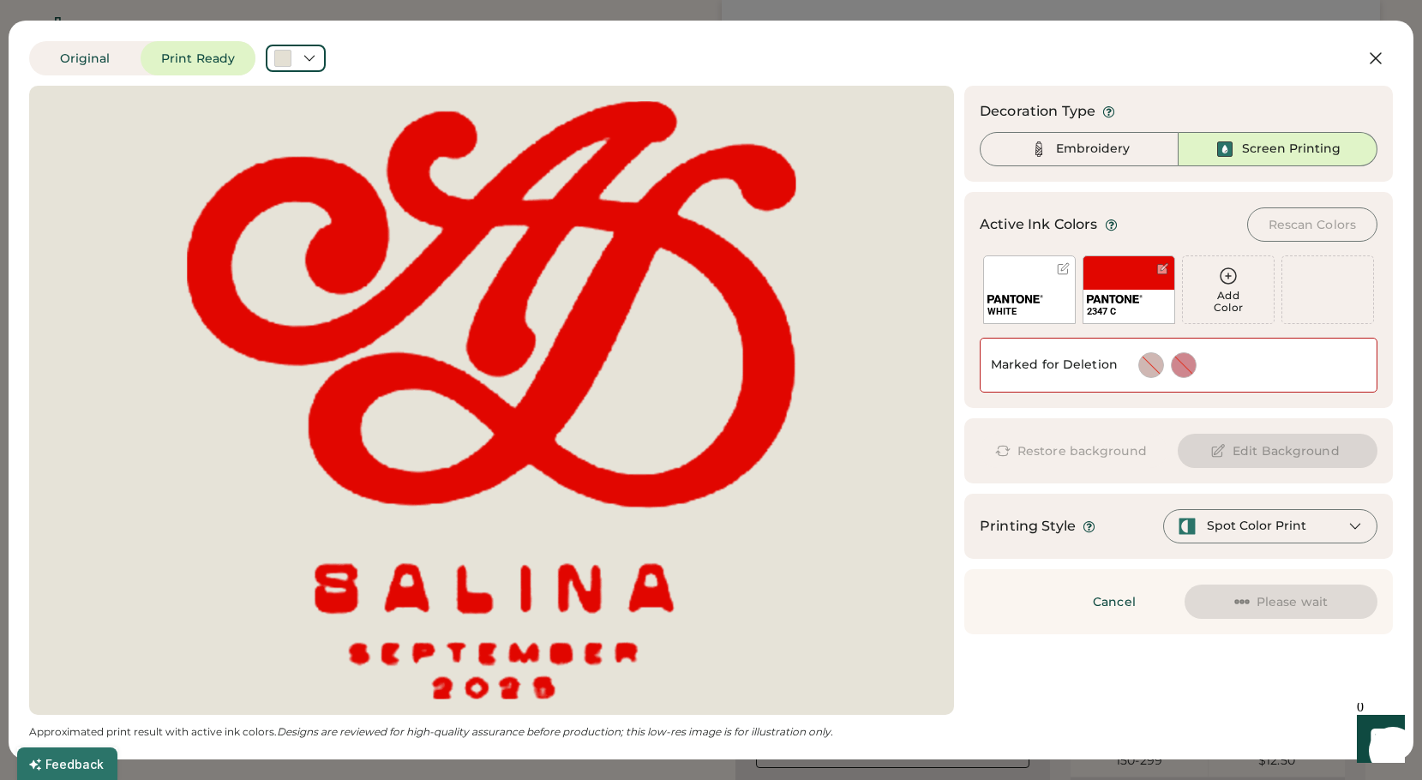
click at [1020, 285] on div "WHITE" at bounding box center [1029, 289] width 93 height 69
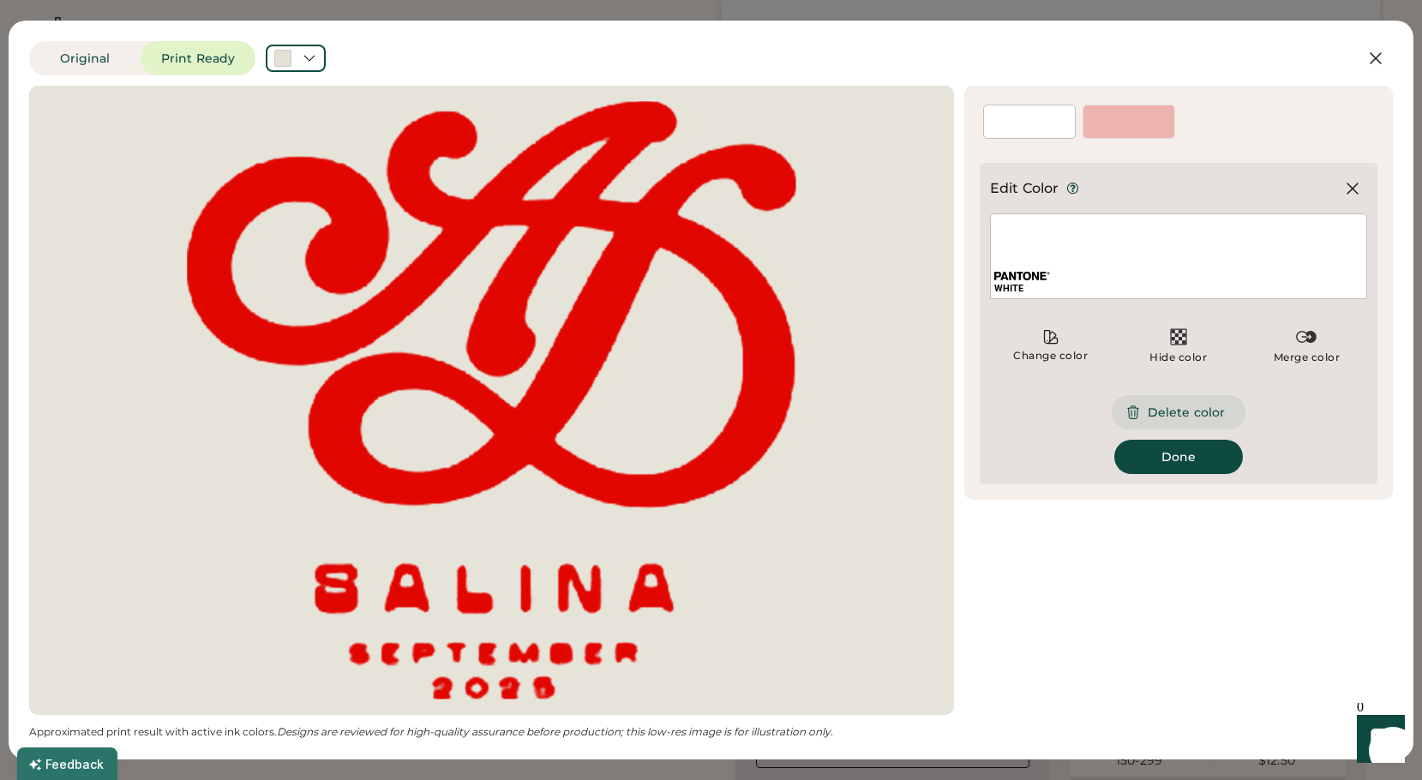
click at [1187, 409] on button "Delete color" at bounding box center [1178, 412] width 134 height 34
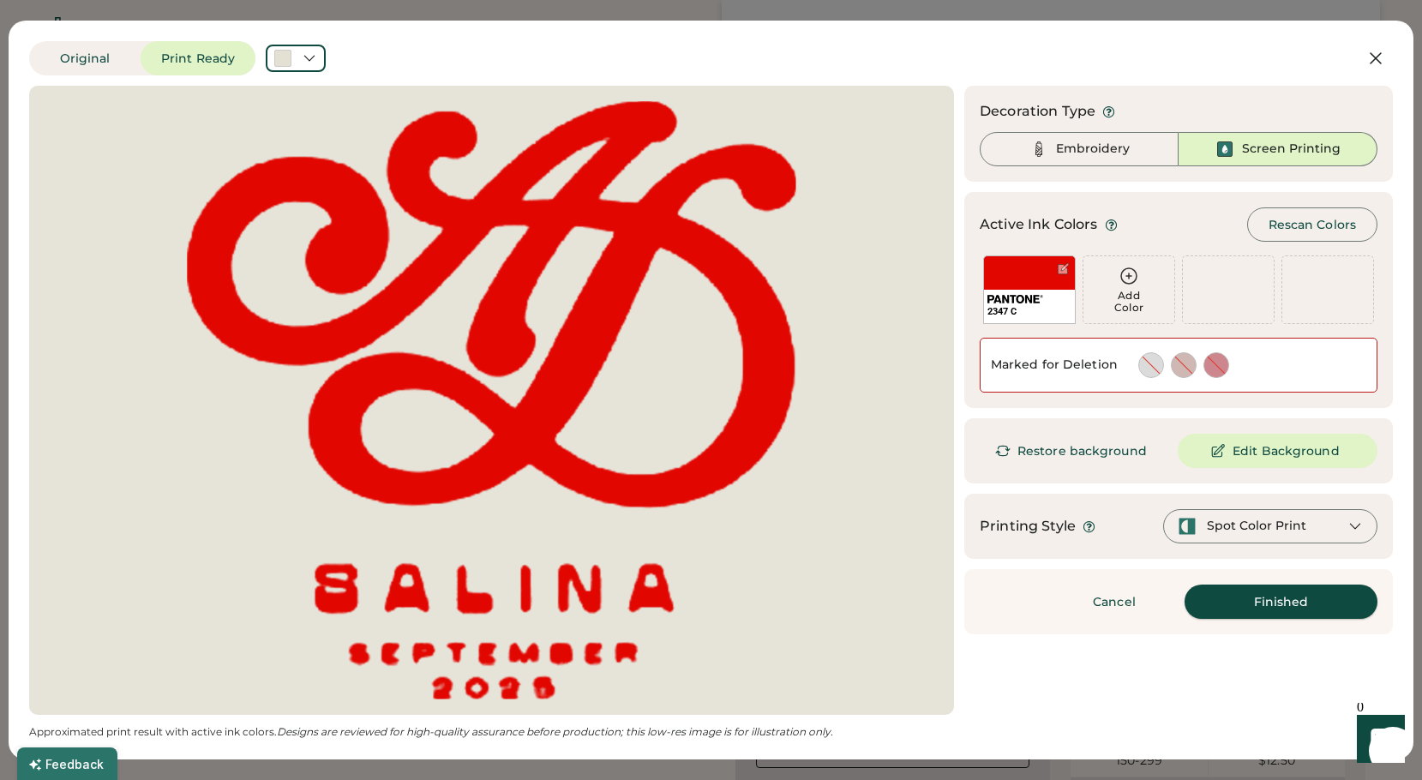
click at [1248, 602] on button "Finished" at bounding box center [1280, 601] width 193 height 34
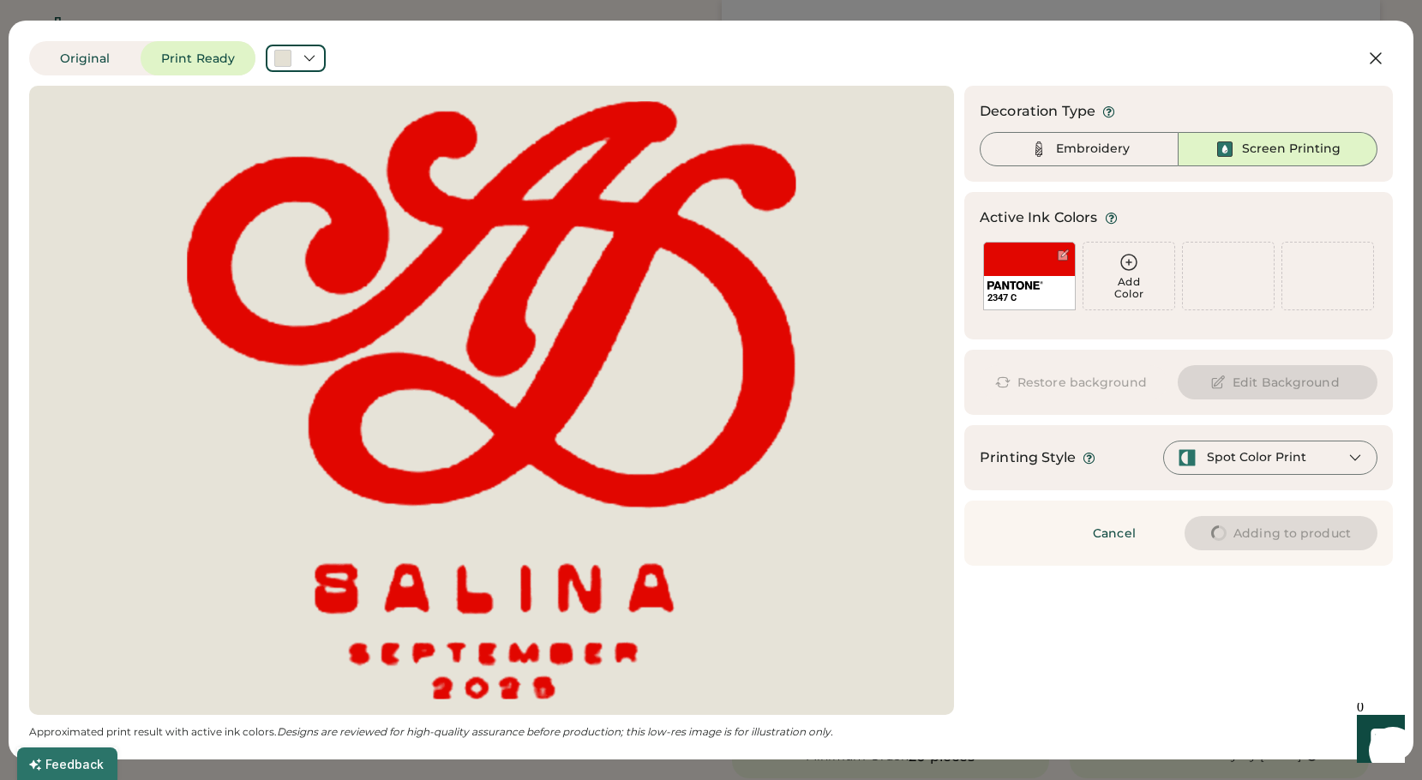
type input "****"
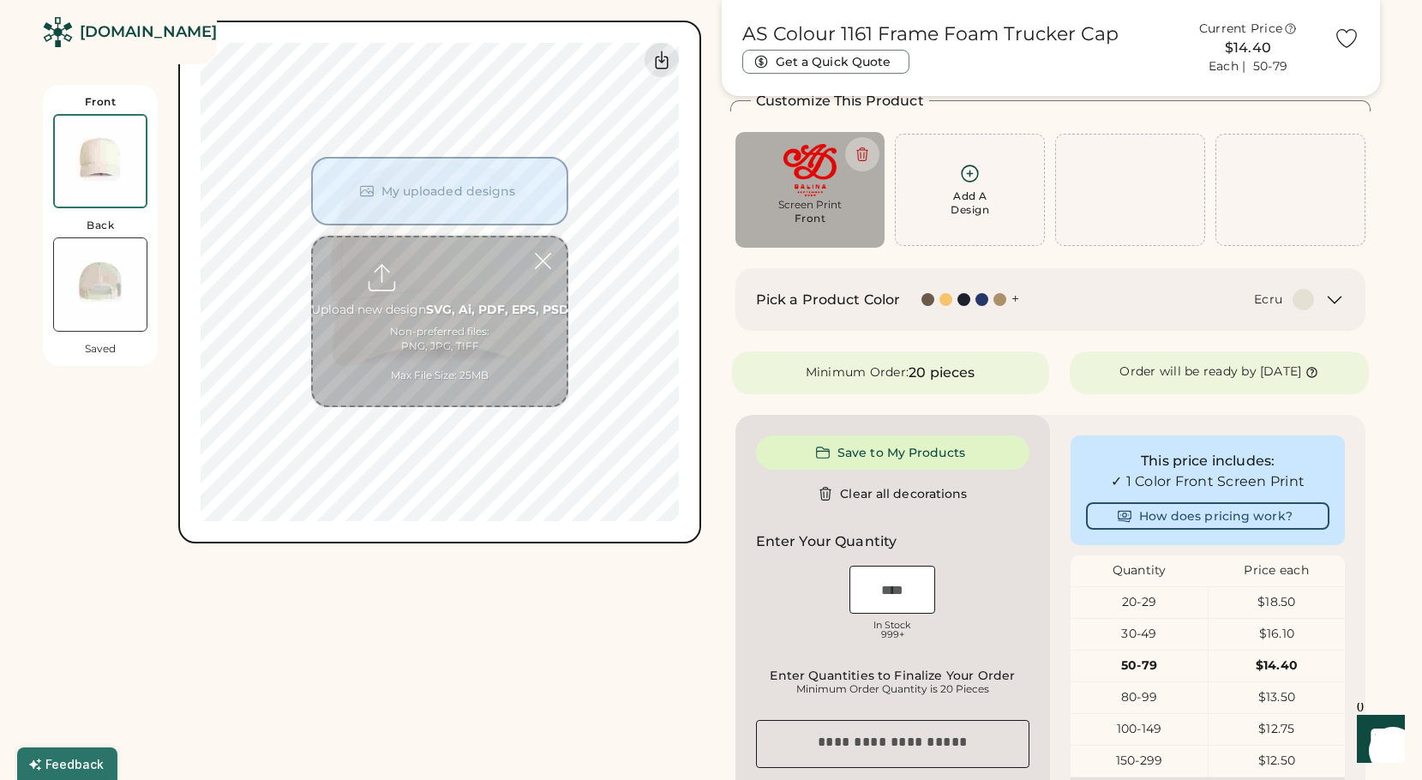
type input "****"
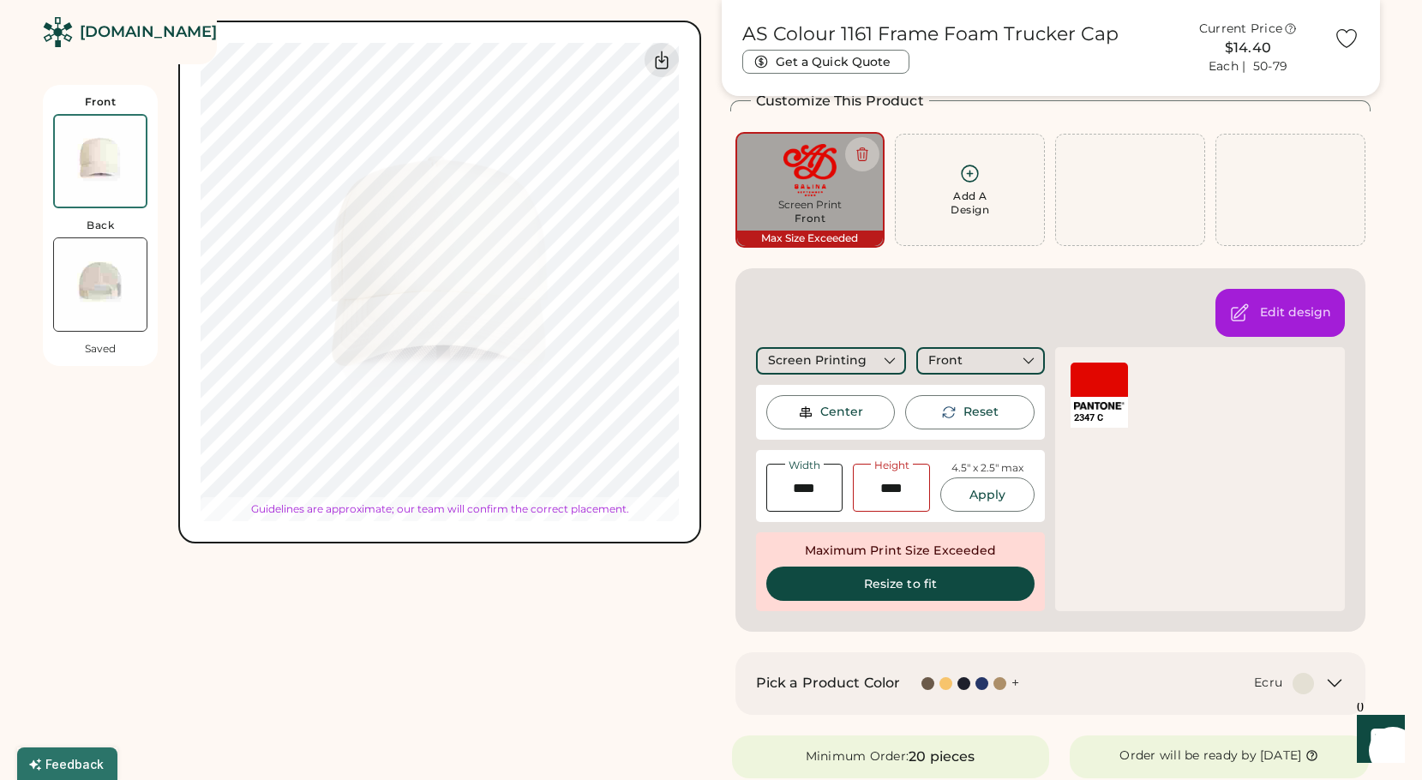
type input "****"
click at [887, 584] on button "Resize to fit" at bounding box center [900, 583] width 269 height 34
type input "****"
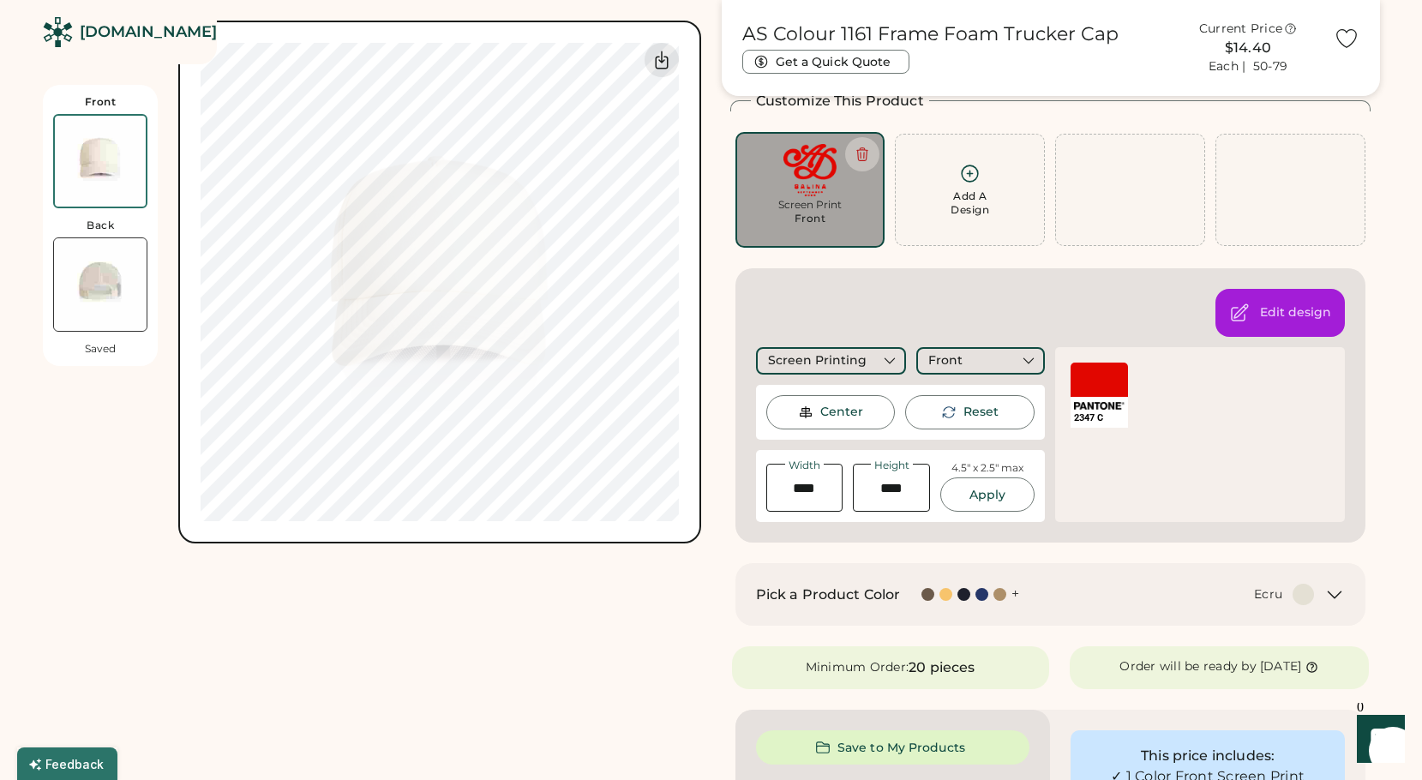
click at [716, 279] on div "Front Back Saved Switch to back My uploaded designs Upload new design SVG, Ai, …" at bounding box center [711, 713] width 1336 height 1479
click at [835, 413] on div "Center" at bounding box center [841, 412] width 43 height 17
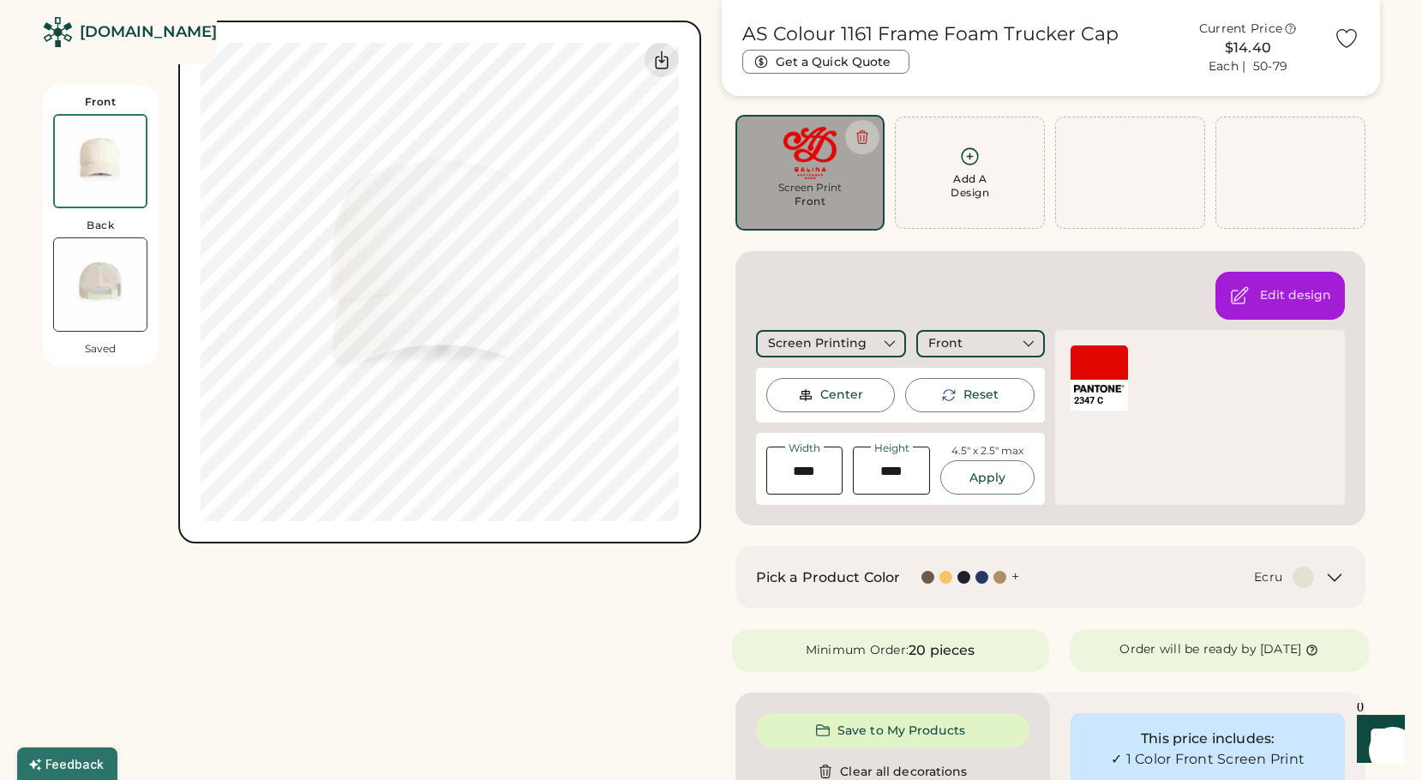
scroll to position [109, 0]
click at [901, 465] on input "input" at bounding box center [891, 469] width 77 height 48
click at [896, 469] on input "input" at bounding box center [891, 469] width 77 height 48
type input "****"
click at [841, 470] on input "input" at bounding box center [804, 469] width 77 height 48
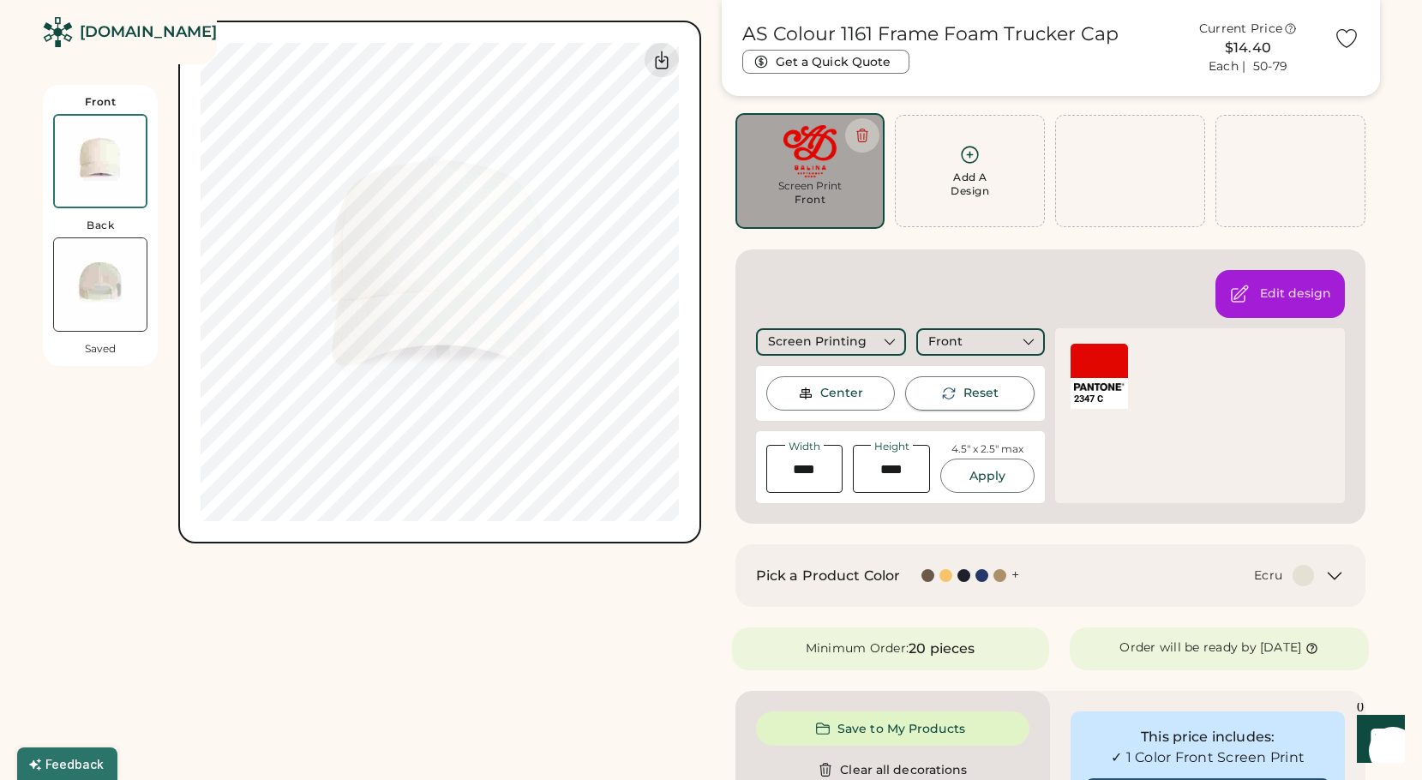
click at [945, 398] on icon at bounding box center [948, 393] width 15 height 15
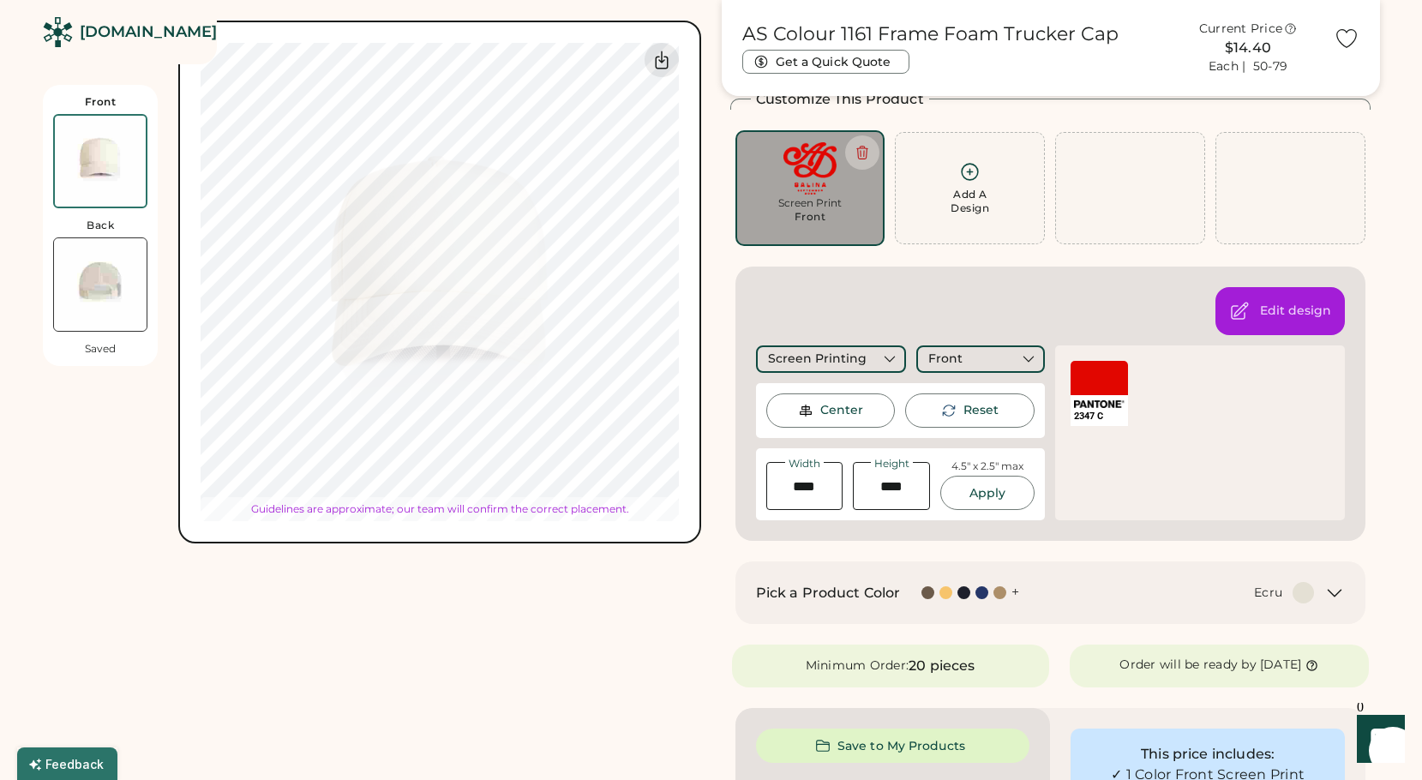
scroll to position [88, 0]
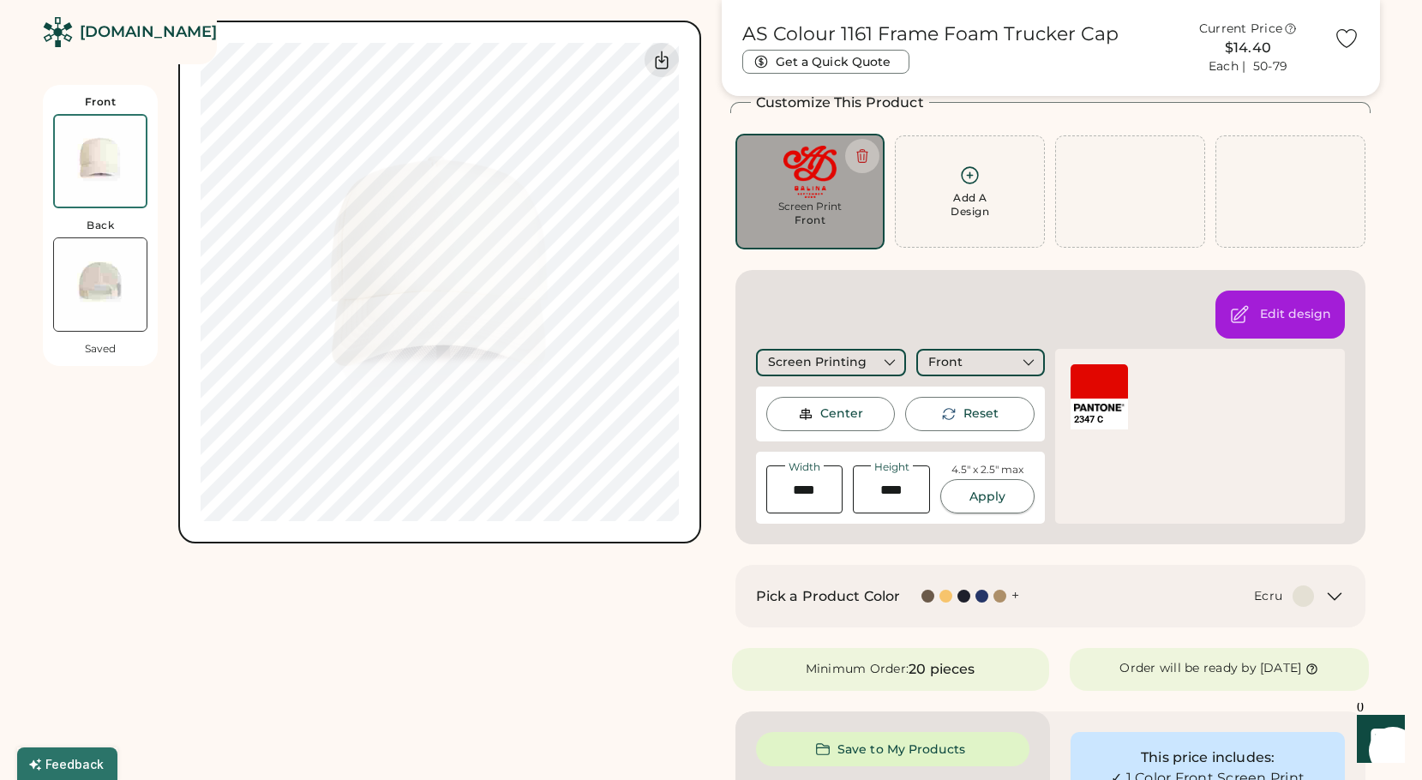
click at [982, 496] on button "Apply" at bounding box center [987, 496] width 94 height 34
type input "****"
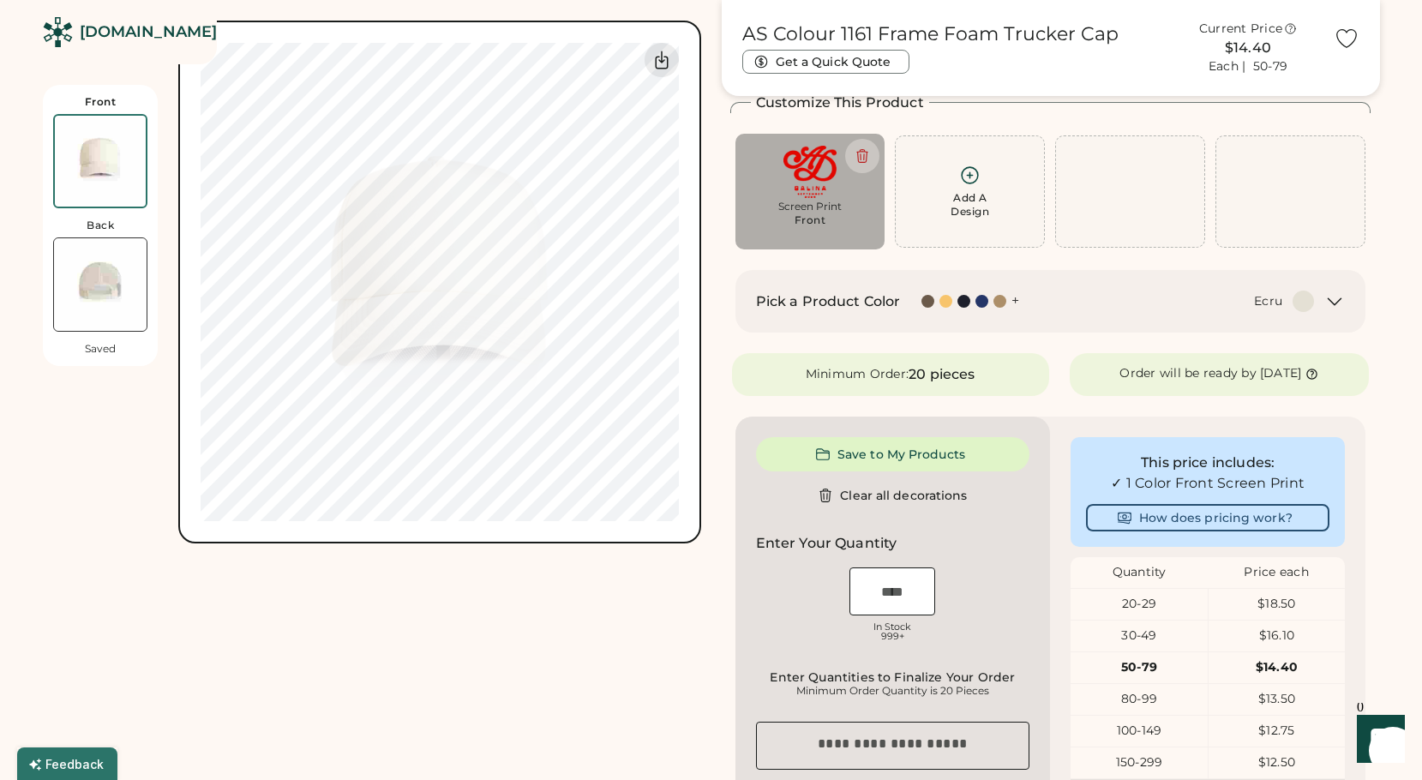
type input "****"
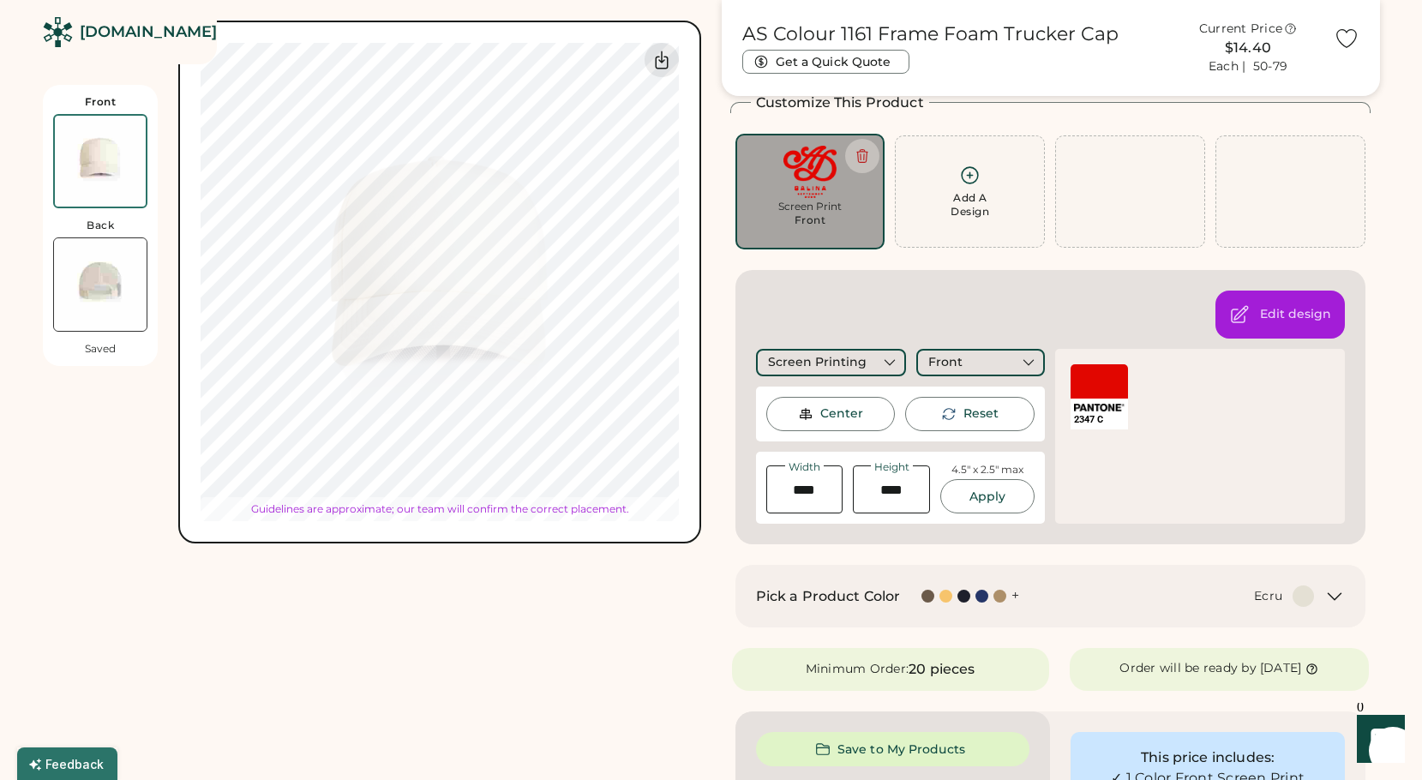
type input "****"
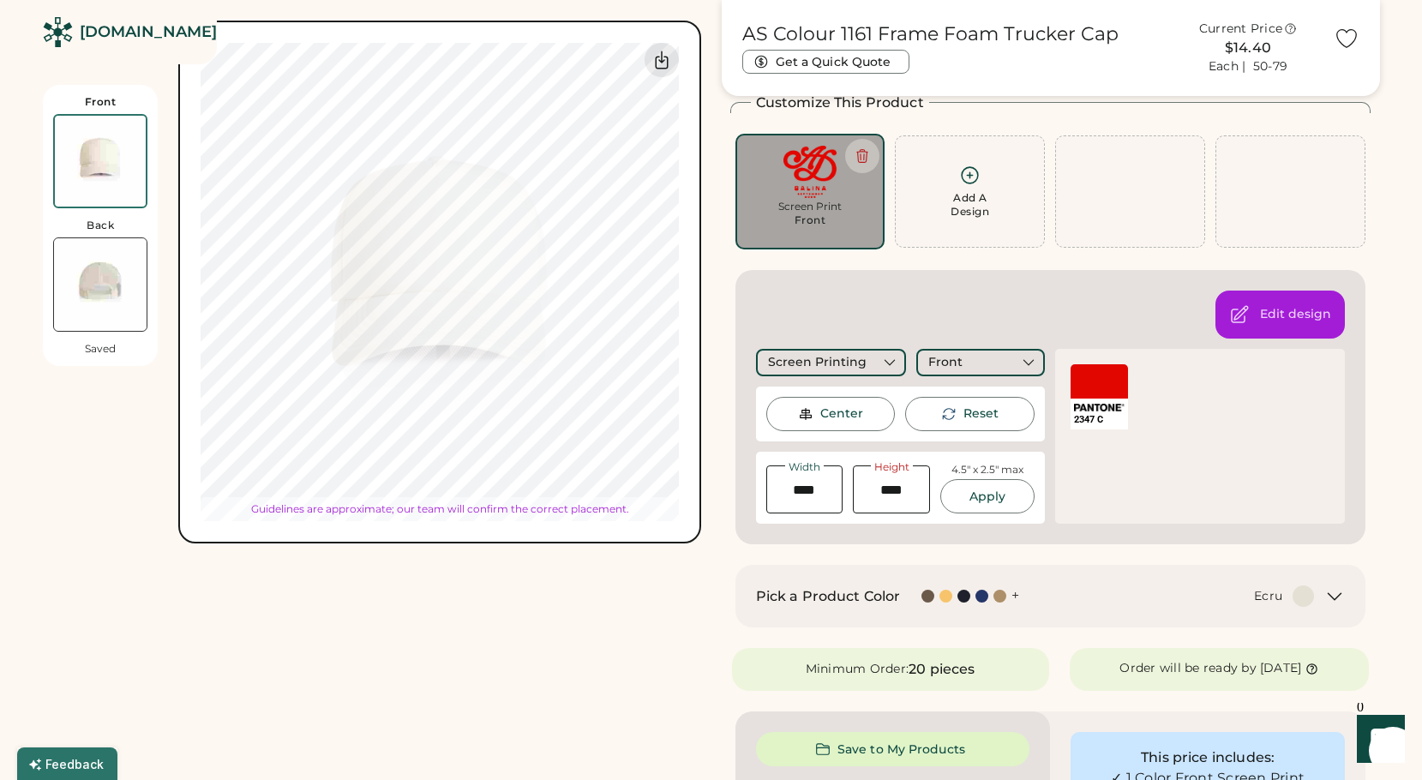
type input "****"
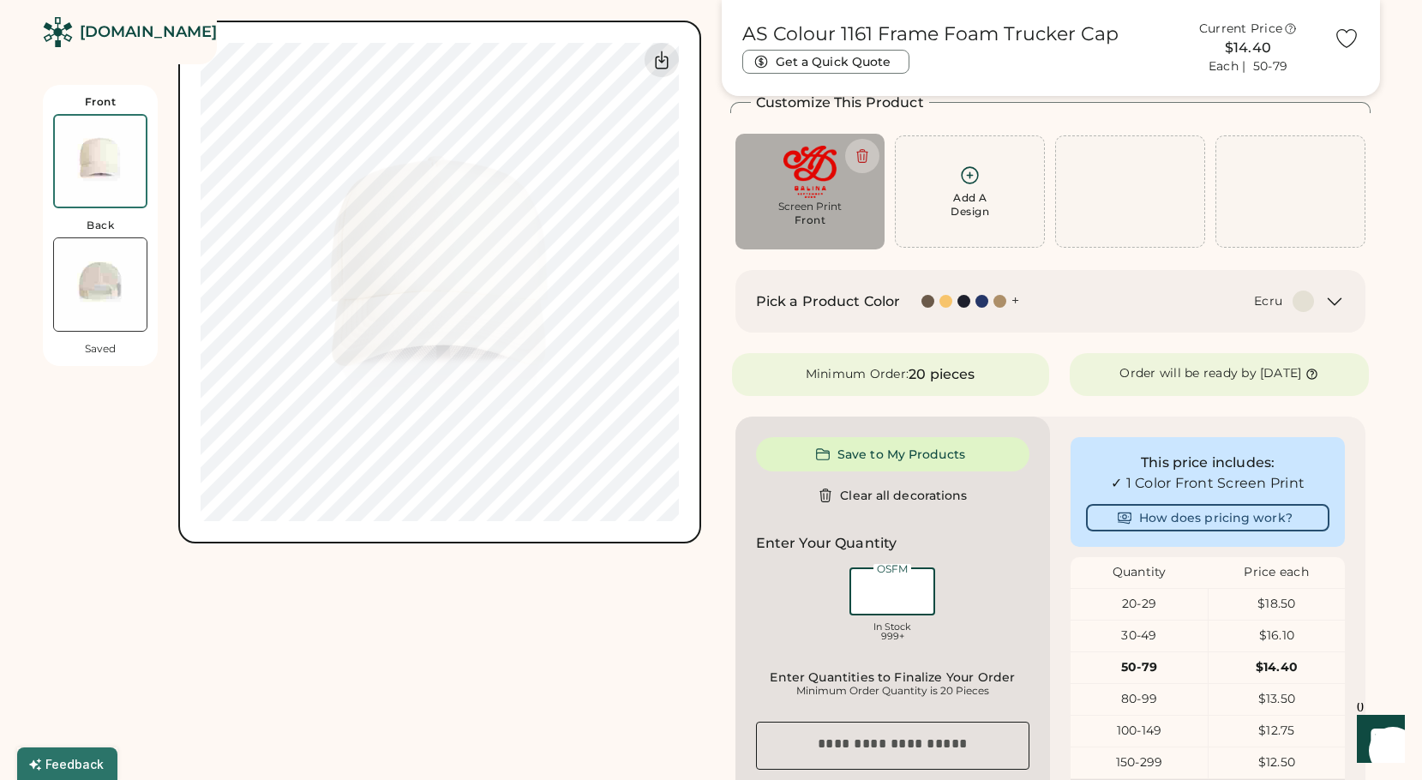
click at [895, 590] on input "input" at bounding box center [892, 591] width 86 height 48
type input "**"
click at [997, 582] on div "OSFM In Stock 999+" at bounding box center [893, 607] width 274 height 86
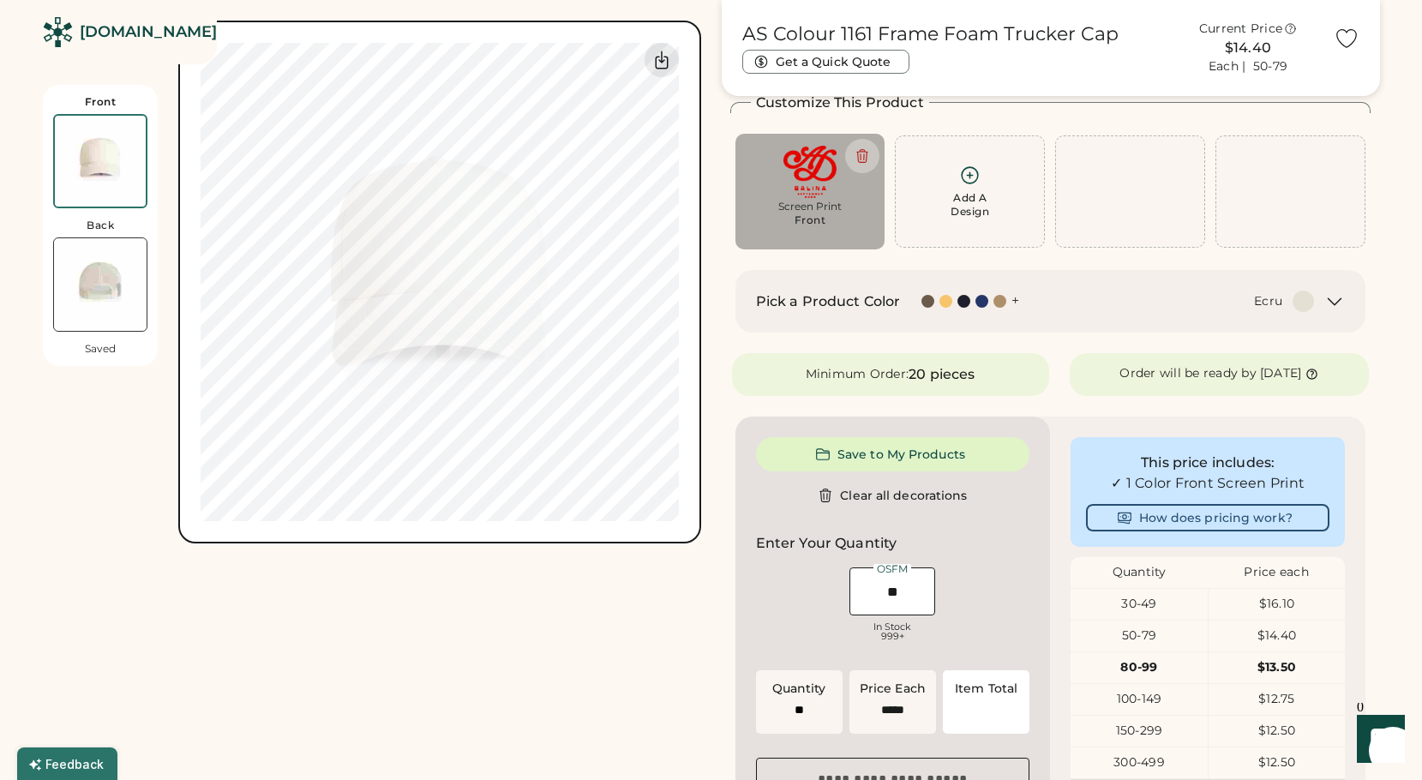
type input "******"
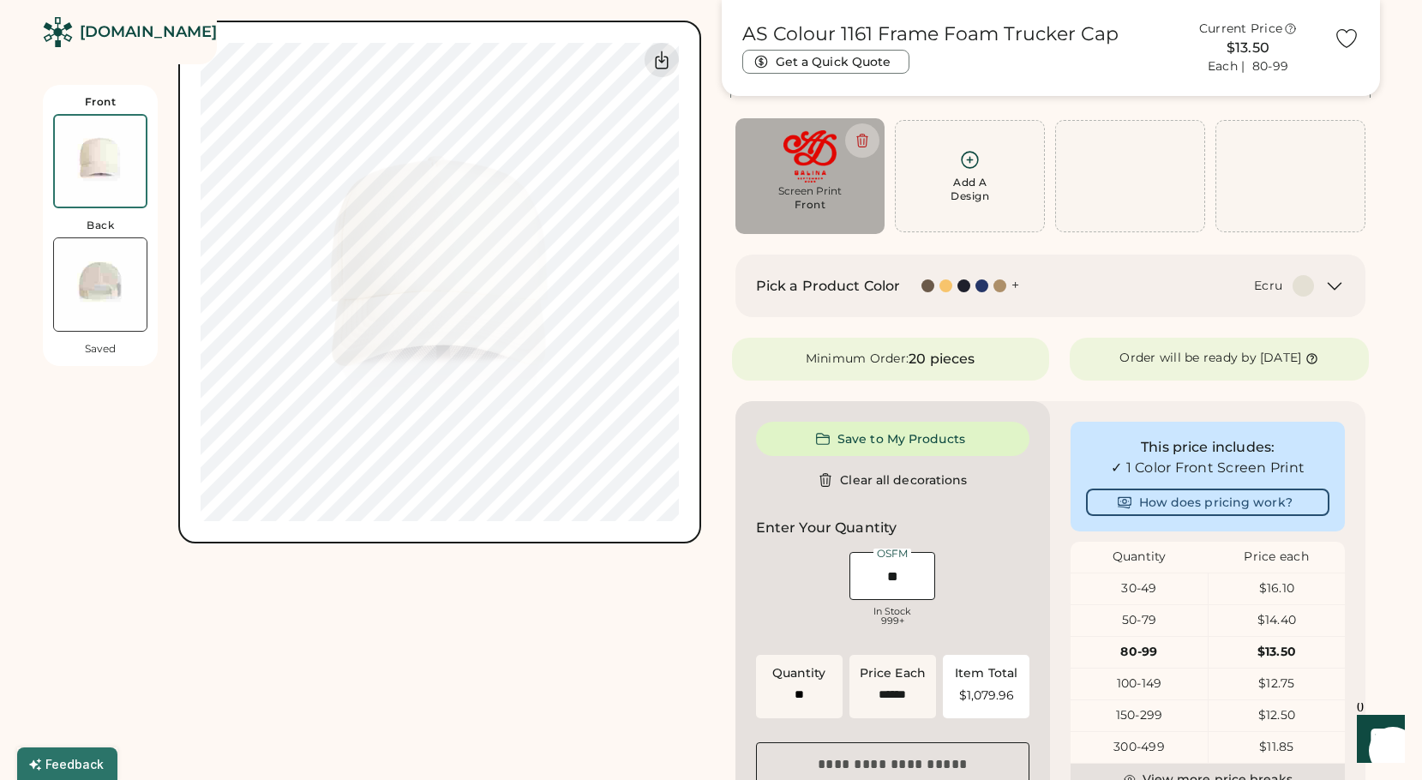
scroll to position [107, 0]
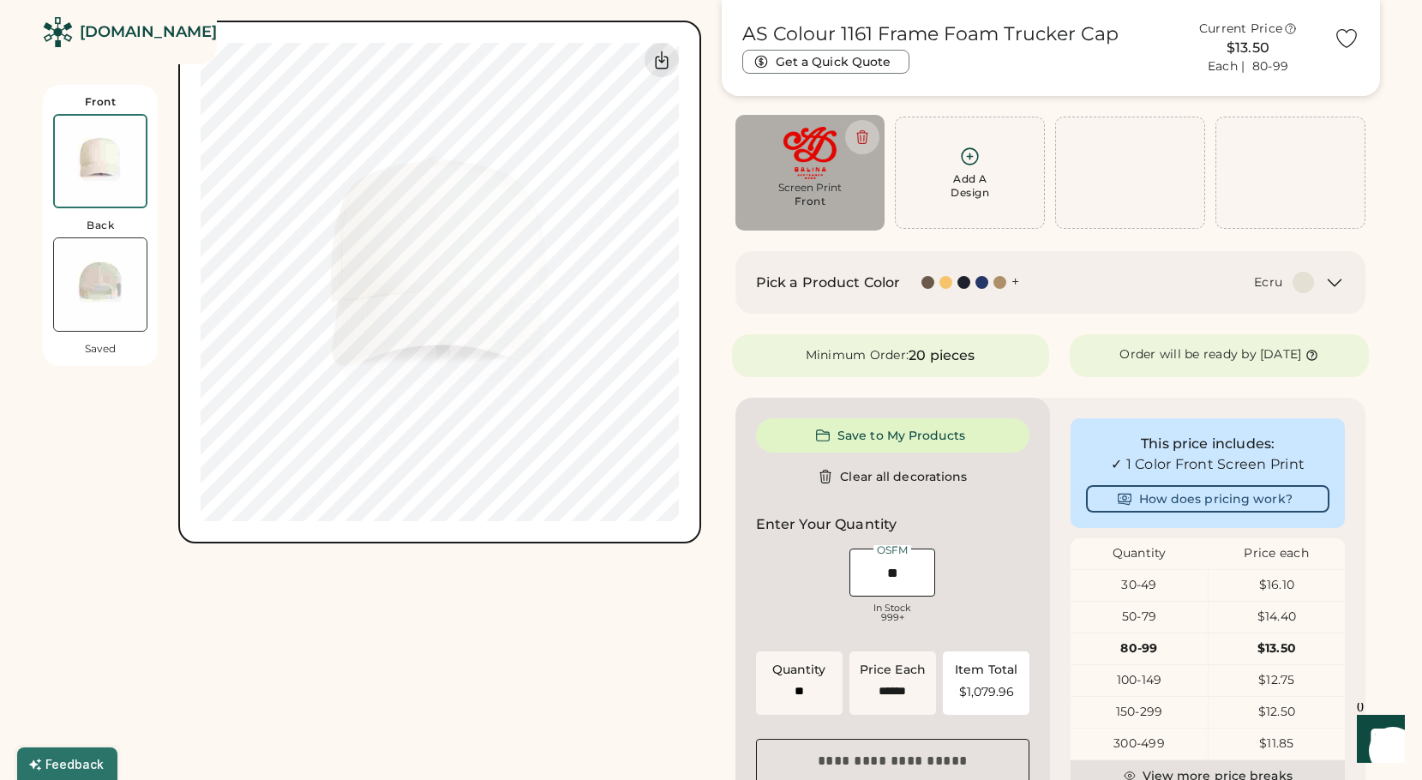
click at [1318, 355] on icon at bounding box center [1311, 355] width 13 height 13
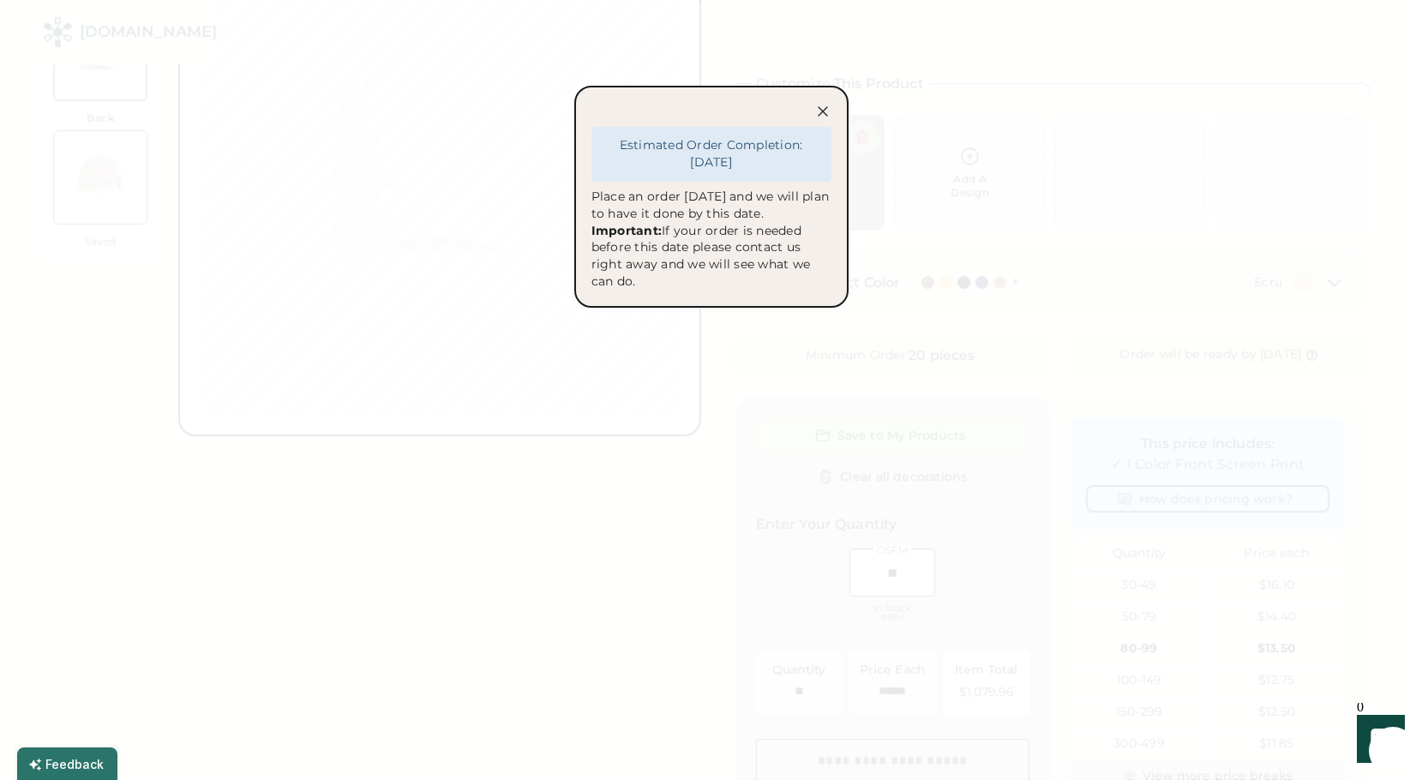
click at [824, 109] on icon at bounding box center [822, 111] width 9 height 9
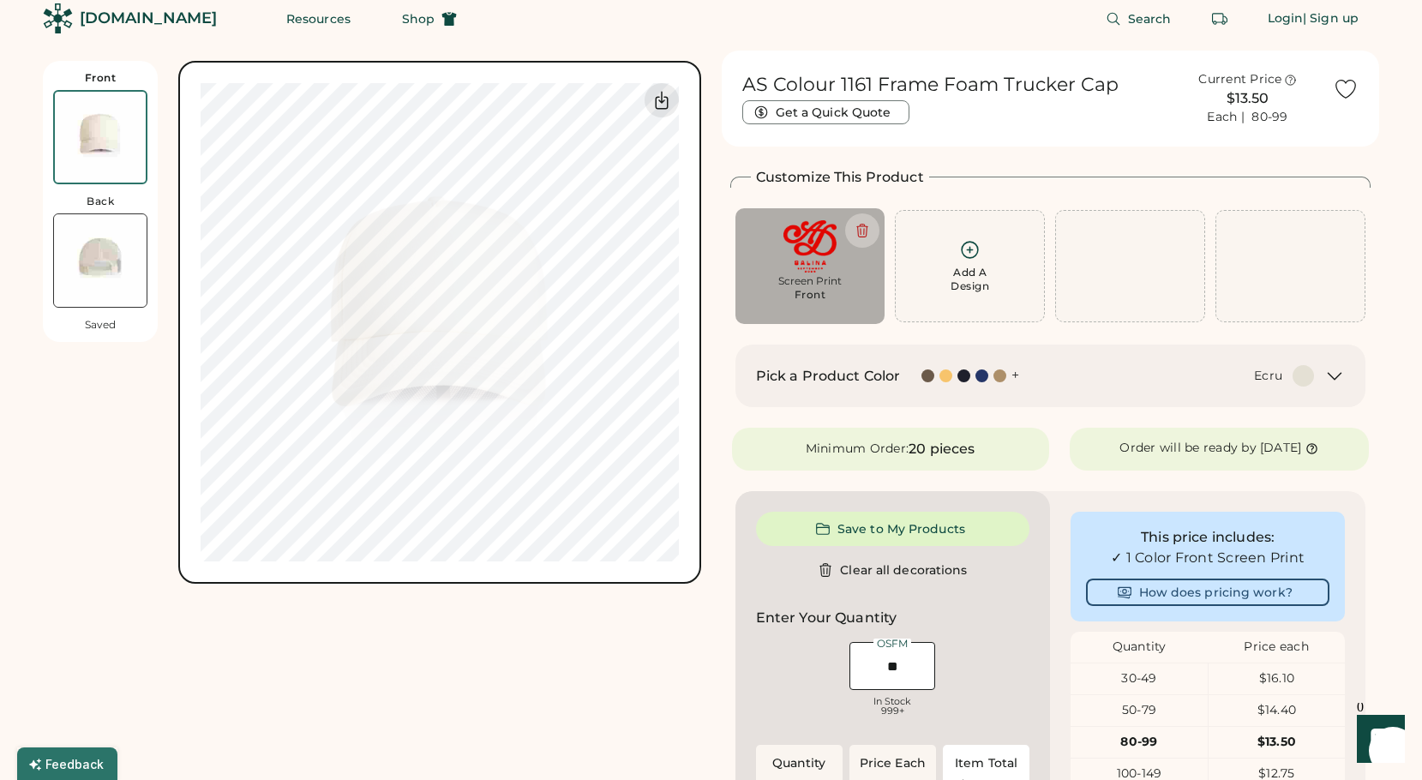
scroll to position [0, 0]
